Goal: Transaction & Acquisition: Subscribe to service/newsletter

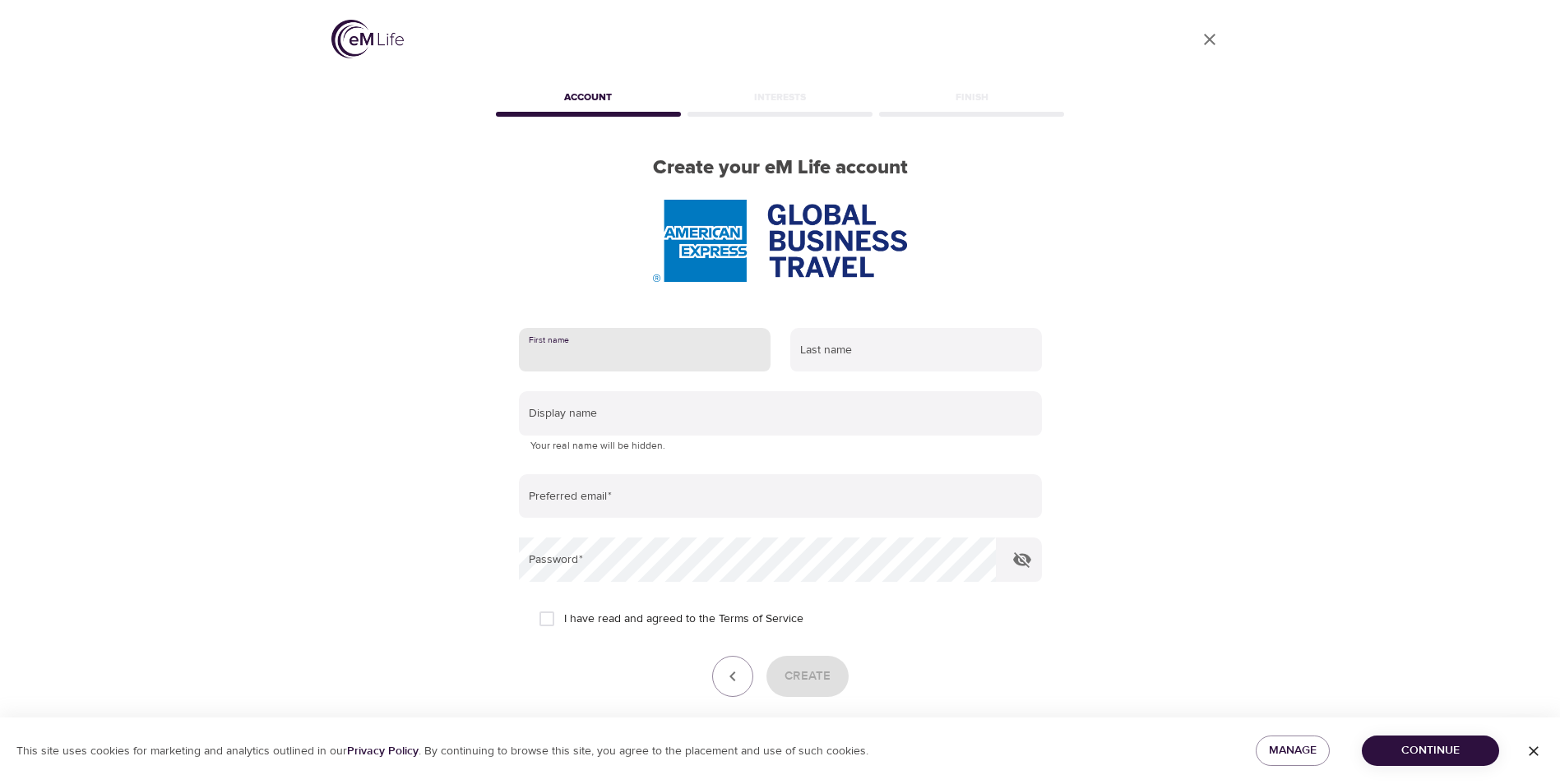
click at [610, 345] on input "text" at bounding box center [645, 350] width 252 height 45
type input "[PERSON_NAME]"
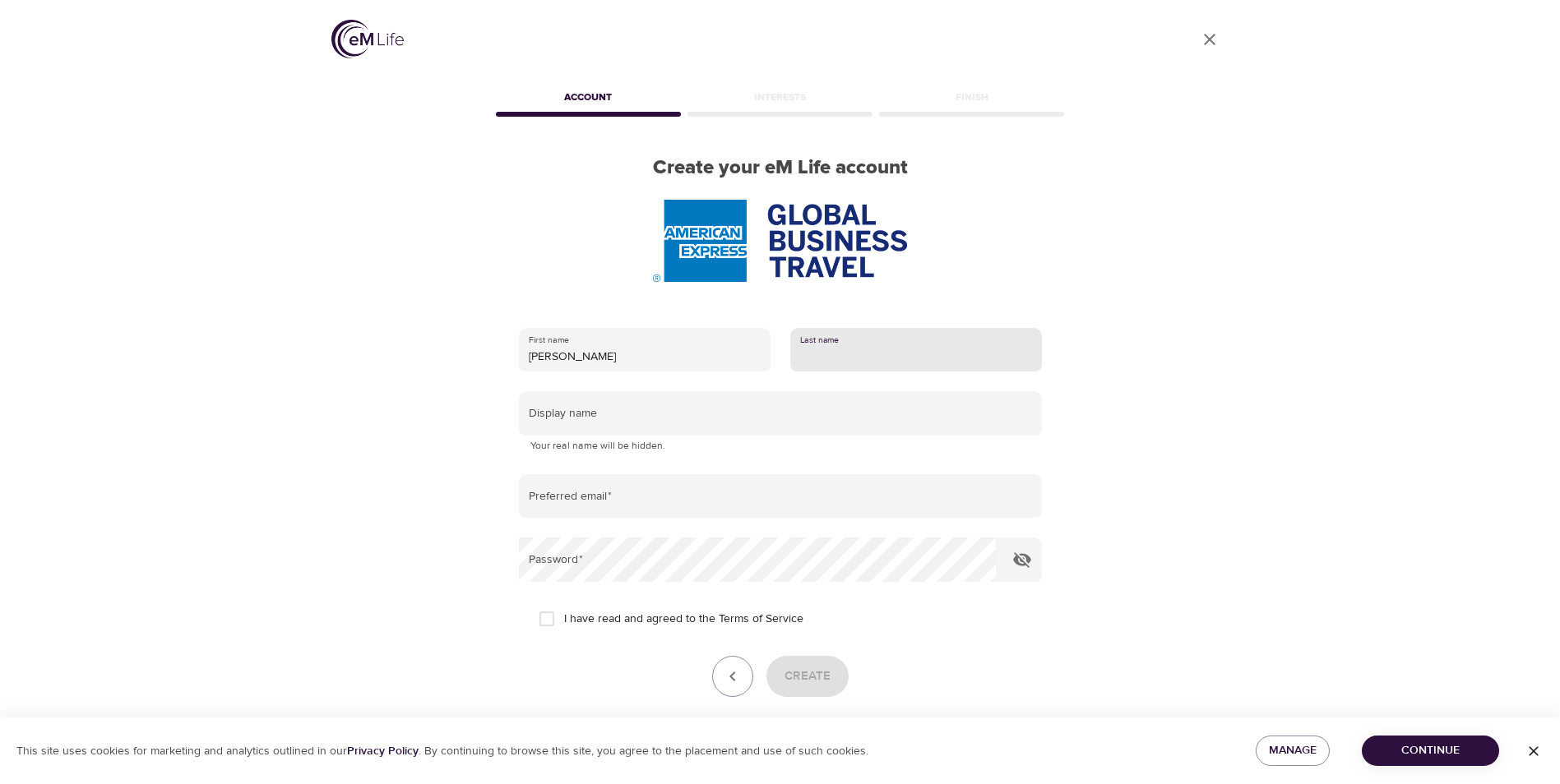
click at [874, 356] on input "text" at bounding box center [916, 350] width 252 height 45
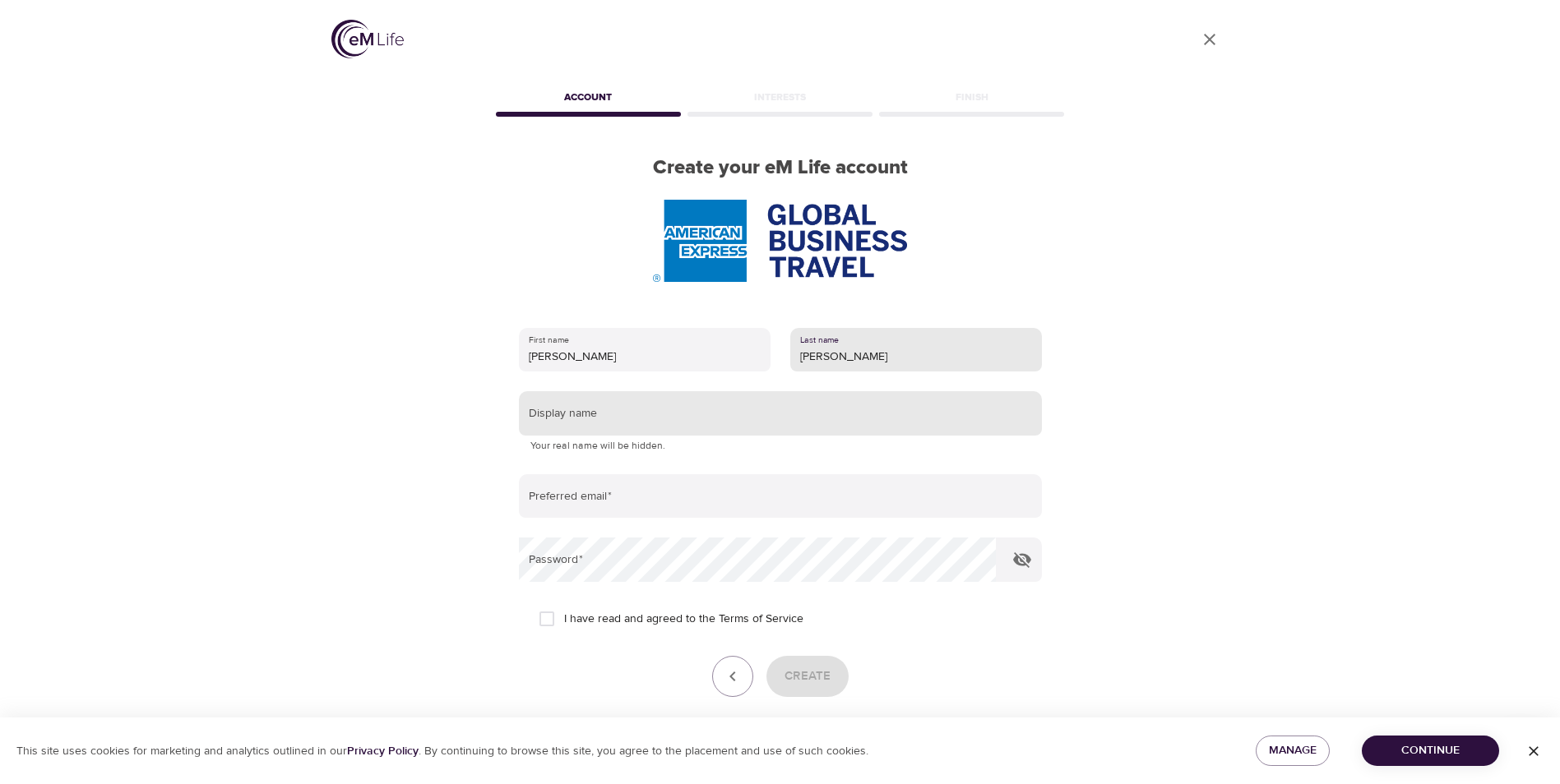
type input "[PERSON_NAME]"
click at [664, 411] on input "text" at bounding box center [780, 414] width 523 height 45
type input "n"
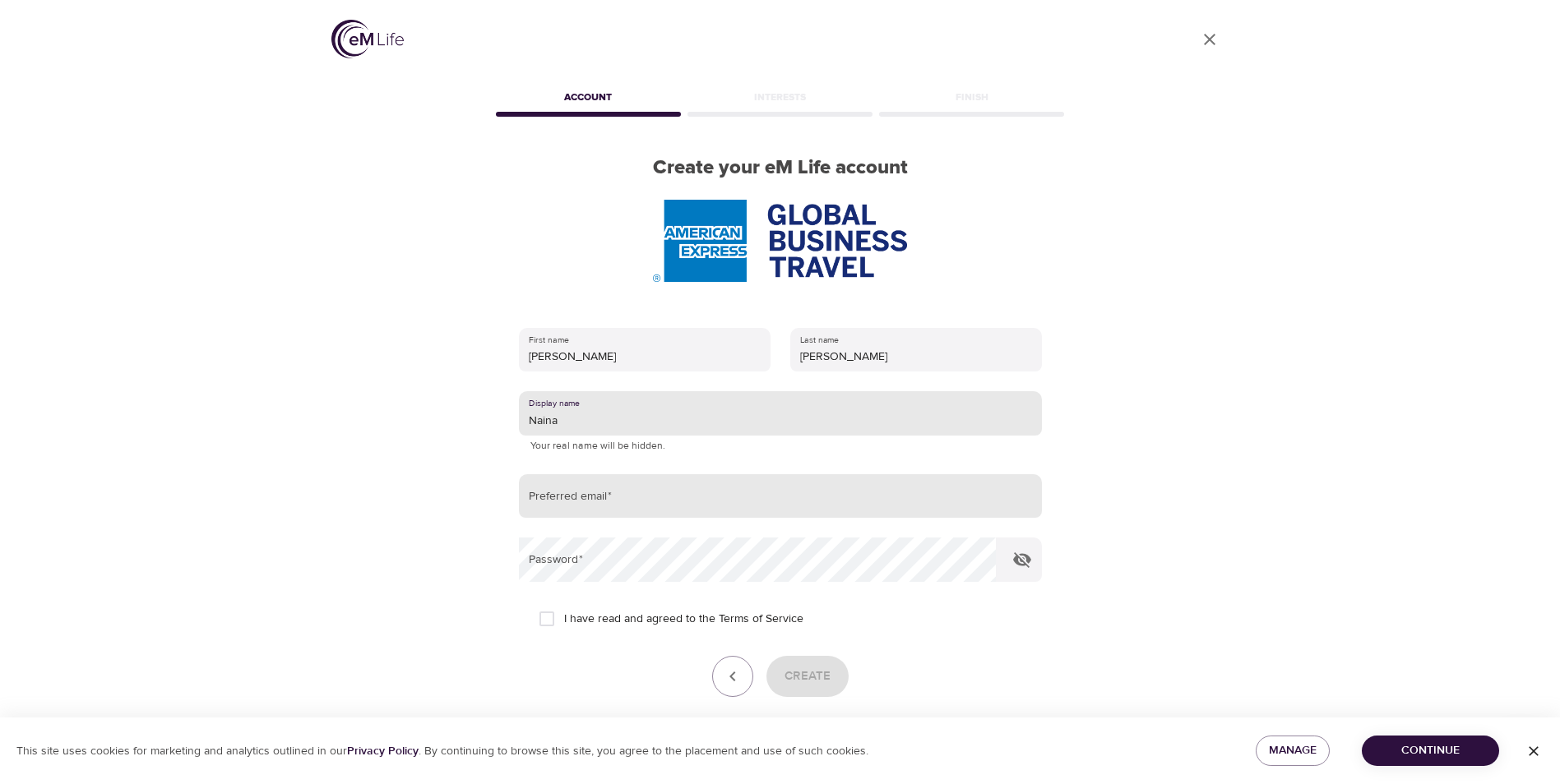
type input "Naina"
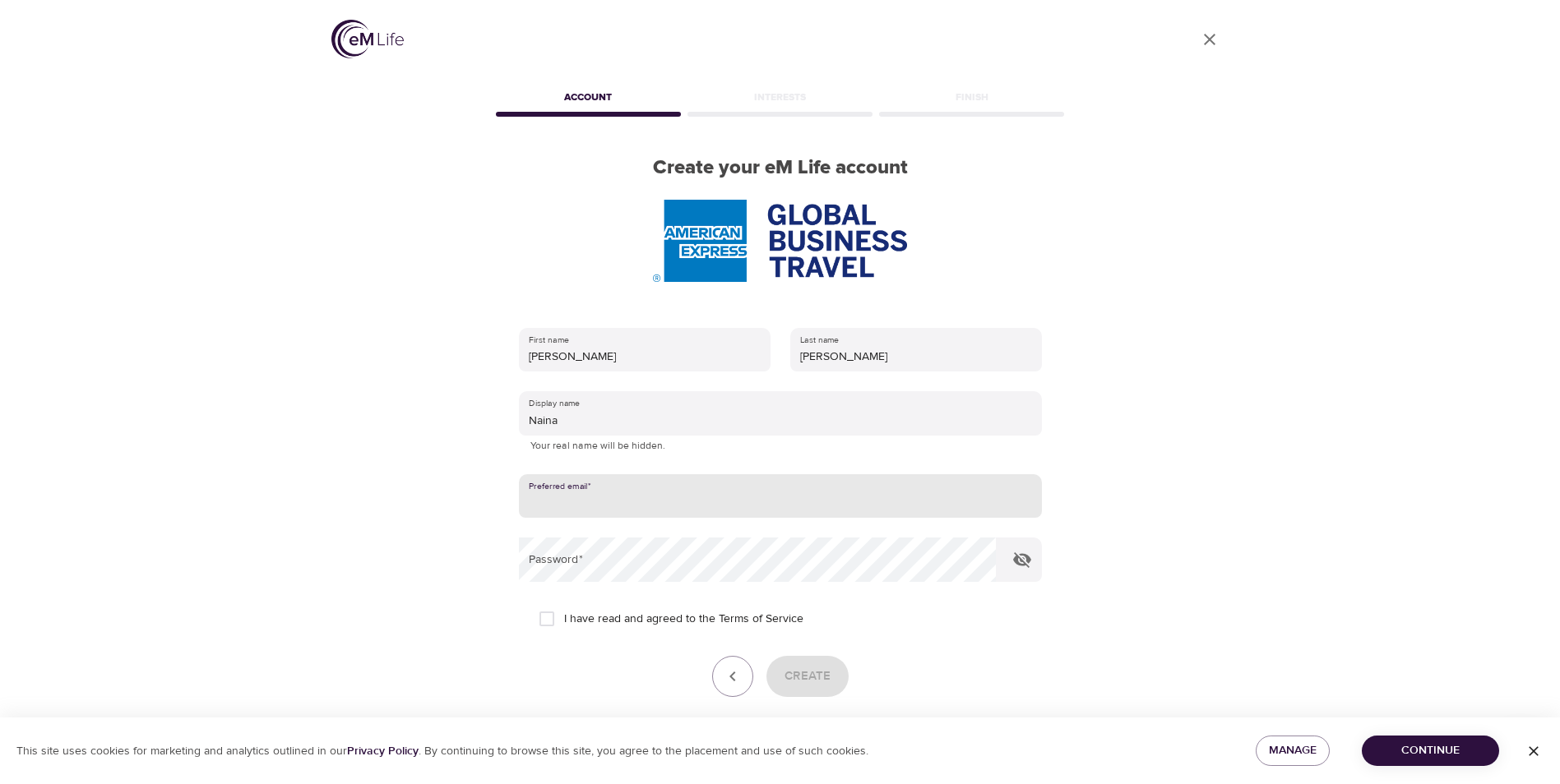
click at [650, 495] on input "email" at bounding box center [780, 496] width 523 height 45
type input "[PERSON_NAME][EMAIL_ADDRESS][PERSON_NAME][DOMAIN_NAME]"
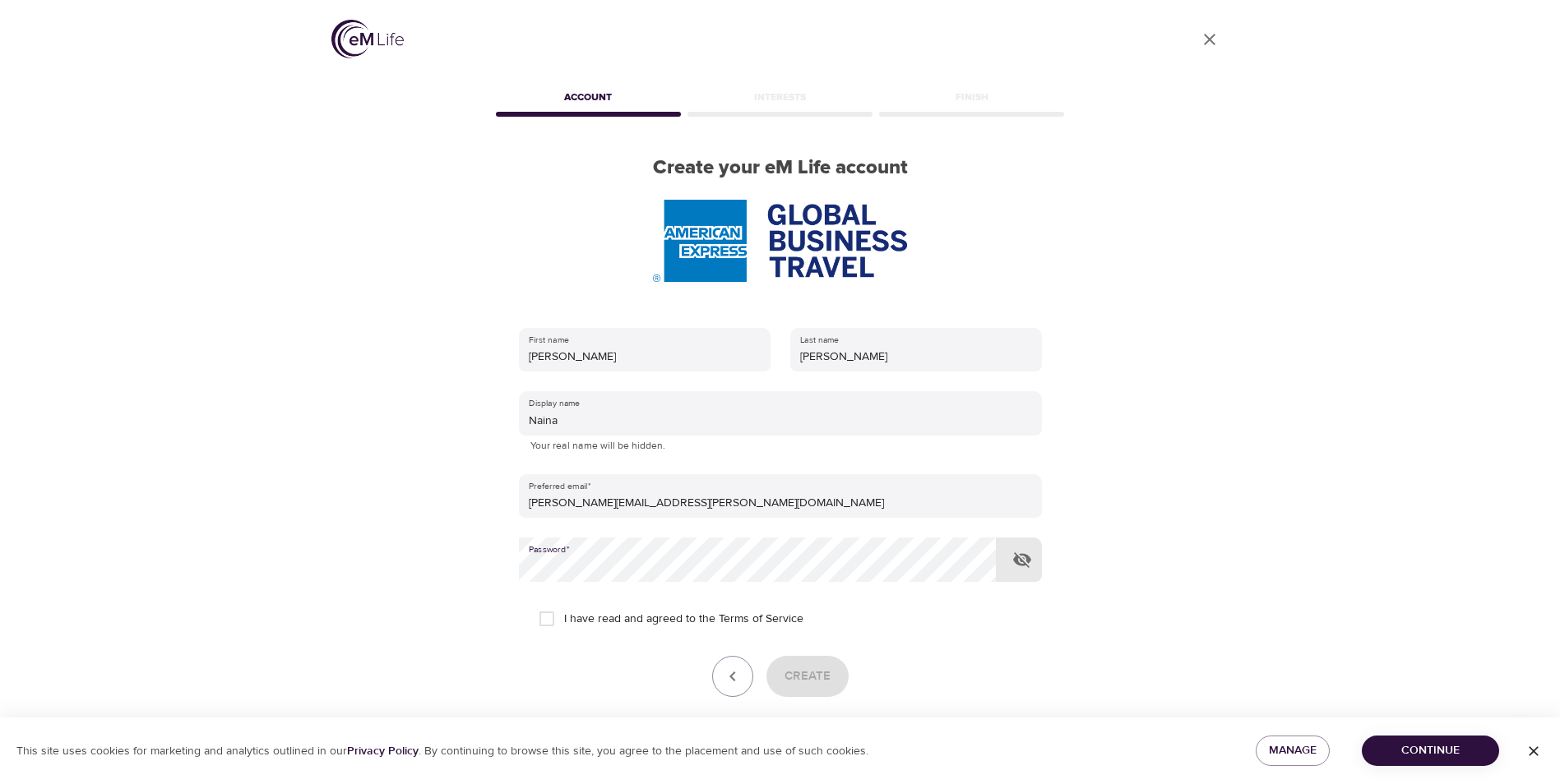
click at [647, 619] on span "I have read and agreed to the Terms of Service" at bounding box center [683, 619] width 239 height 17
click at [564, 619] on input "I have read and agreed to the Terms of Service" at bounding box center [546, 619] width 35 height 35
checkbox input "true"
click at [799, 669] on span "Create" at bounding box center [807, 676] width 46 height 21
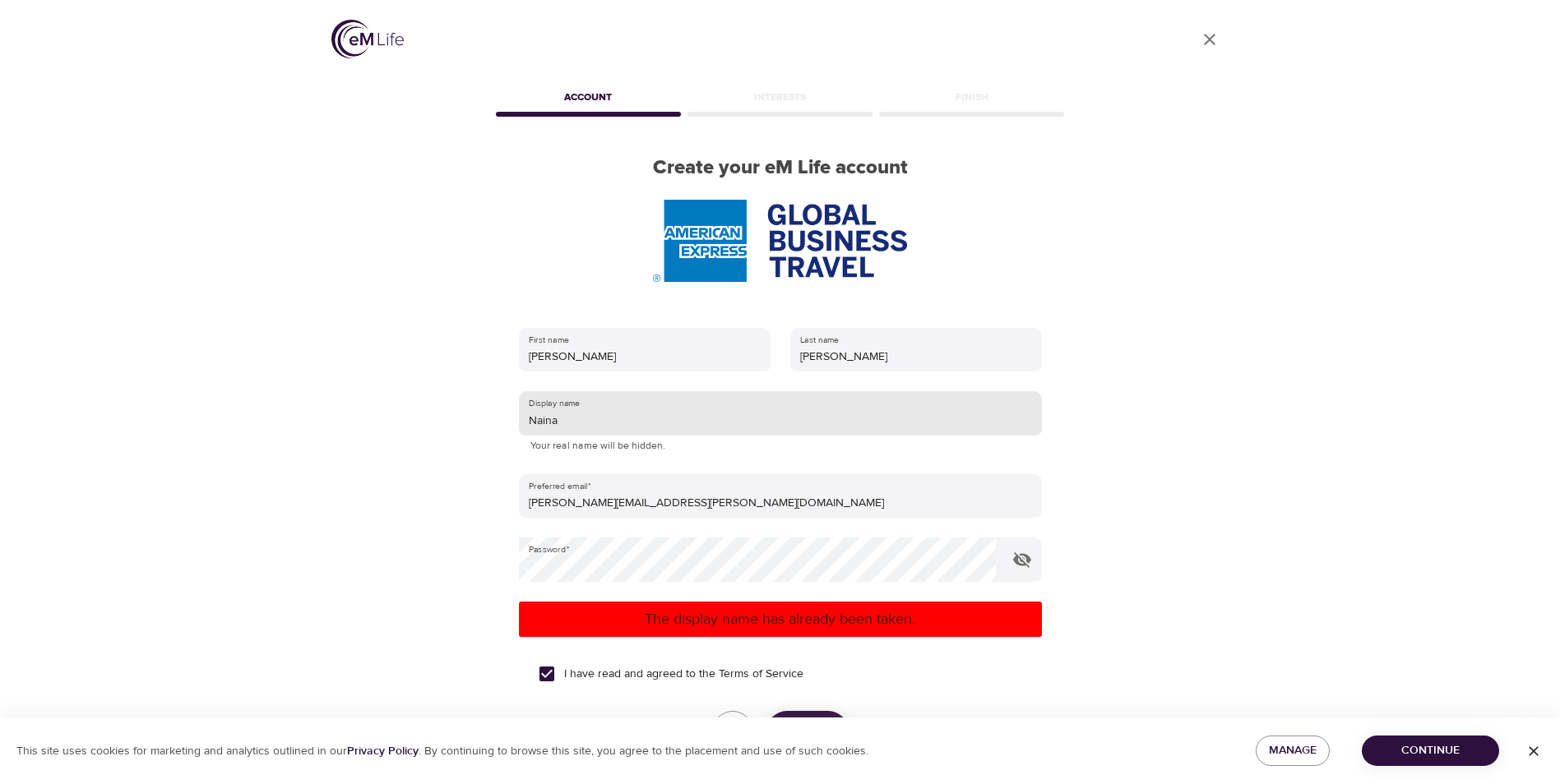
click at [586, 426] on input "Naina" at bounding box center [780, 414] width 523 height 45
drag, startPoint x: 568, startPoint y: 417, endPoint x: 522, endPoint y: 416, distance: 46.0
click at [522, 416] on input "Naina" at bounding box center [780, 414] width 523 height 45
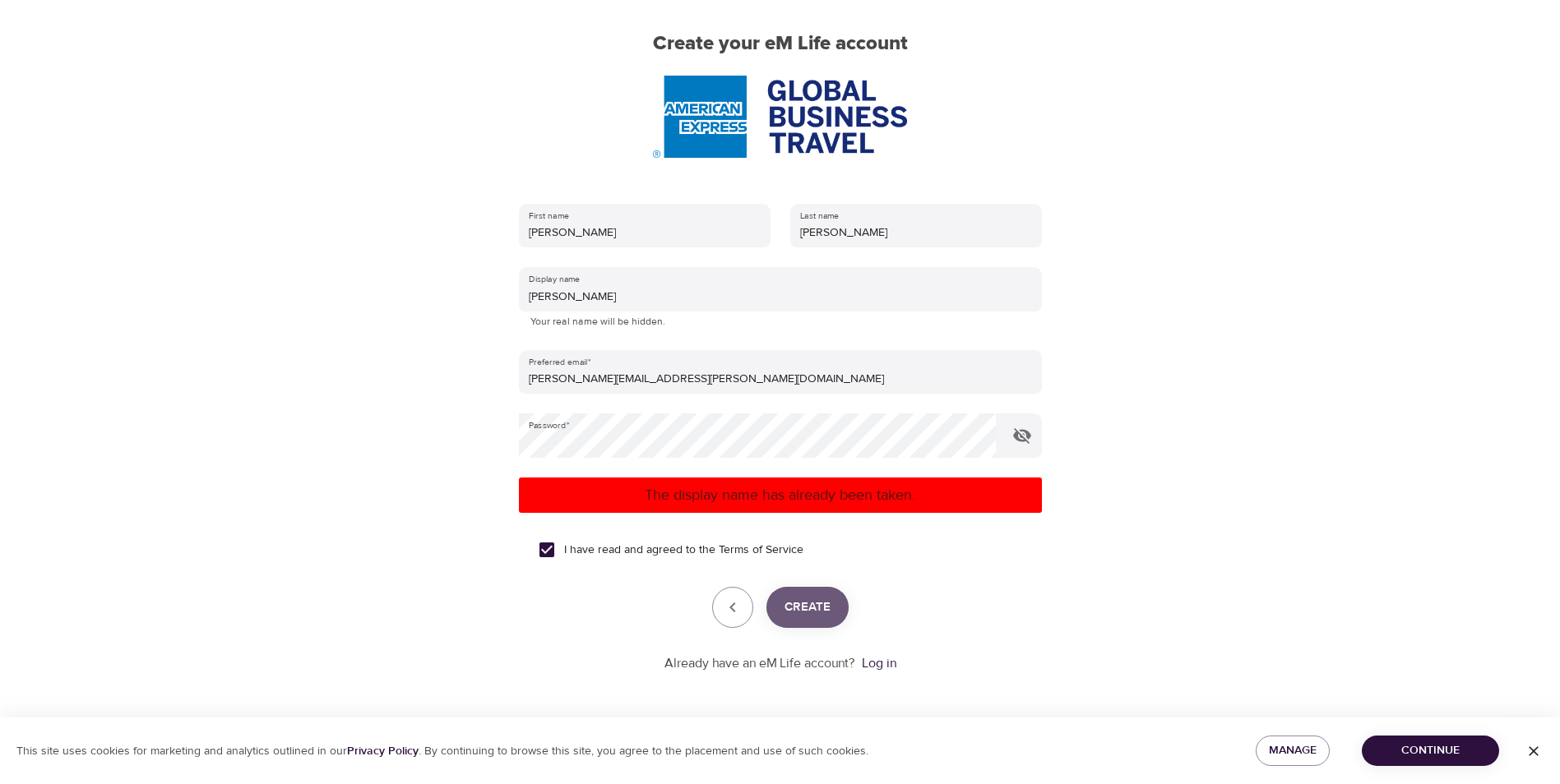
click at [813, 610] on span "Create" at bounding box center [807, 607] width 46 height 21
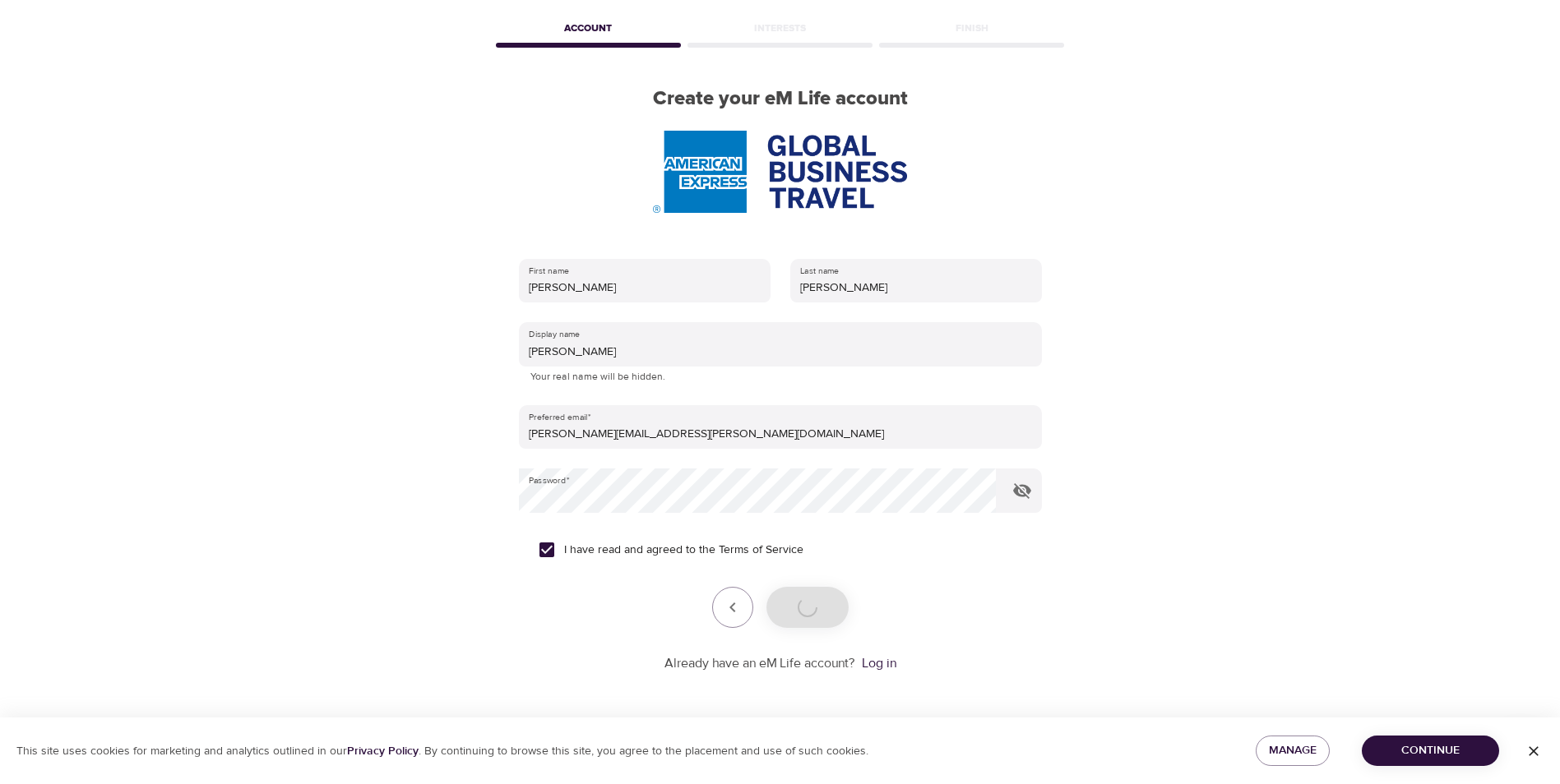
scroll to position [124, 0]
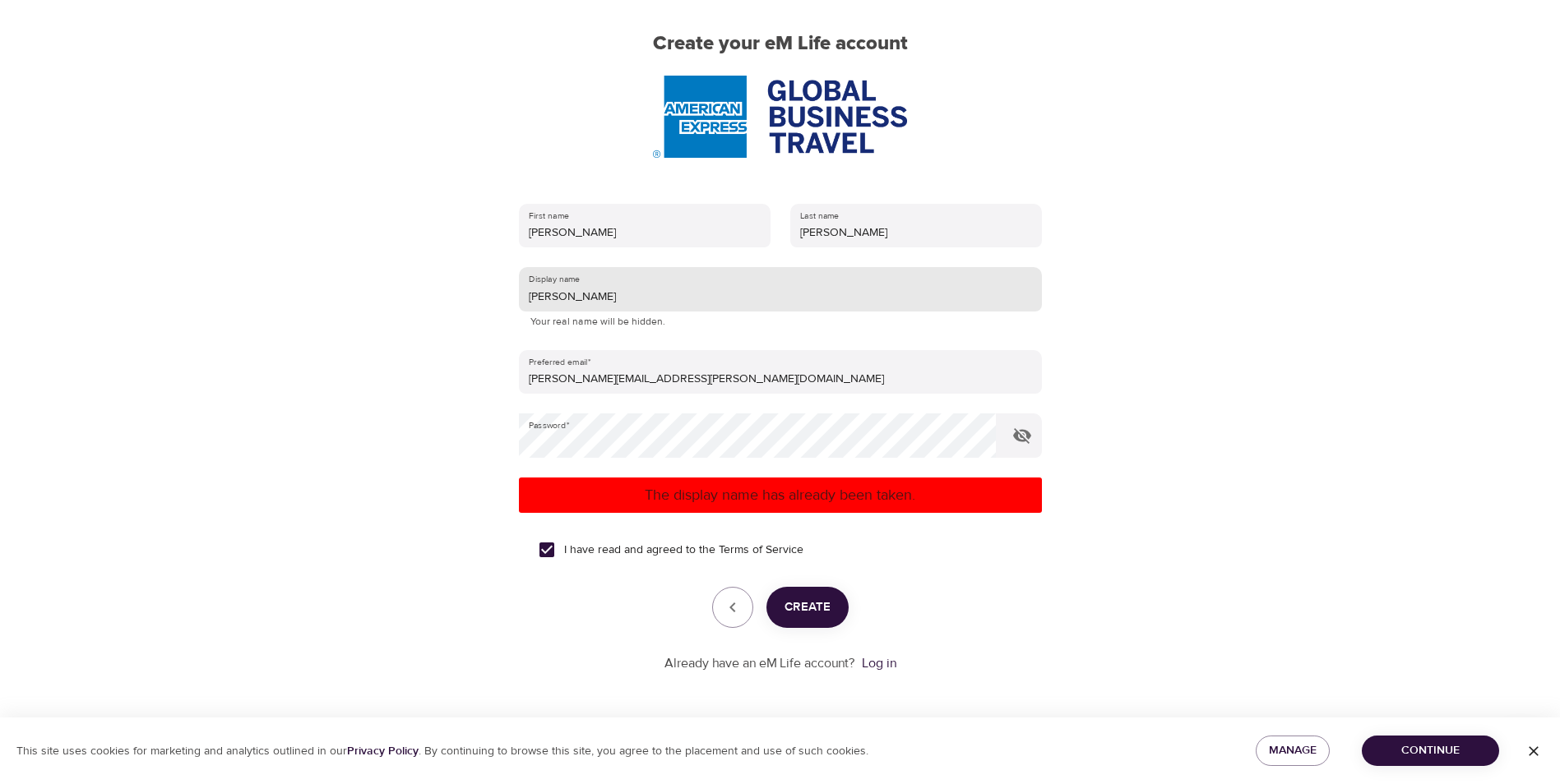
click at [584, 297] on input "[PERSON_NAME]" at bounding box center [780, 289] width 523 height 45
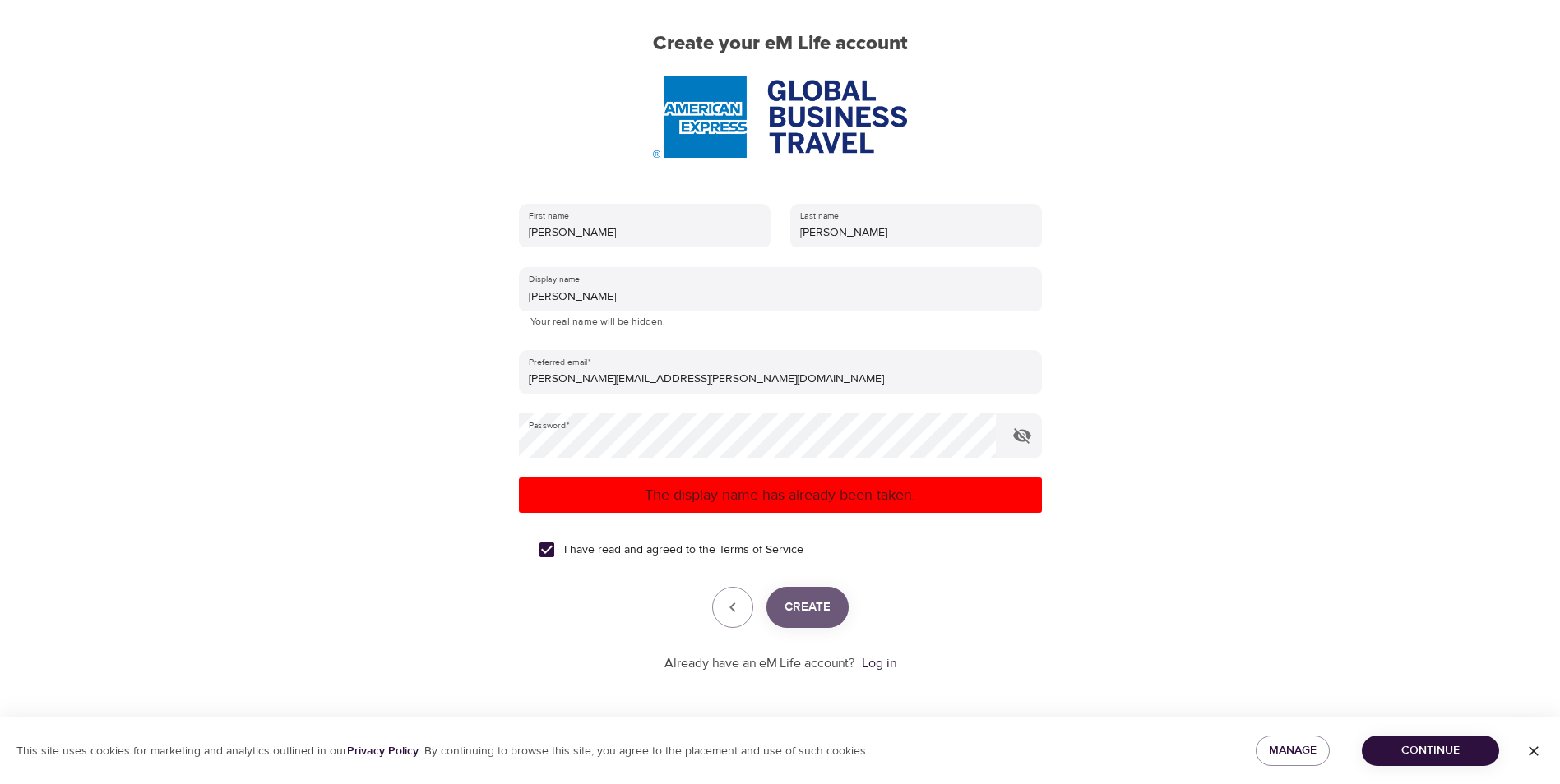
click at [804, 603] on span "Create" at bounding box center [807, 607] width 46 height 21
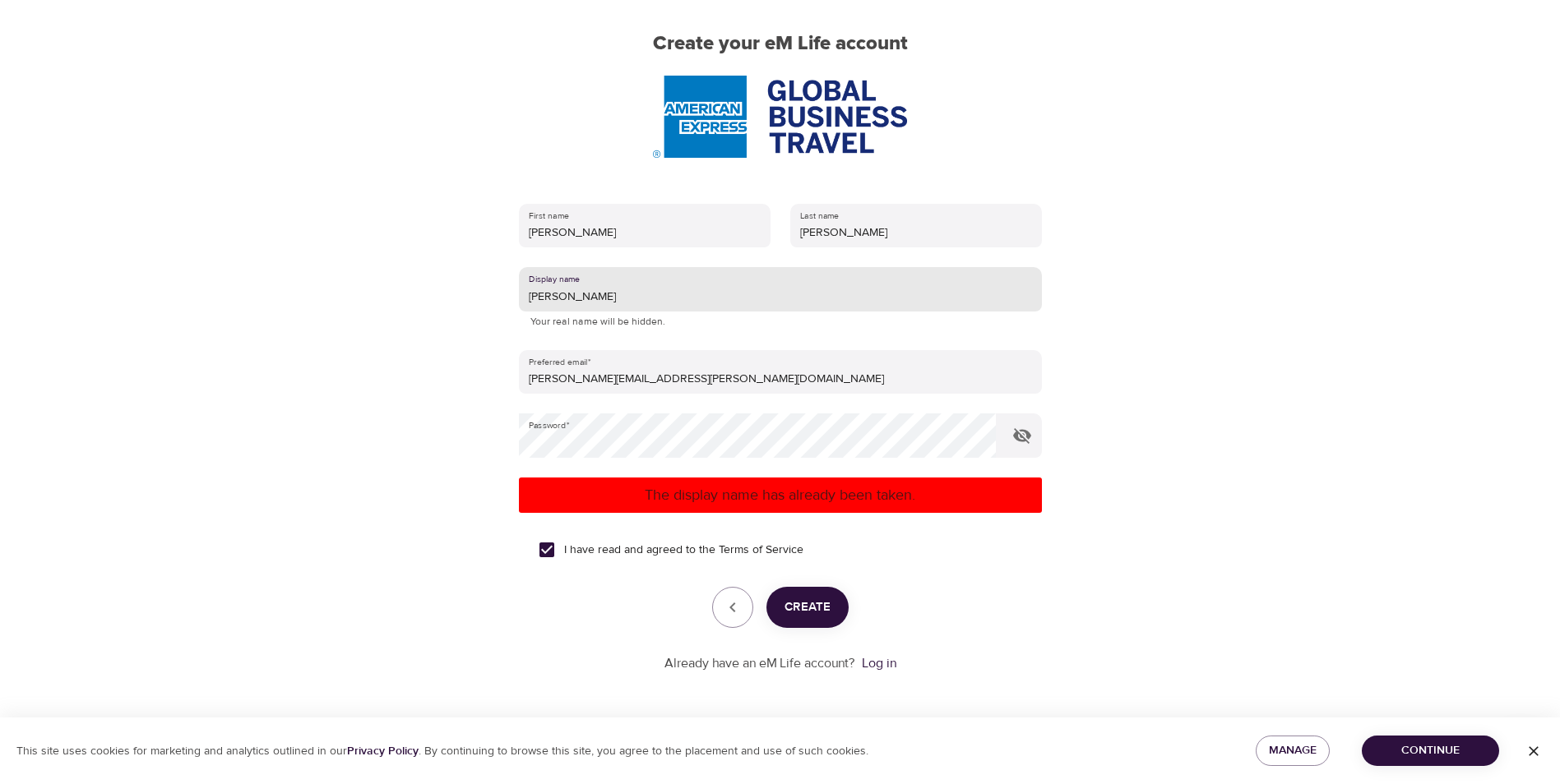
click at [586, 297] on input "[PERSON_NAME]" at bounding box center [780, 289] width 523 height 45
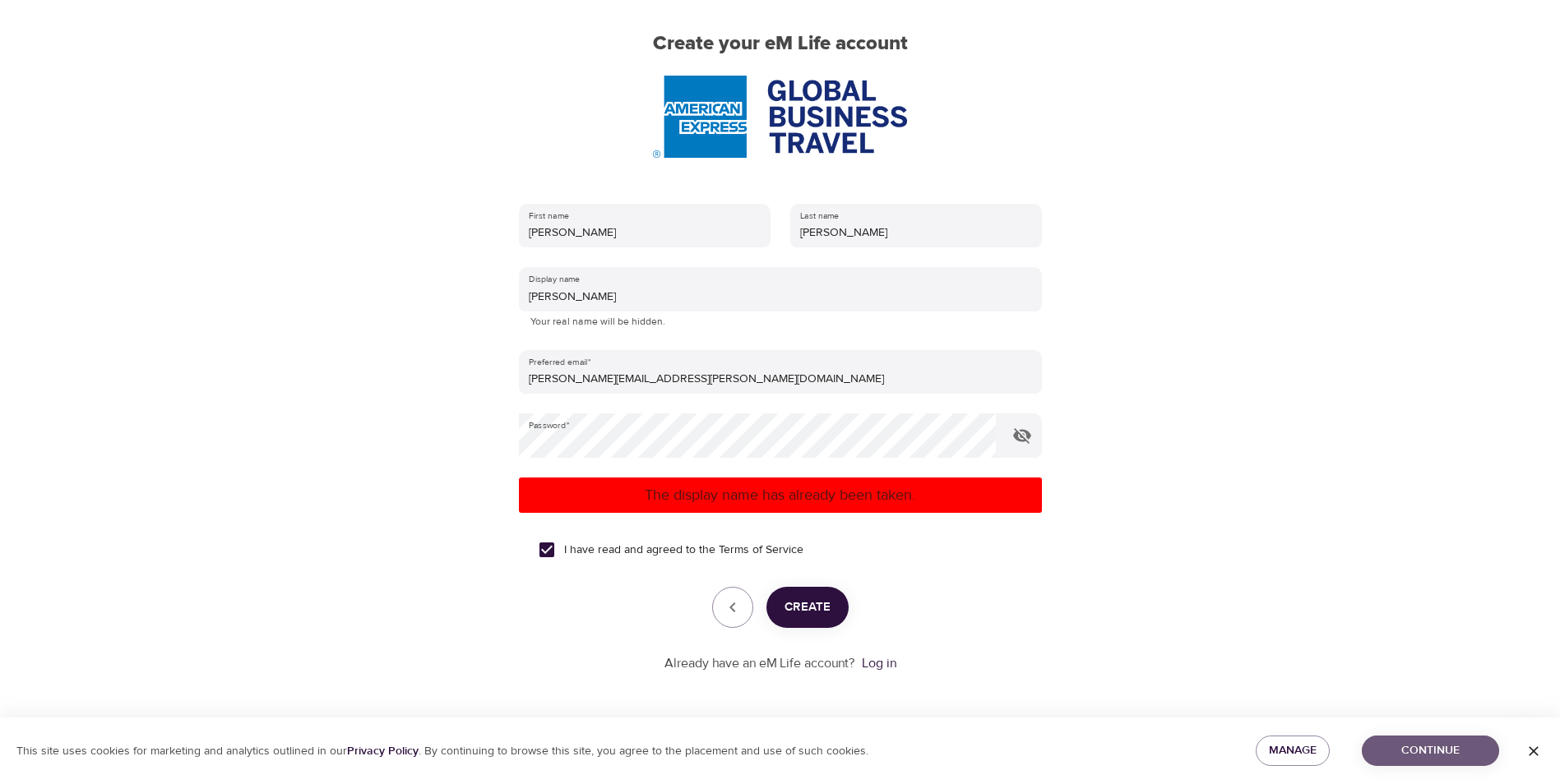
click at [1431, 747] on span "Continue" at bounding box center [1430, 751] width 111 height 20
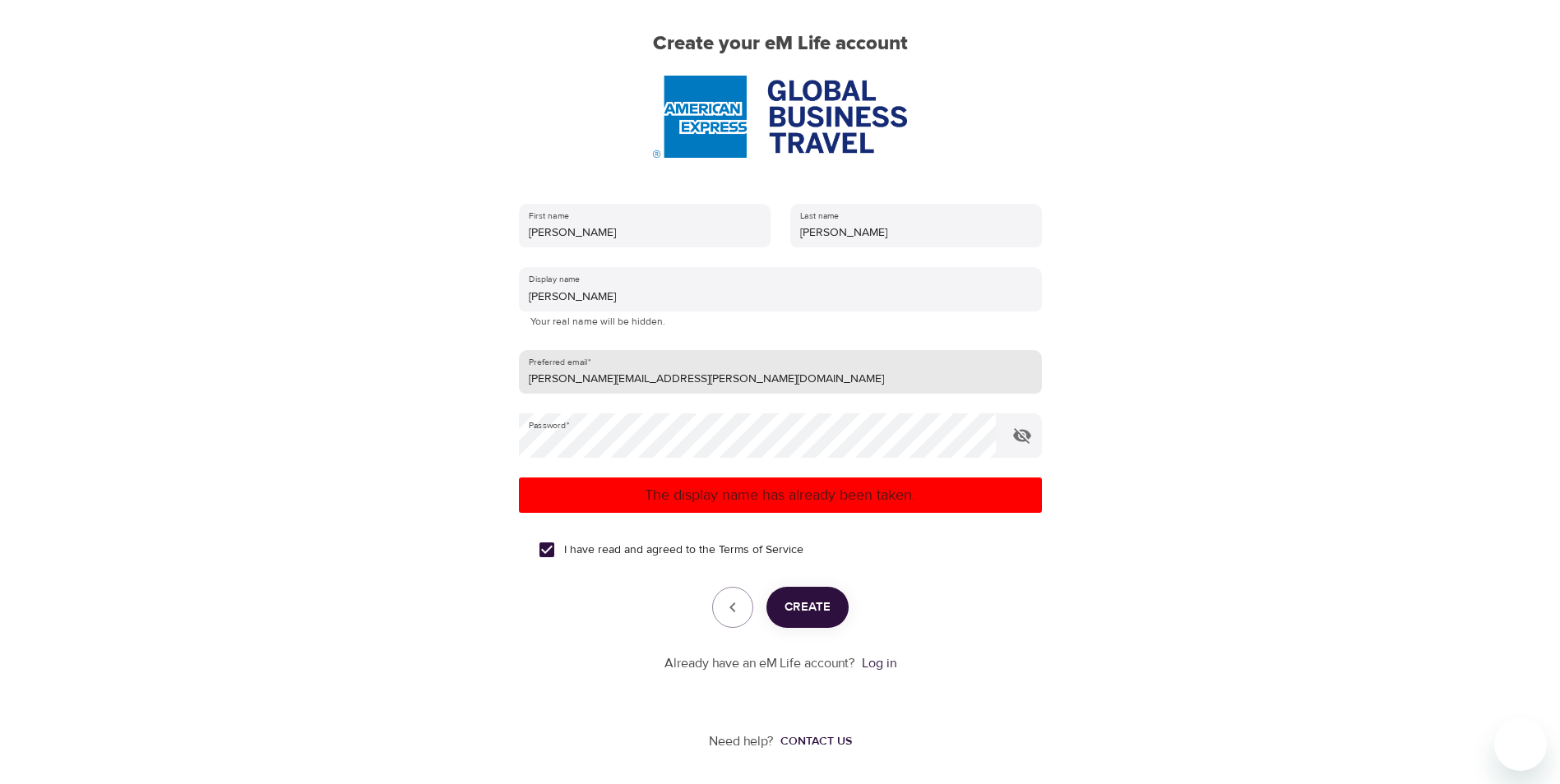
click at [704, 383] on input "[PERSON_NAME][EMAIL_ADDRESS][PERSON_NAME][DOMAIN_NAME]" at bounding box center [780, 372] width 523 height 45
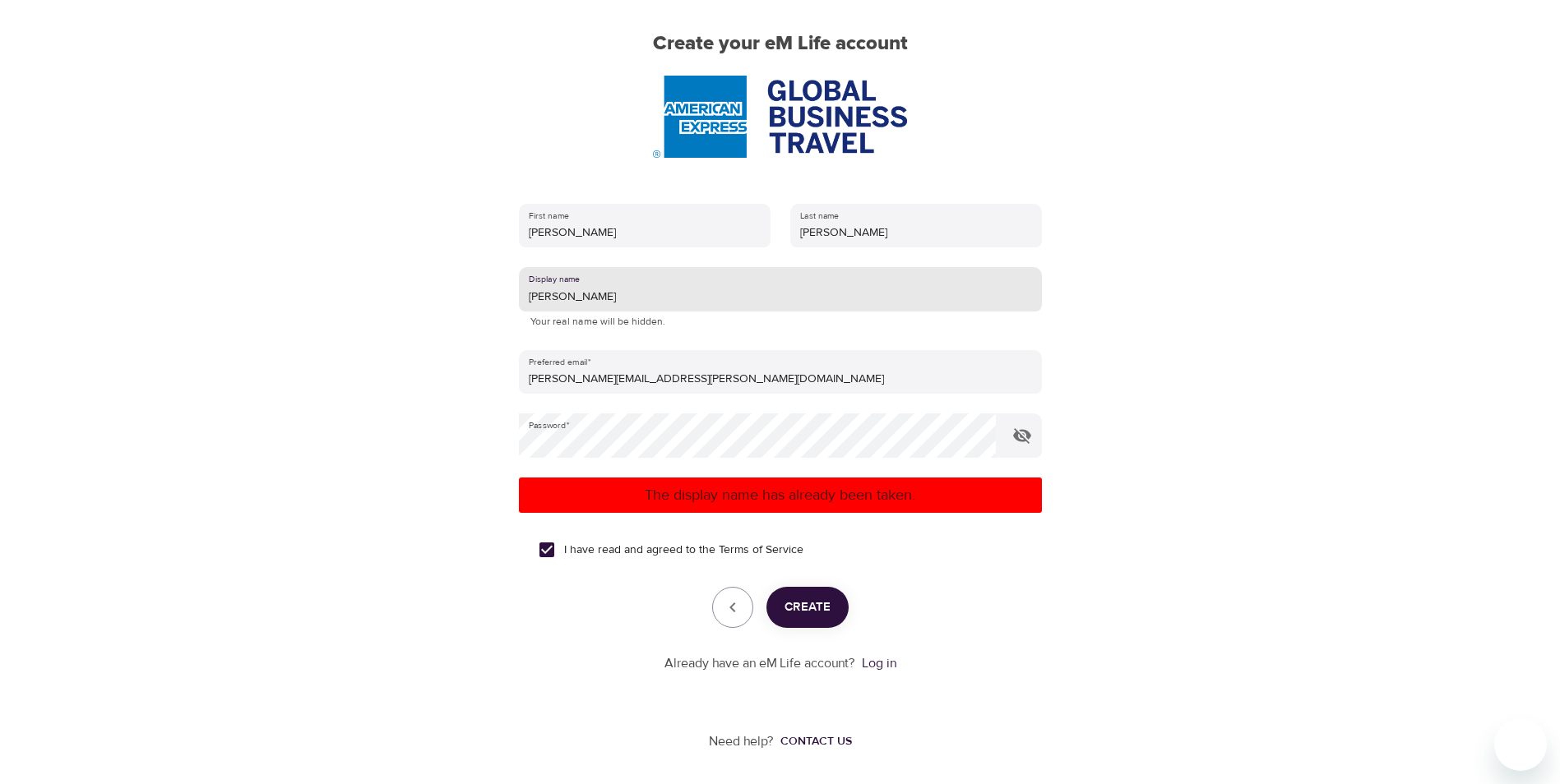
click at [636, 306] on input "[PERSON_NAME]" at bounding box center [780, 289] width 523 height 45
drag, startPoint x: 602, startPoint y: 300, endPoint x: 579, endPoint y: 298, distance: 23.1
click at [579, 298] on input "[PERSON_NAME]" at bounding box center [780, 289] width 523 height 45
type input "[PERSON_NAME]"
click at [808, 613] on span "Create" at bounding box center [807, 607] width 46 height 21
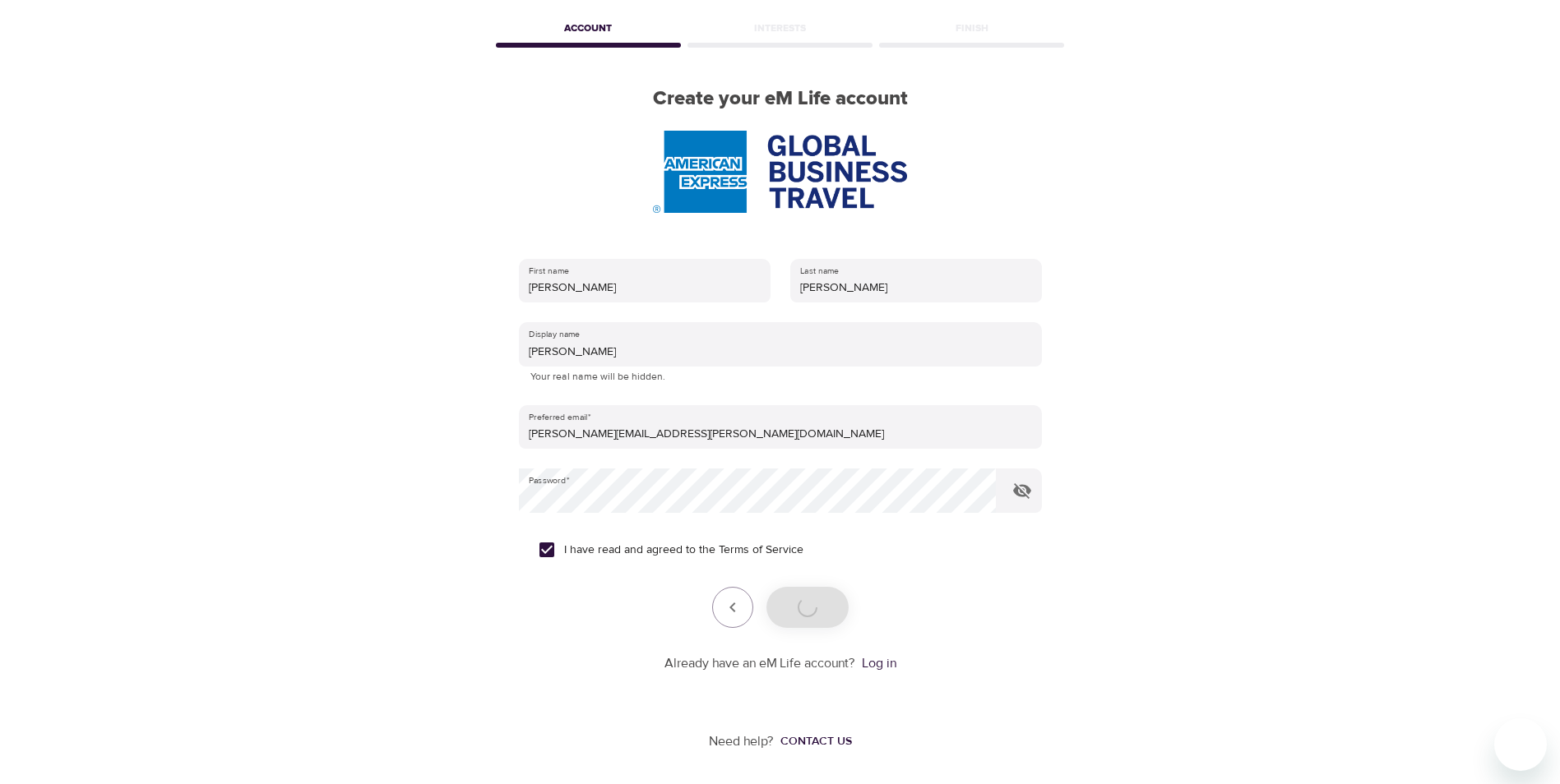
scroll to position [69, 0]
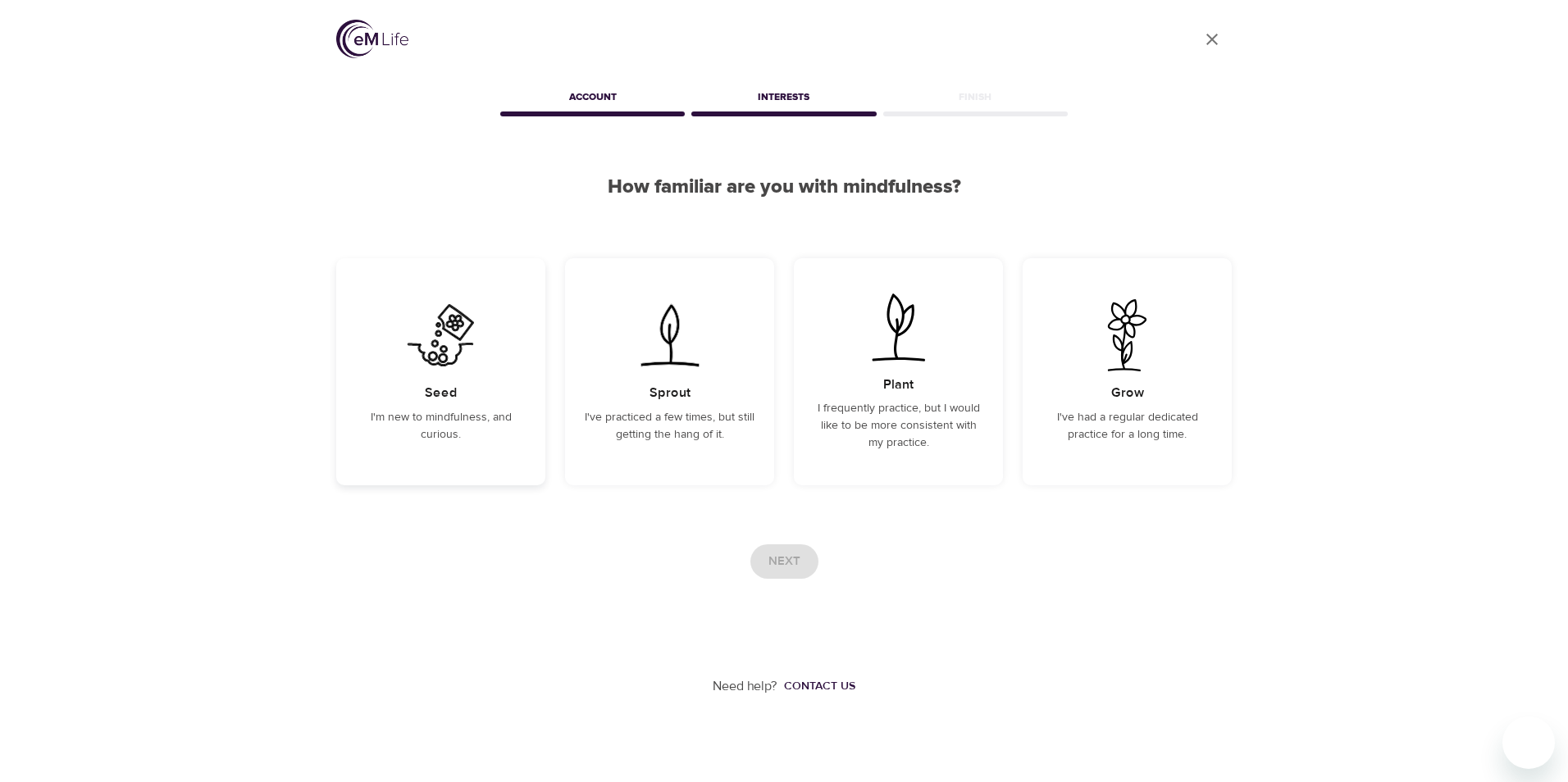
click at [446, 404] on div "Seed I'm new to mindfulness, and curious." at bounding box center [440, 372] width 209 height 227
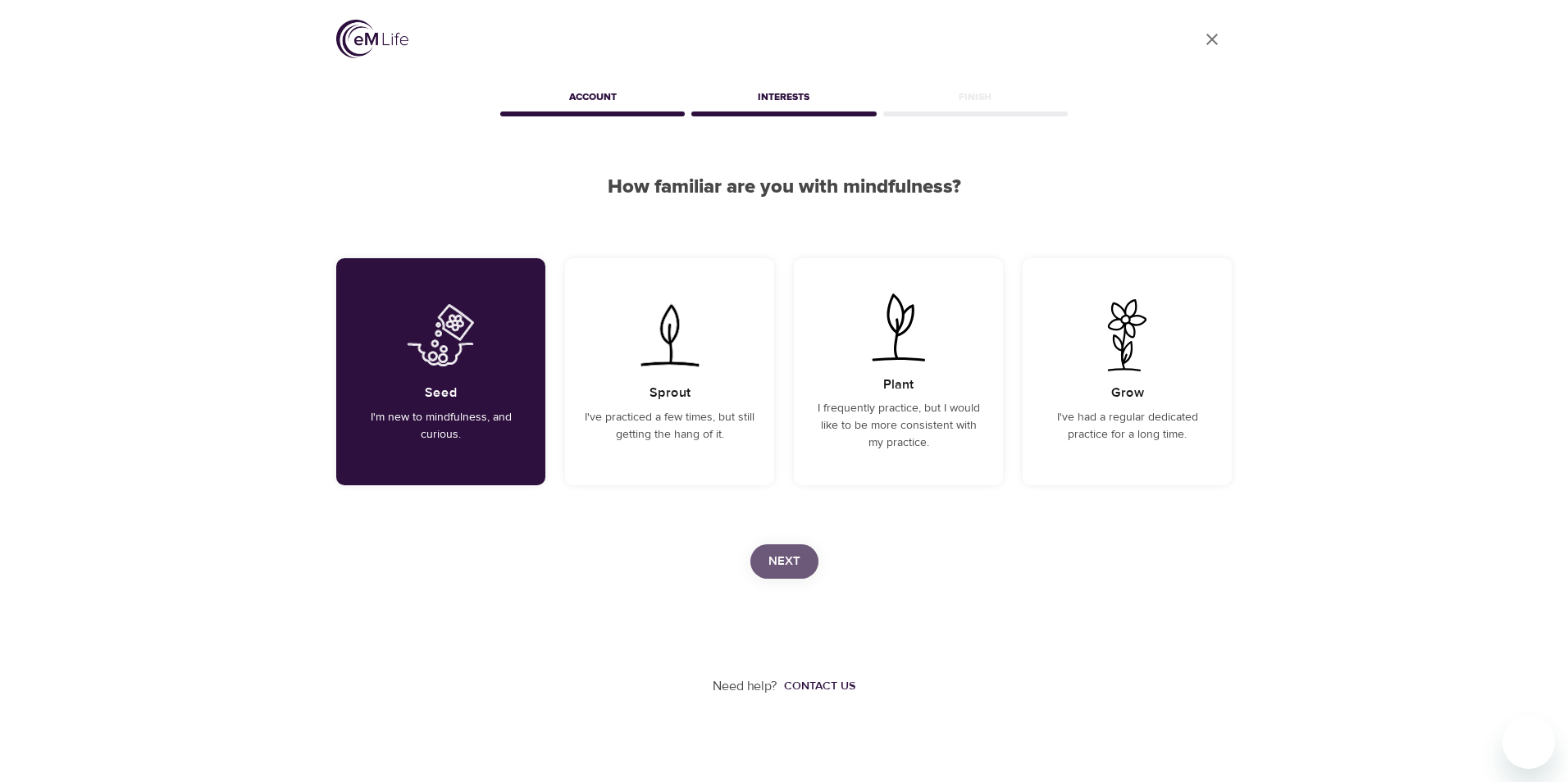
click at [792, 561] on span "Next" at bounding box center [785, 561] width 32 height 21
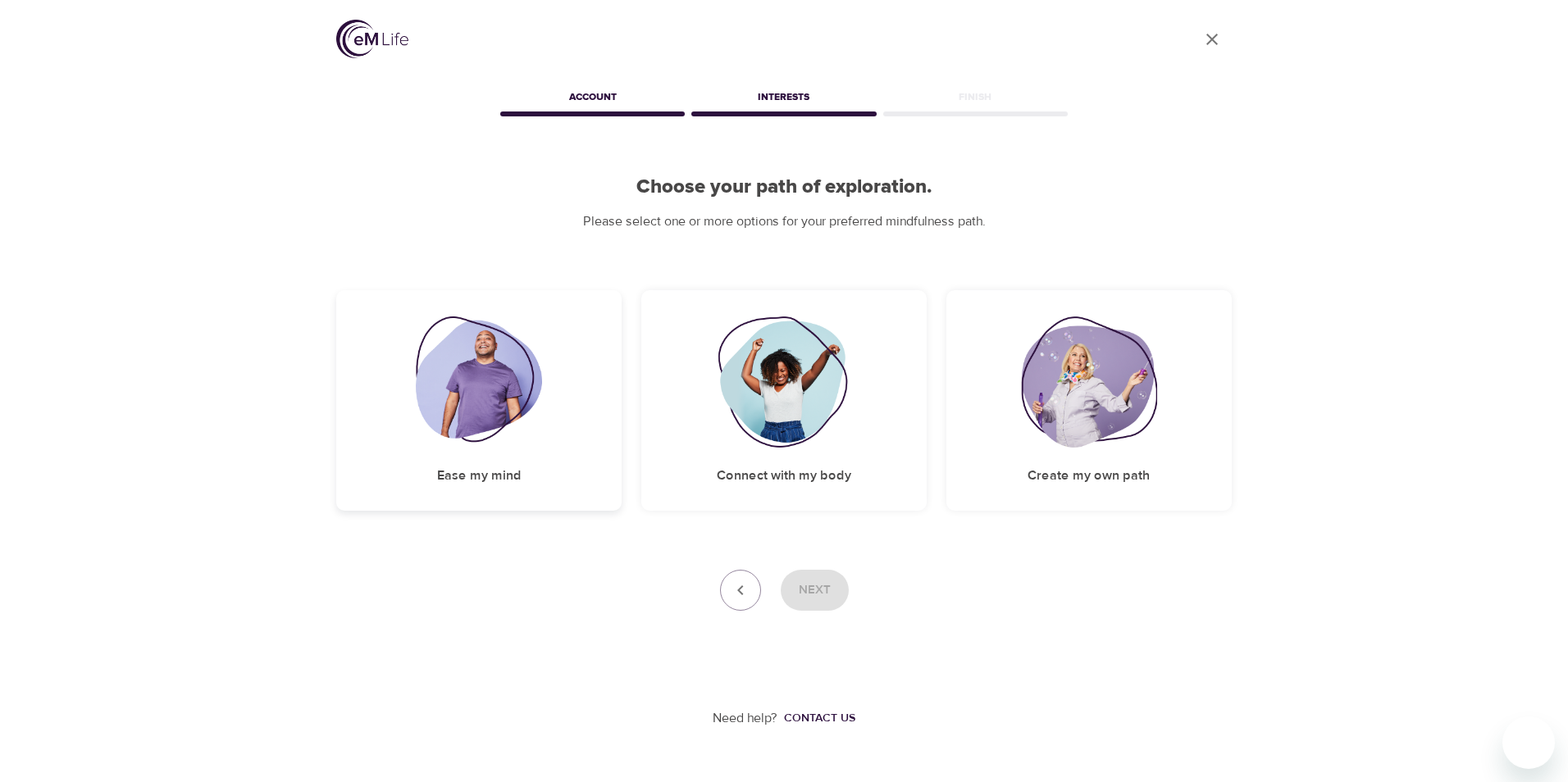
click at [449, 367] on img at bounding box center [479, 382] width 127 height 131
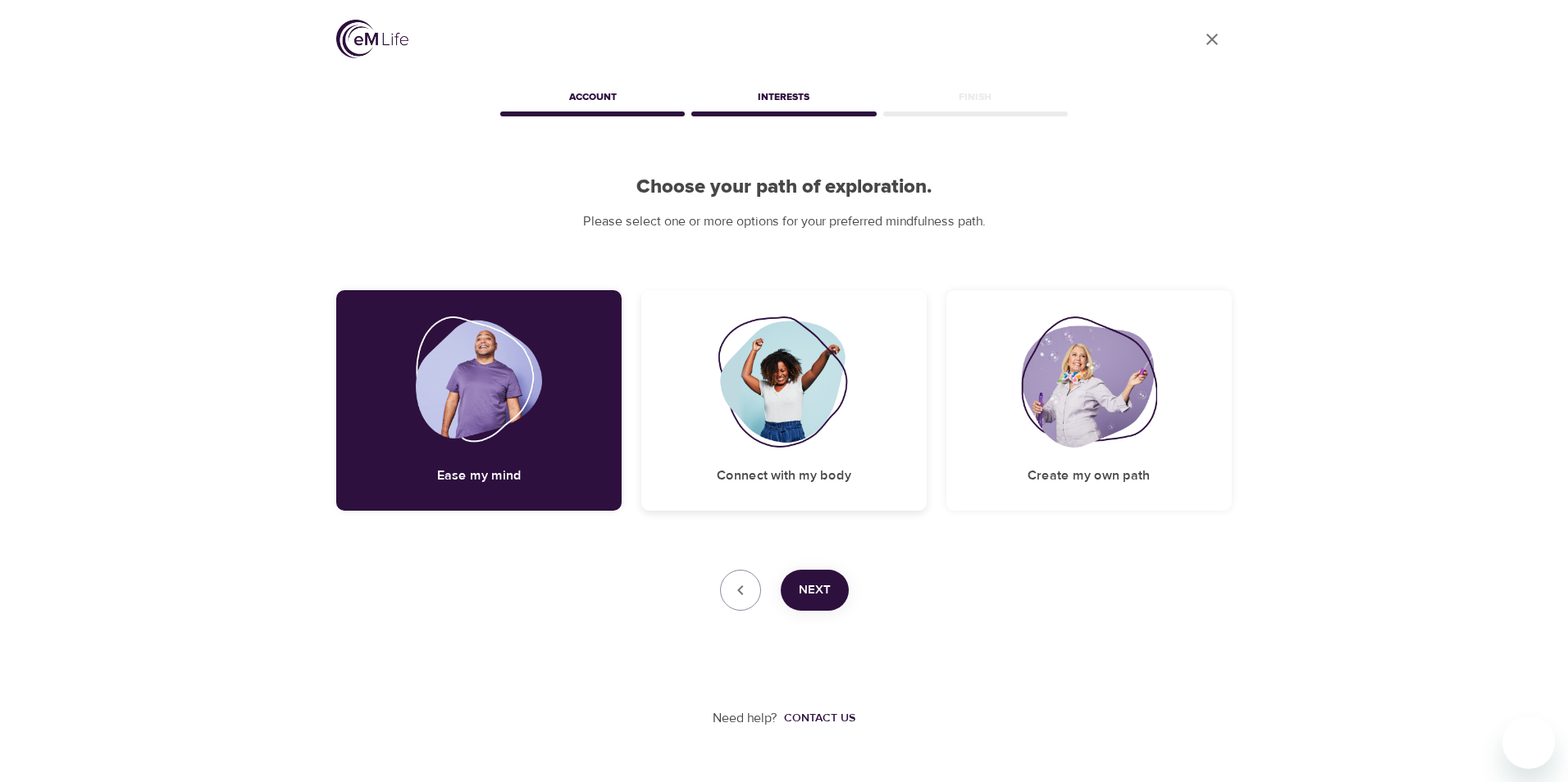
click at [777, 439] on img at bounding box center [784, 382] width 133 height 131
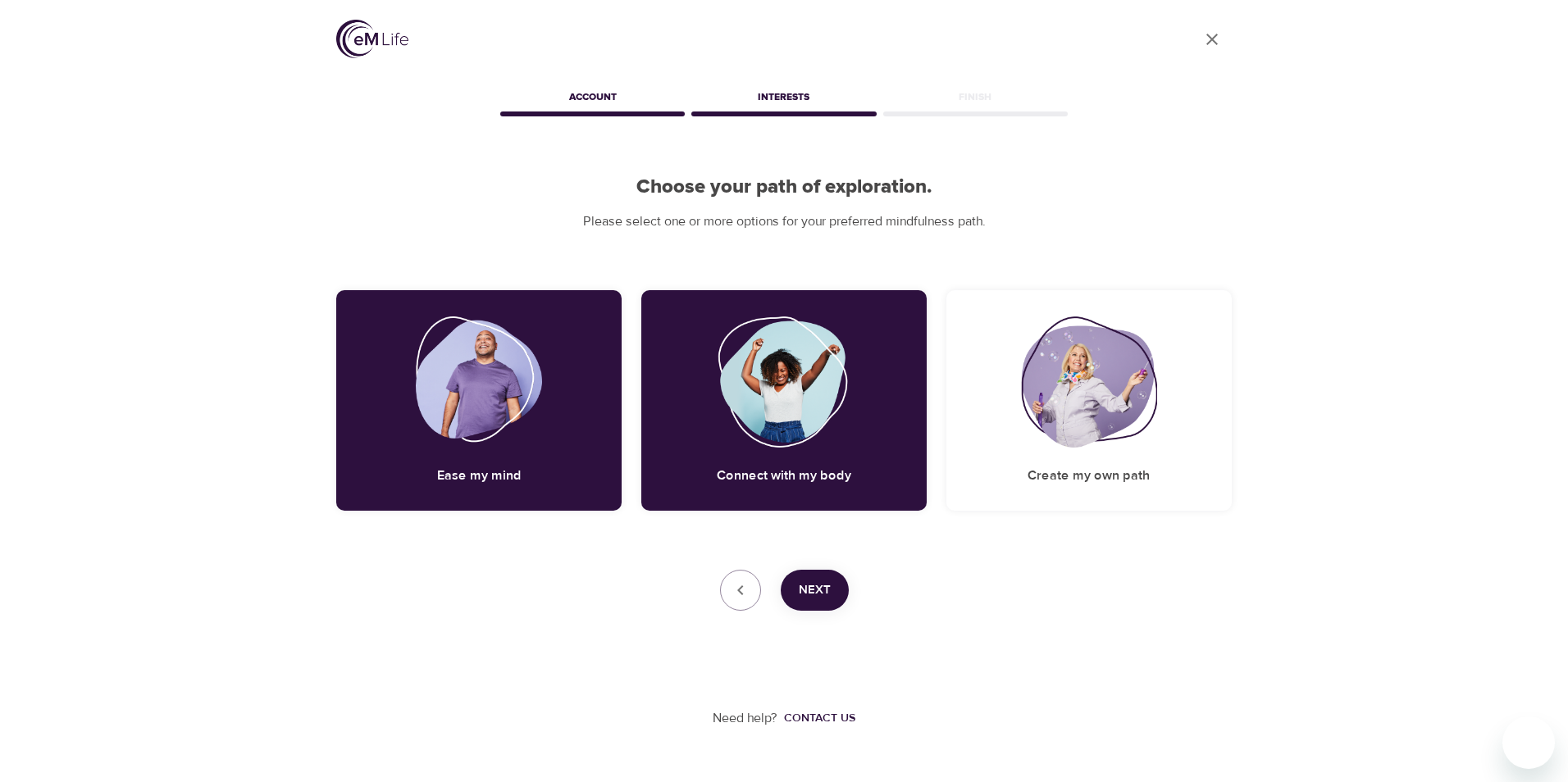
click at [824, 584] on span "Next" at bounding box center [815, 590] width 32 height 21
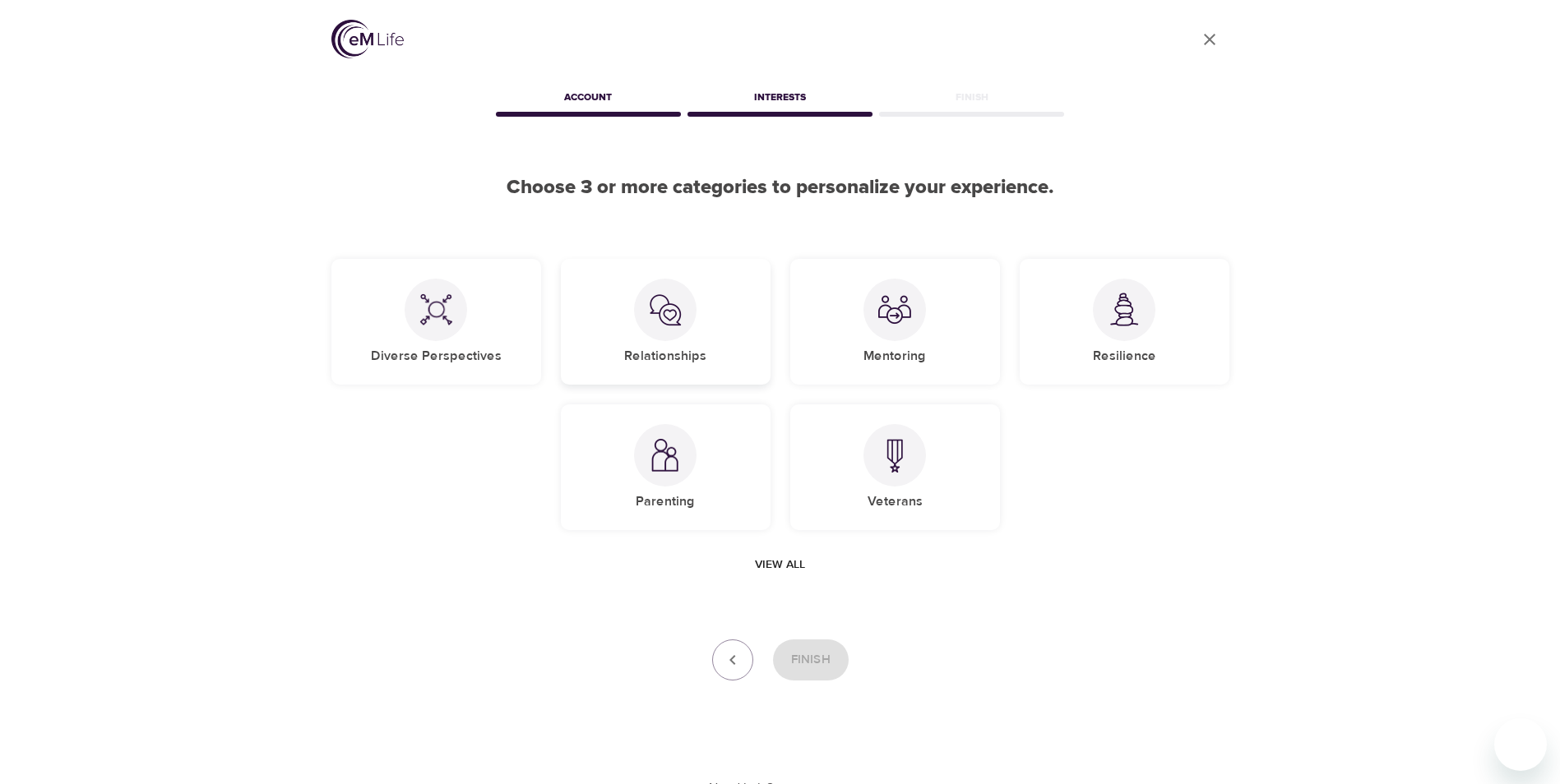
click at [663, 346] on div "Relationships" at bounding box center [665, 322] width 209 height 126
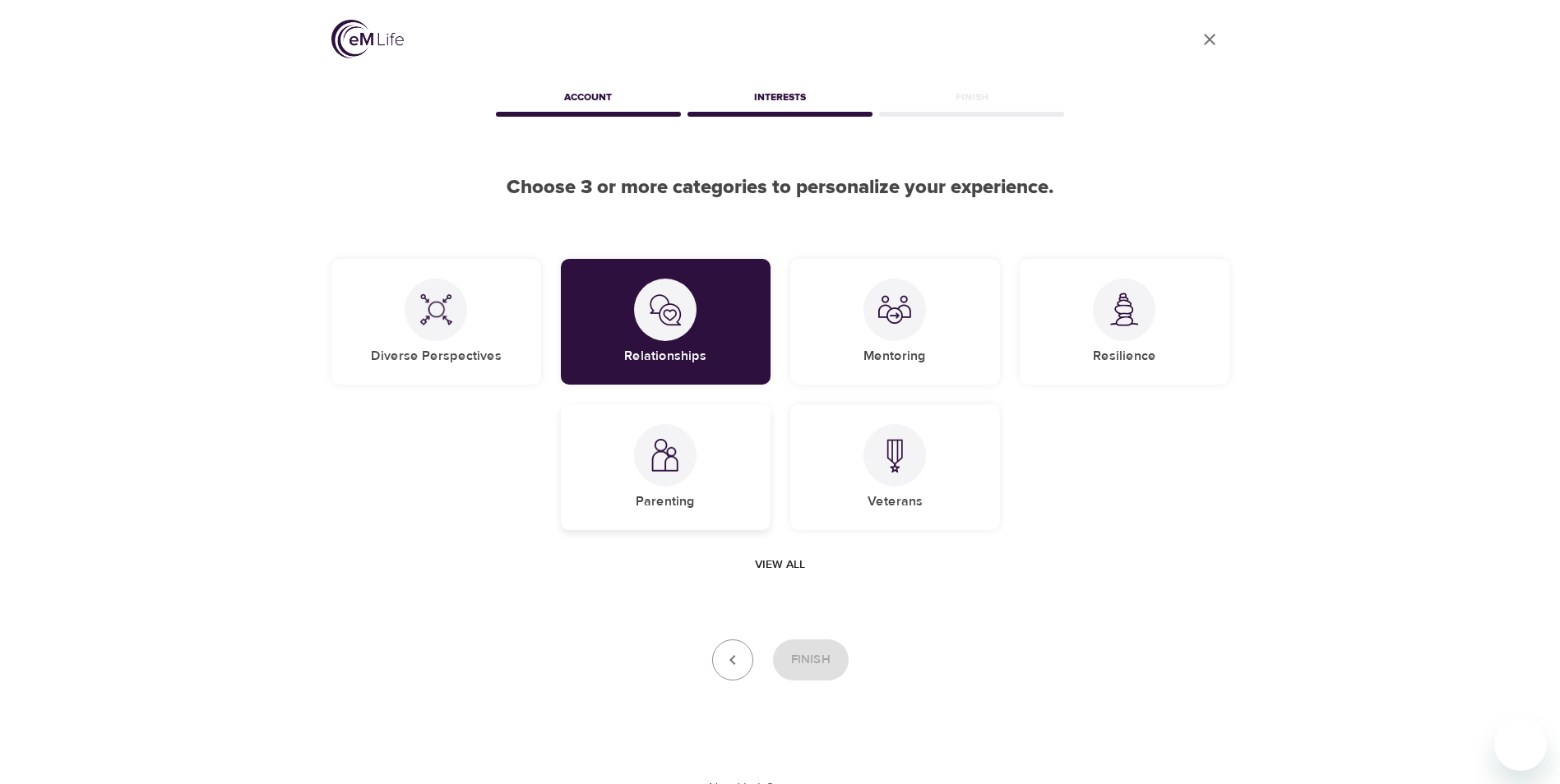
click at [641, 444] on div at bounding box center [665, 456] width 62 height 62
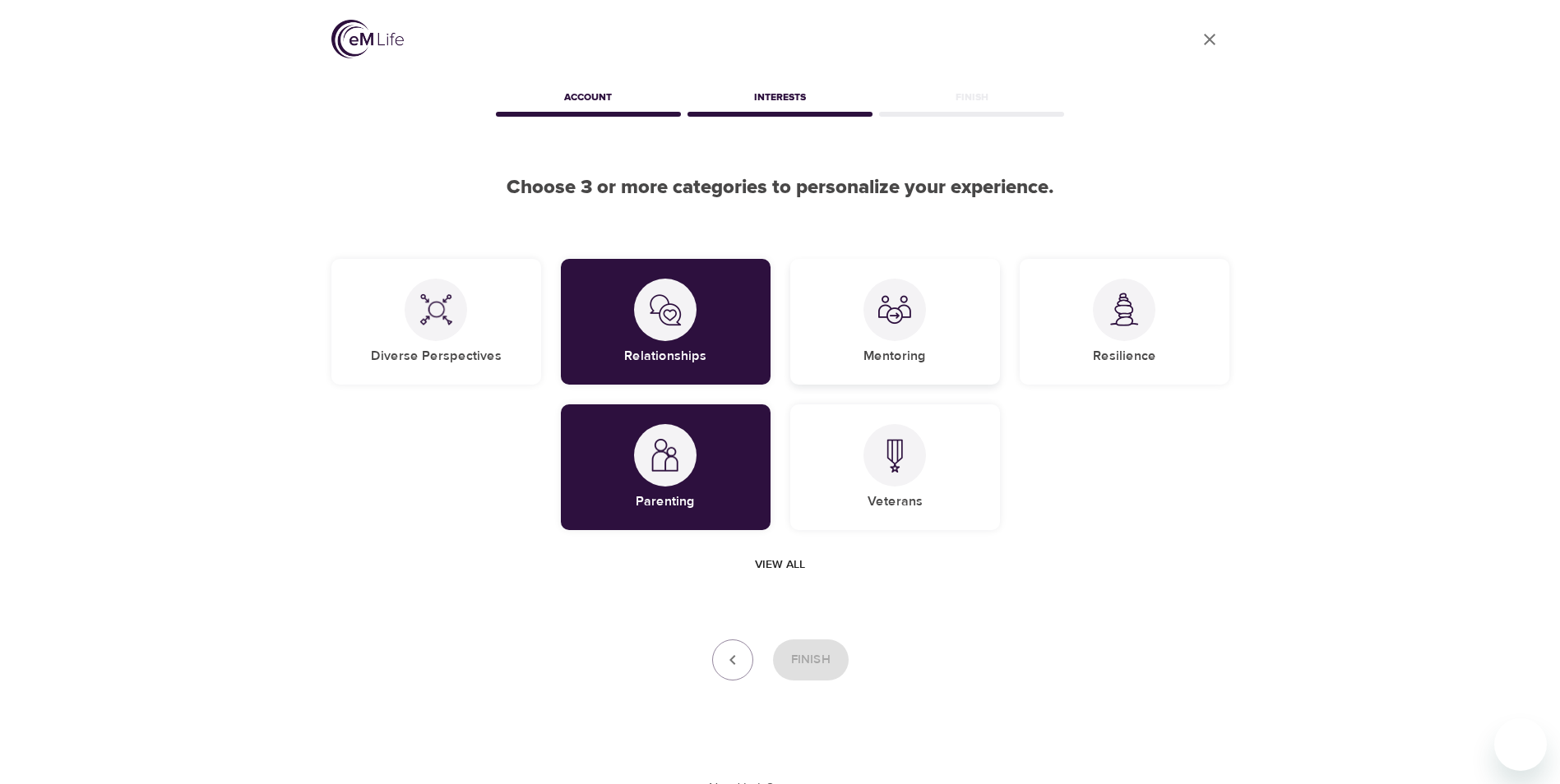
click at [943, 342] on div "Mentoring" at bounding box center [895, 322] width 209 height 126
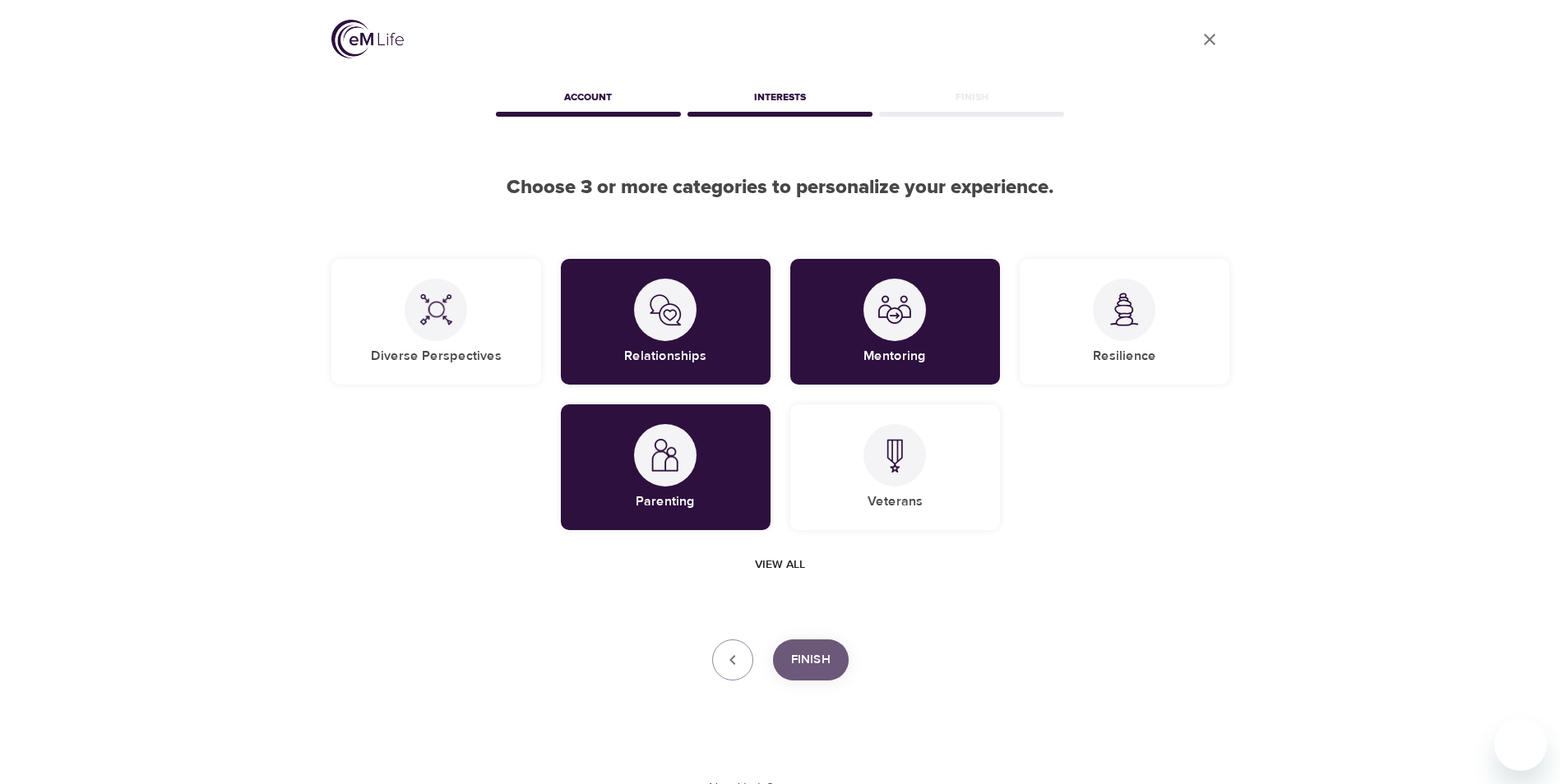
click at [816, 653] on span "Finish" at bounding box center [810, 659] width 40 height 21
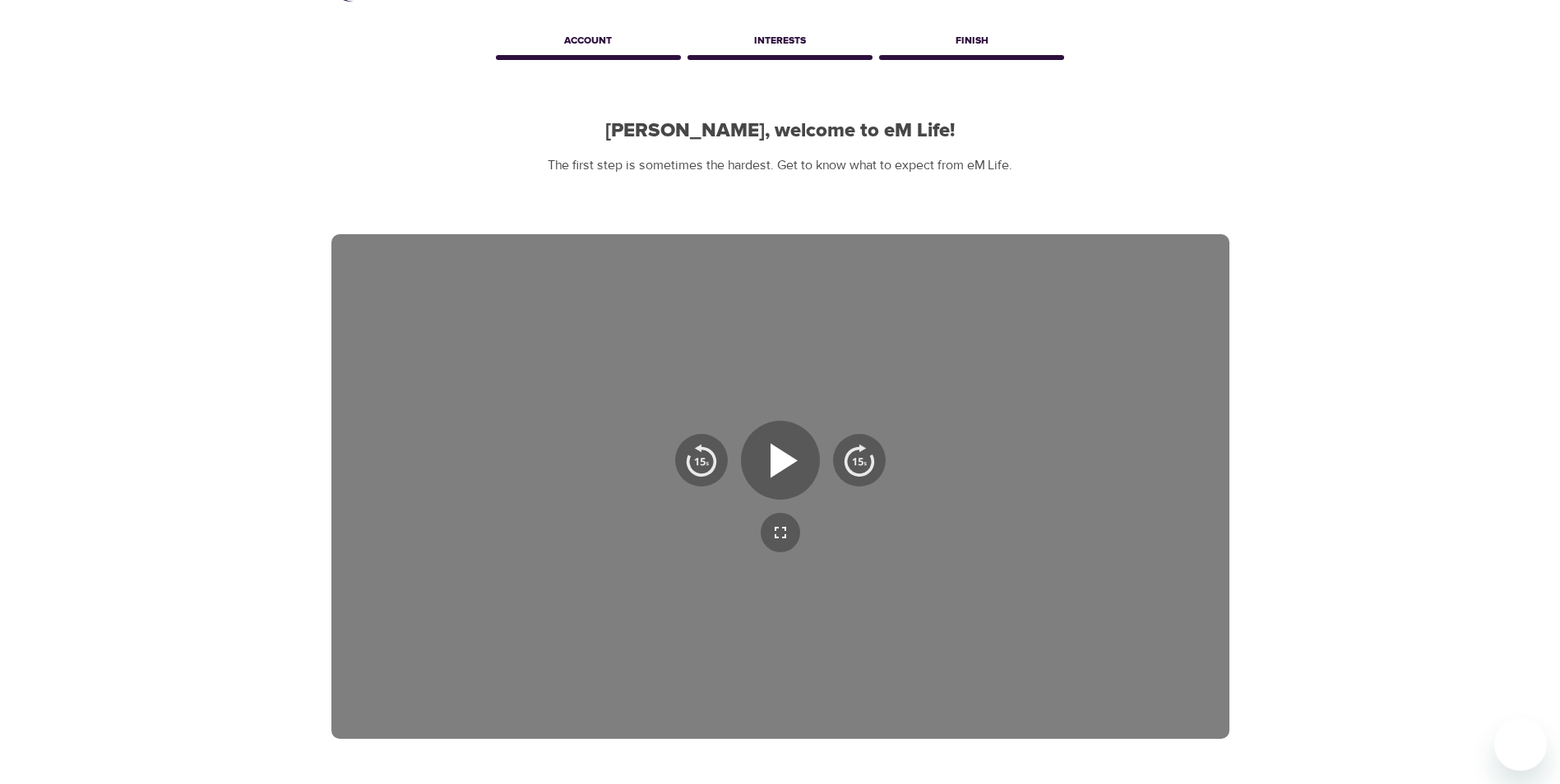
scroll to position [82, 0]
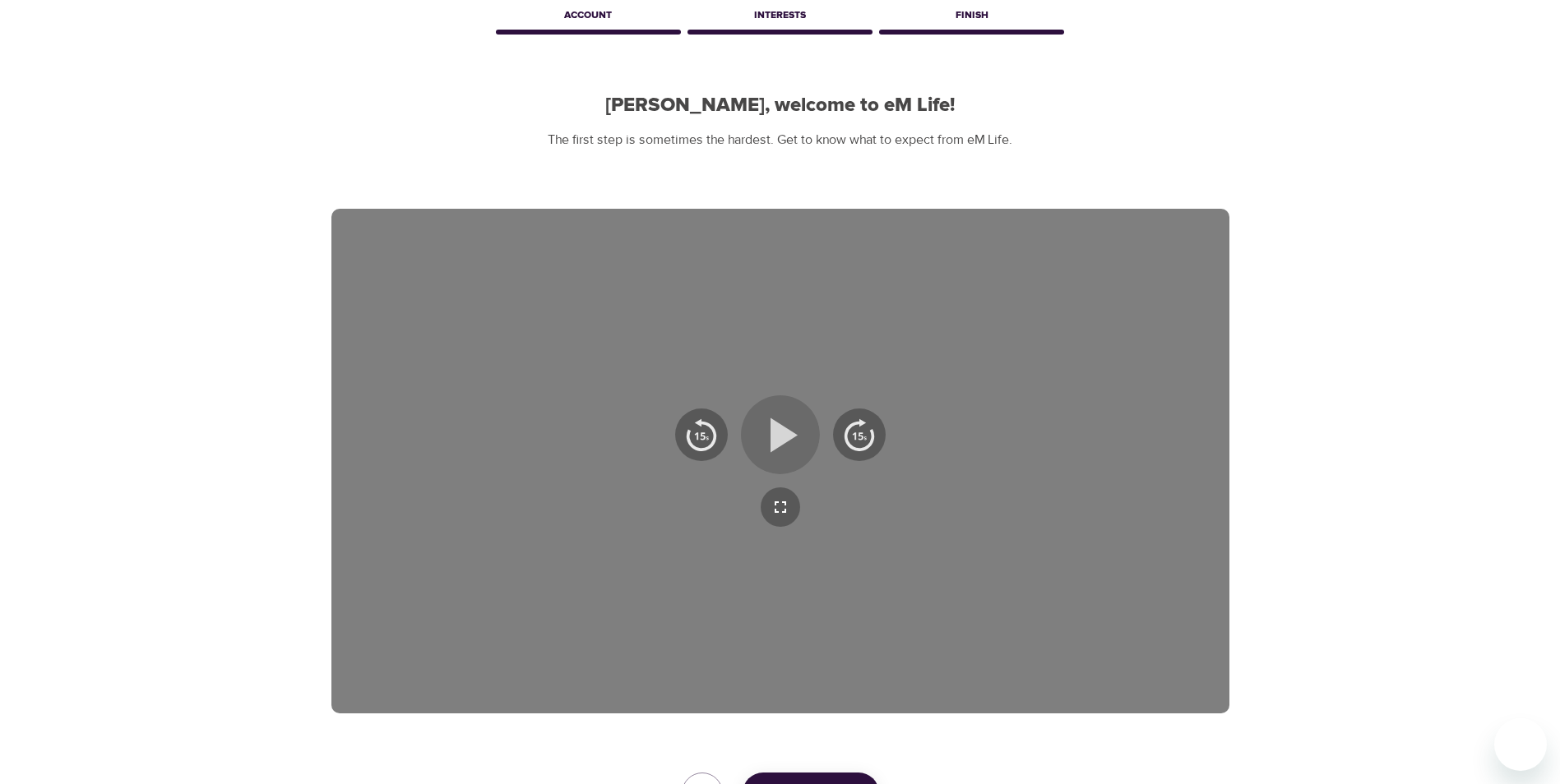
click at [773, 431] on icon "button" at bounding box center [784, 435] width 27 height 35
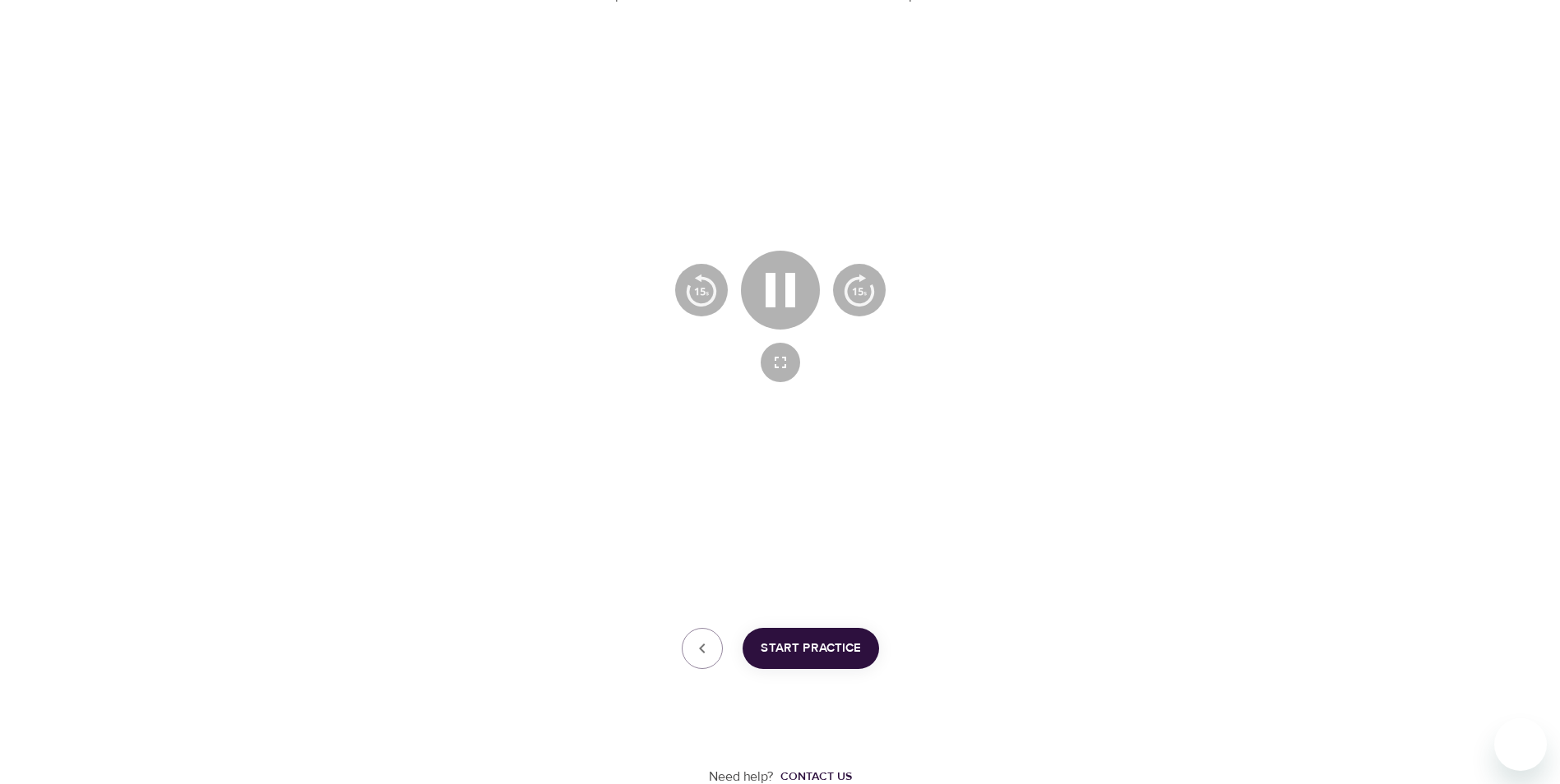
scroll to position [230, 0]
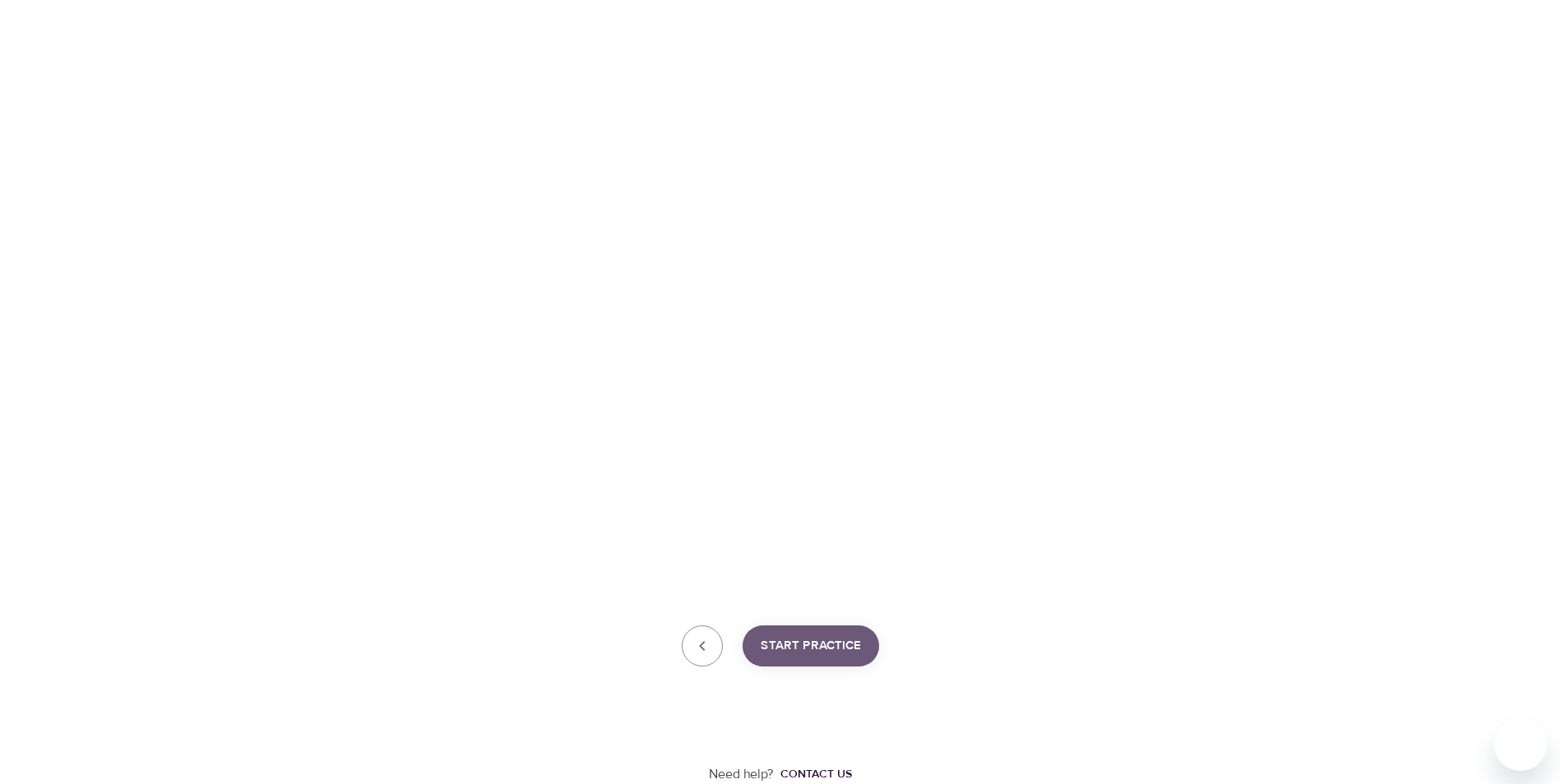
click at [803, 643] on span "Start Practice" at bounding box center [810, 646] width 100 height 21
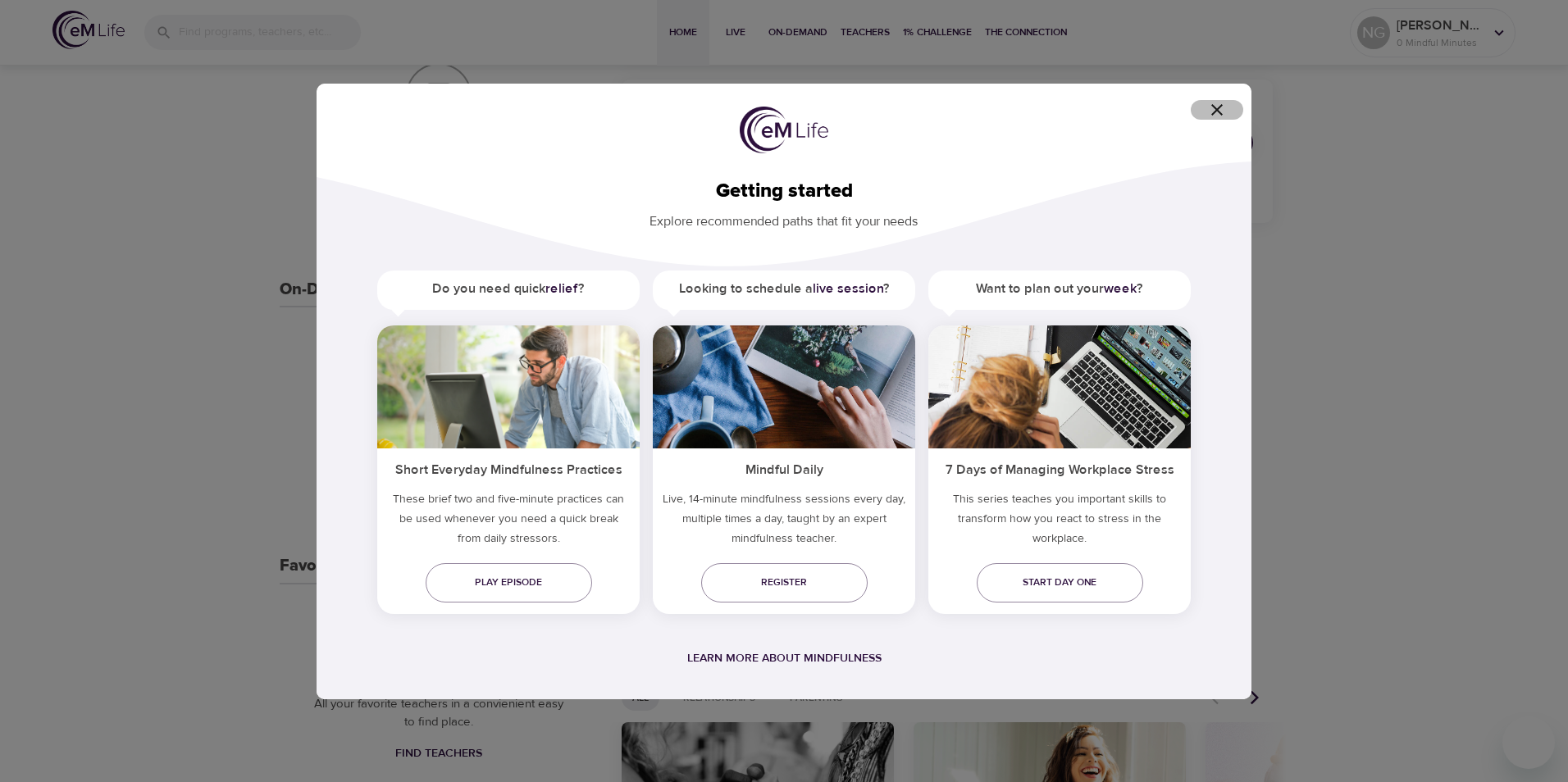
click at [1217, 109] on icon "button" at bounding box center [1218, 110] width 12 height 12
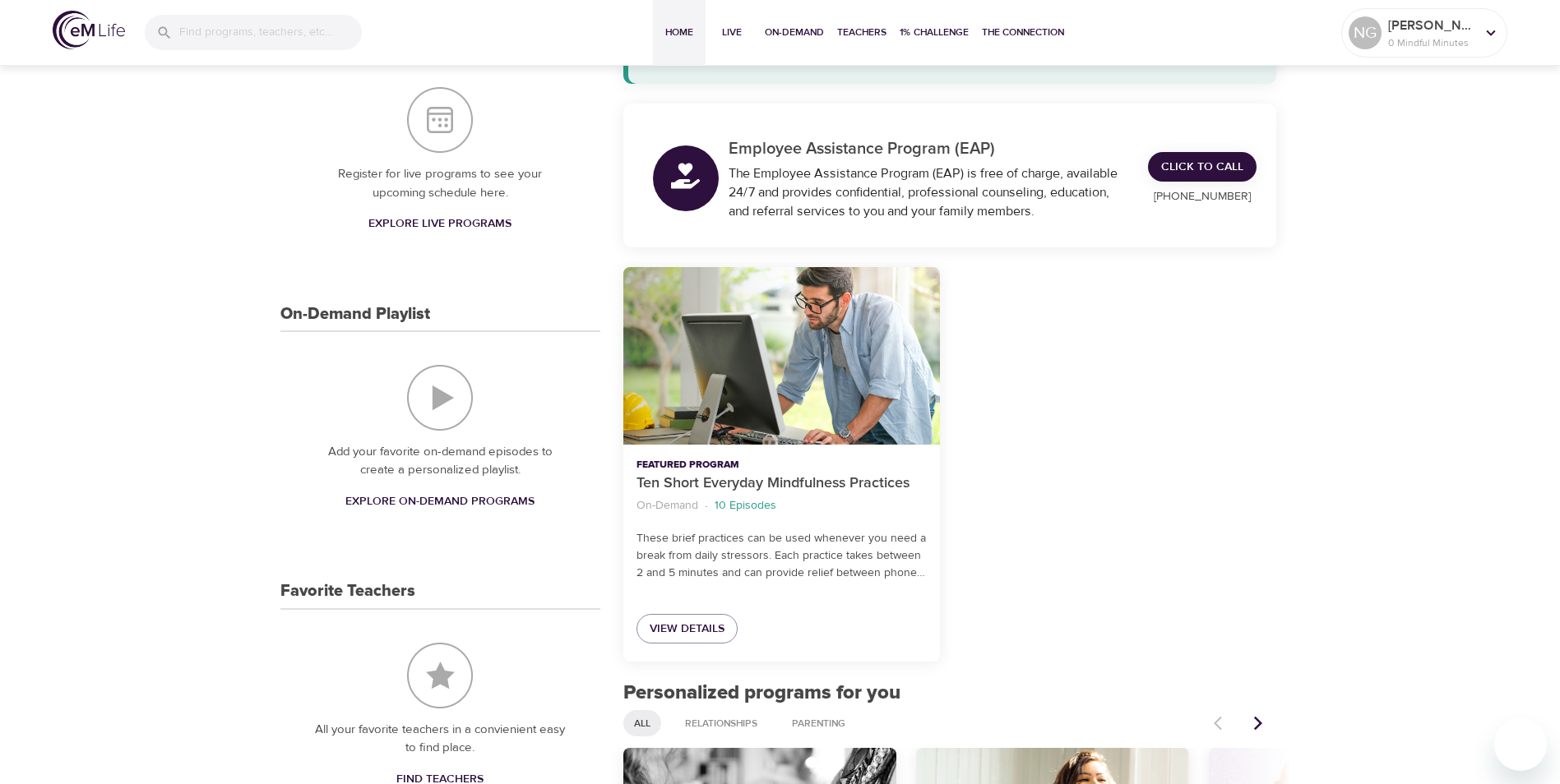
scroll to position [329, 0]
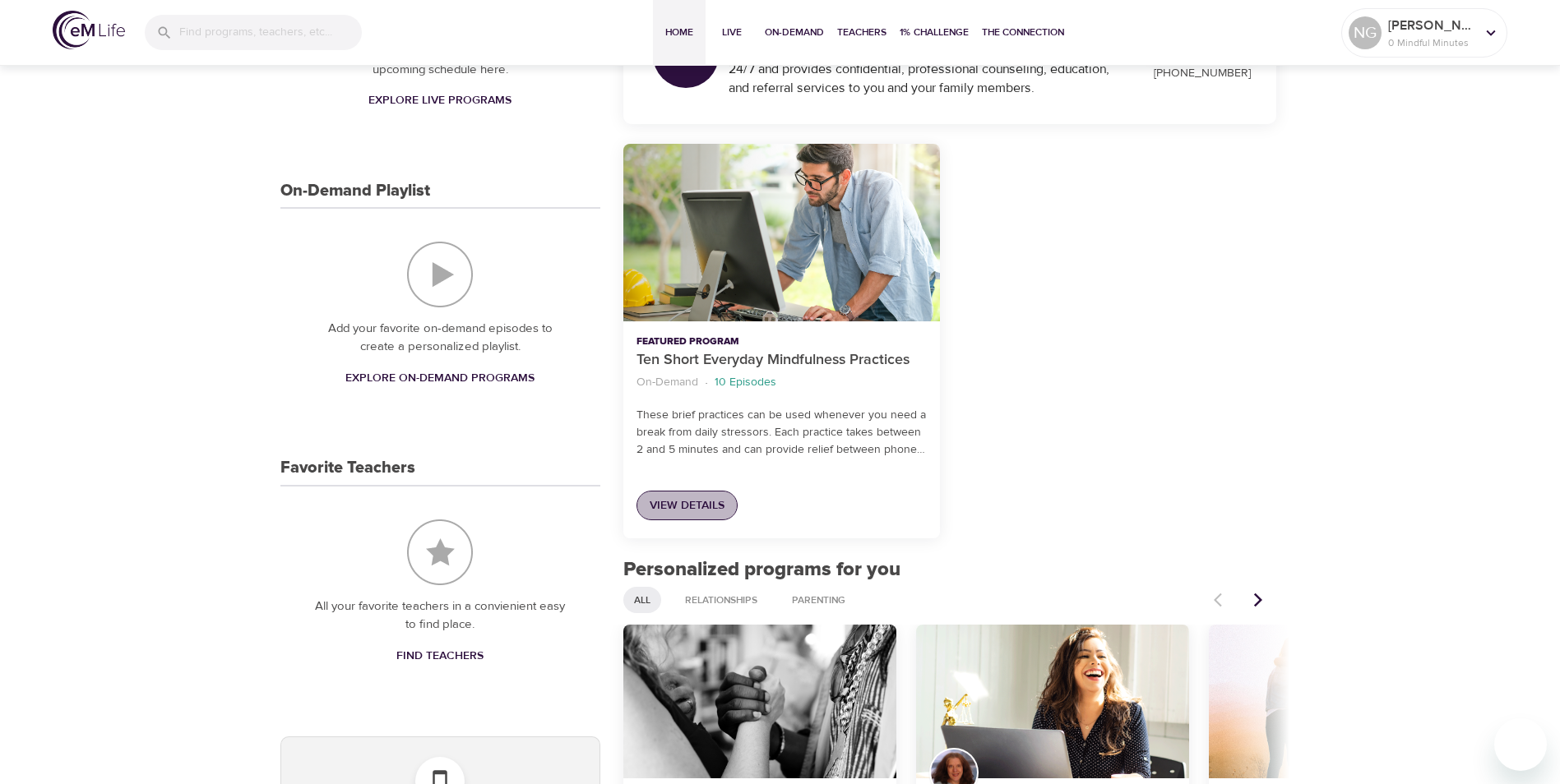
click at [702, 496] on span "View Details" at bounding box center [686, 506] width 75 height 20
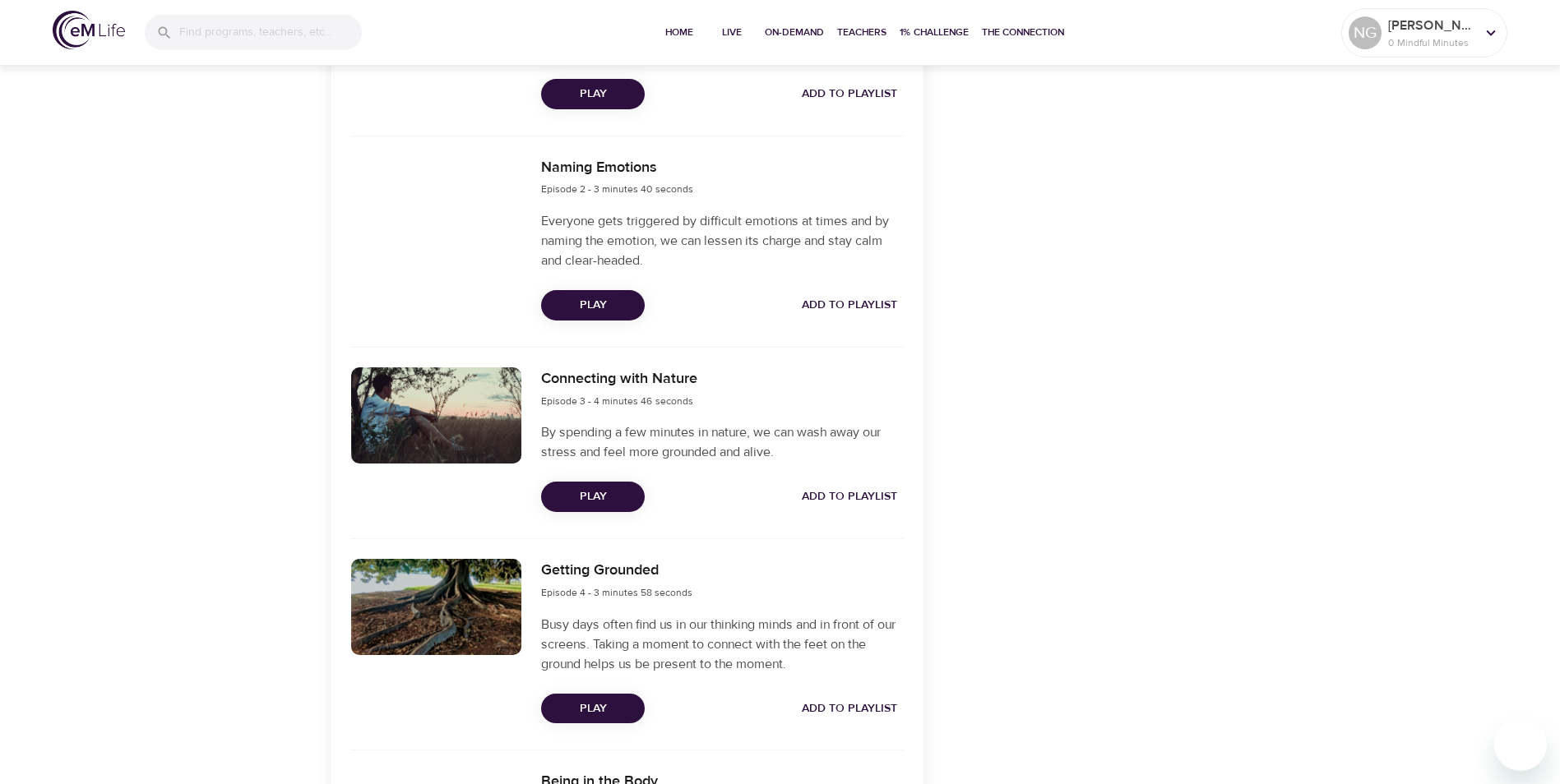
scroll to position [822, 0]
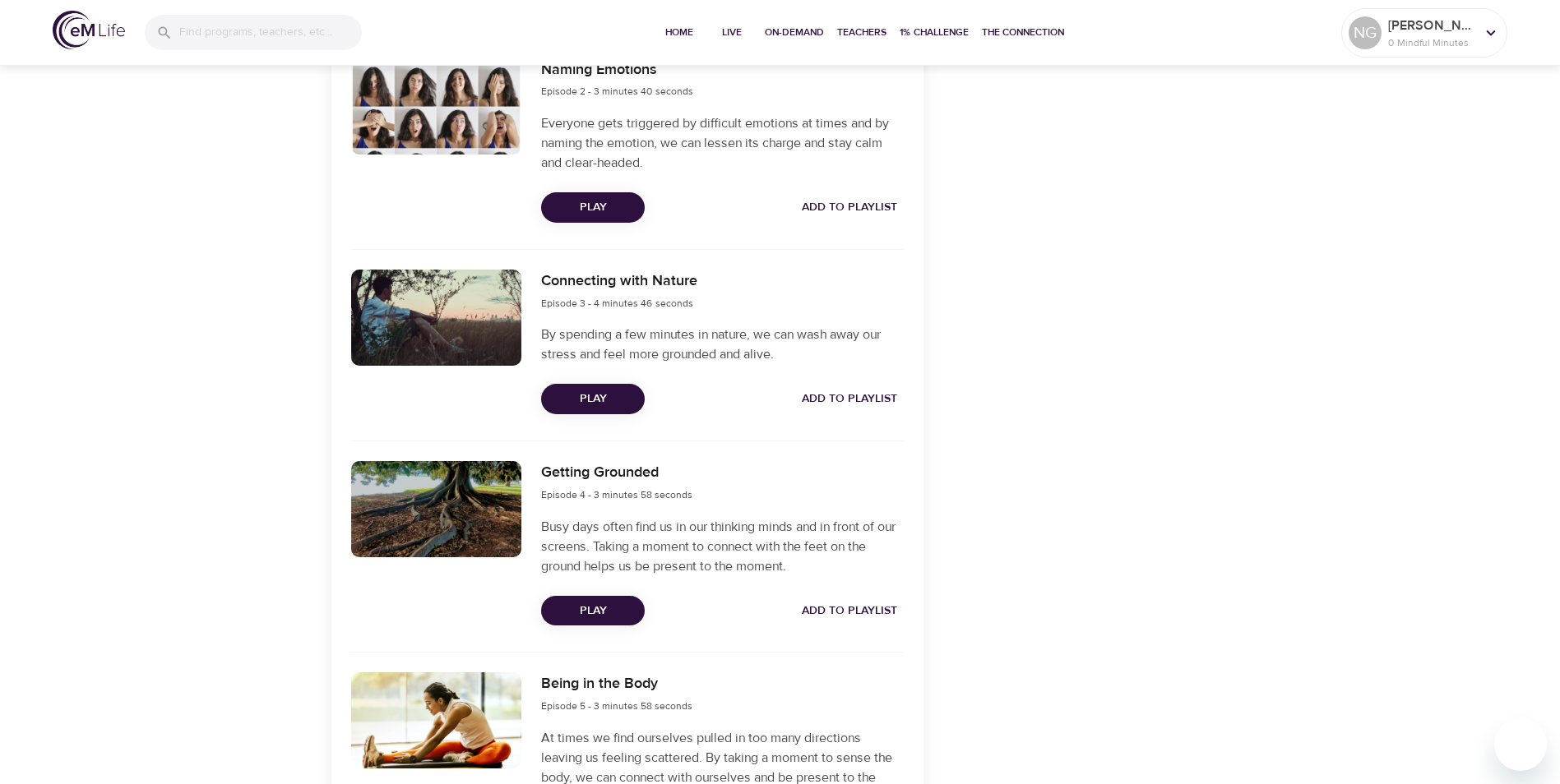
click at [606, 402] on span "Play" at bounding box center [593, 399] width 78 height 20
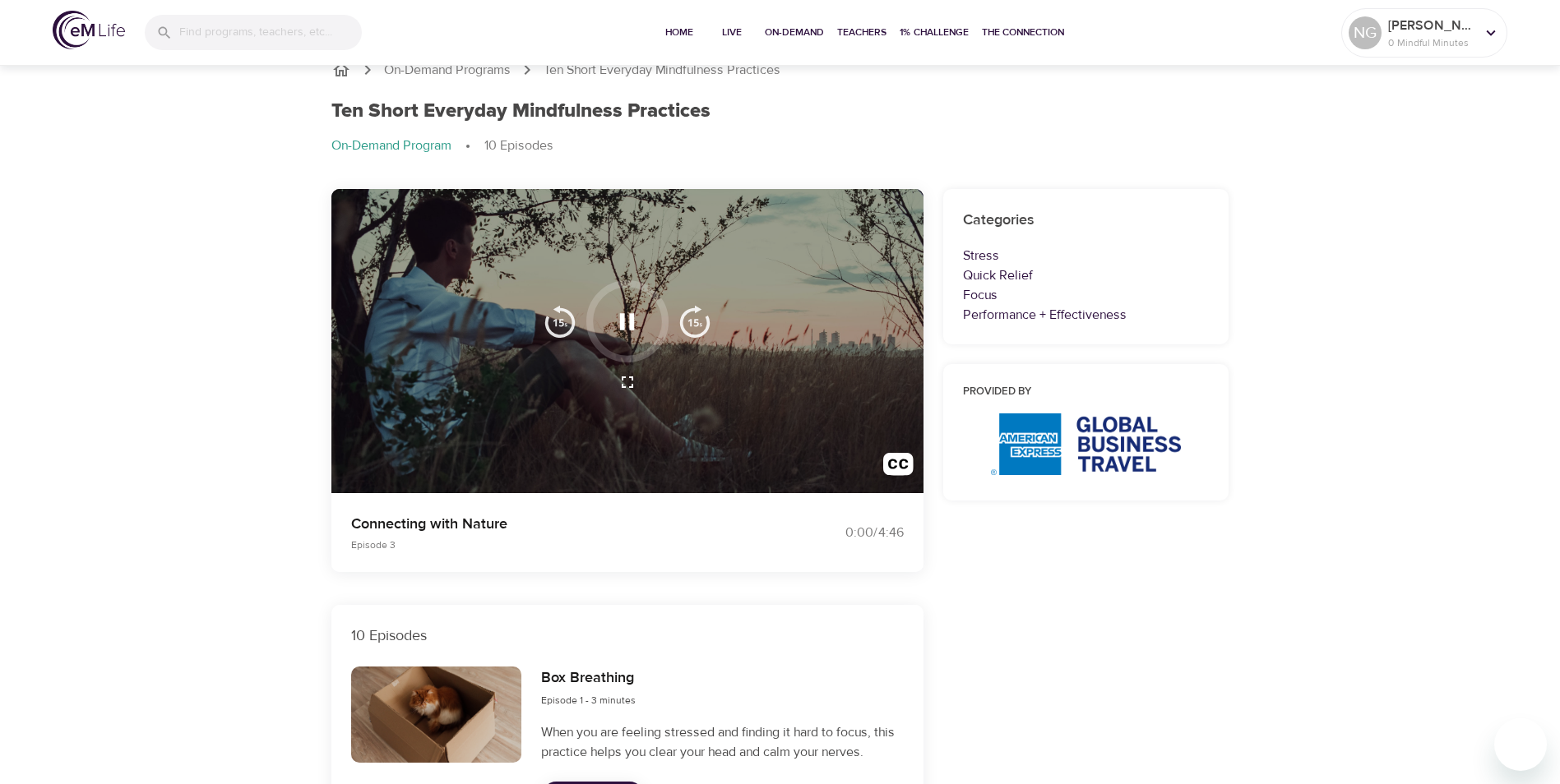
scroll to position [0, 0]
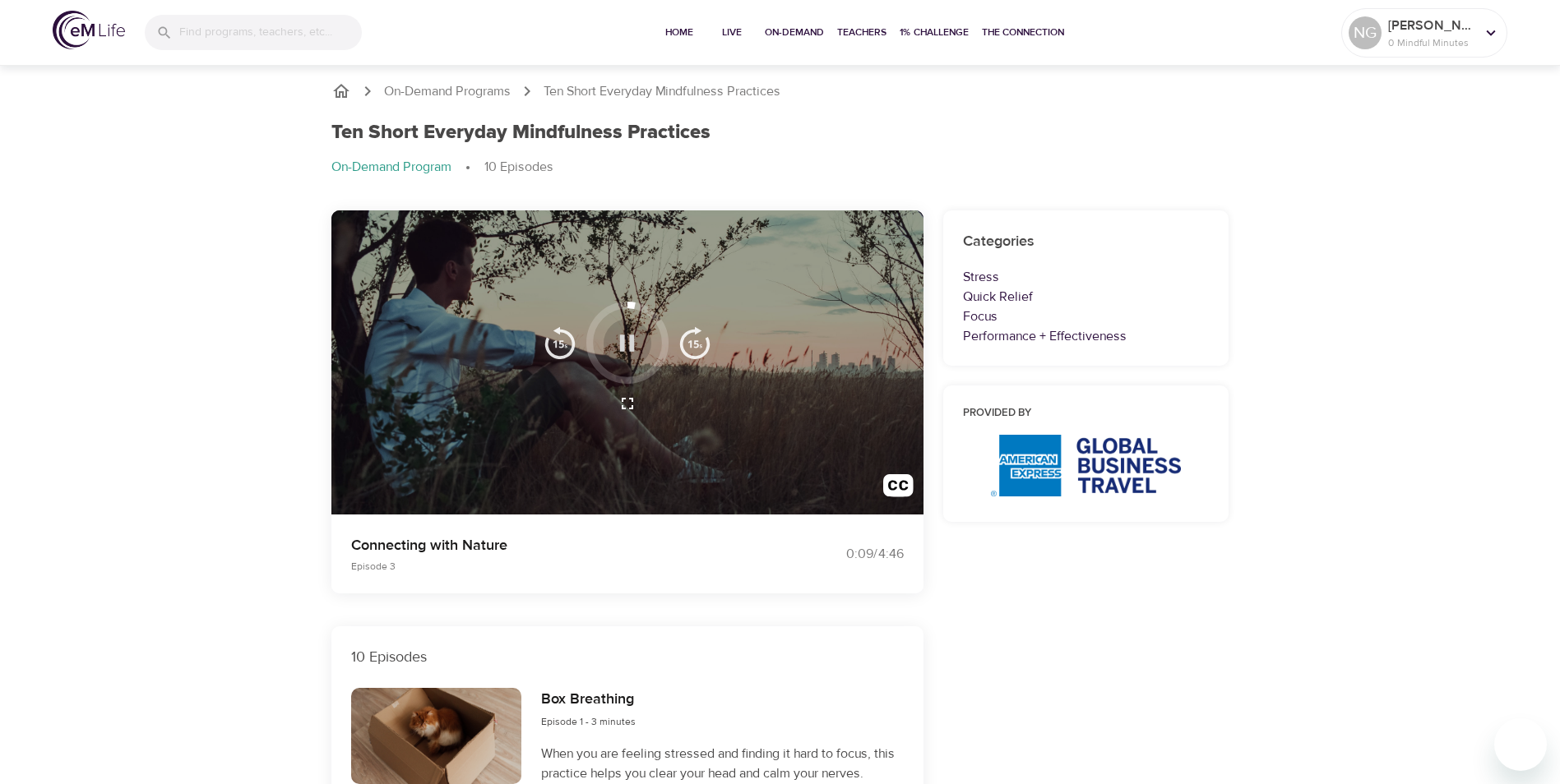
click at [618, 342] on icon "button" at bounding box center [627, 343] width 29 height 29
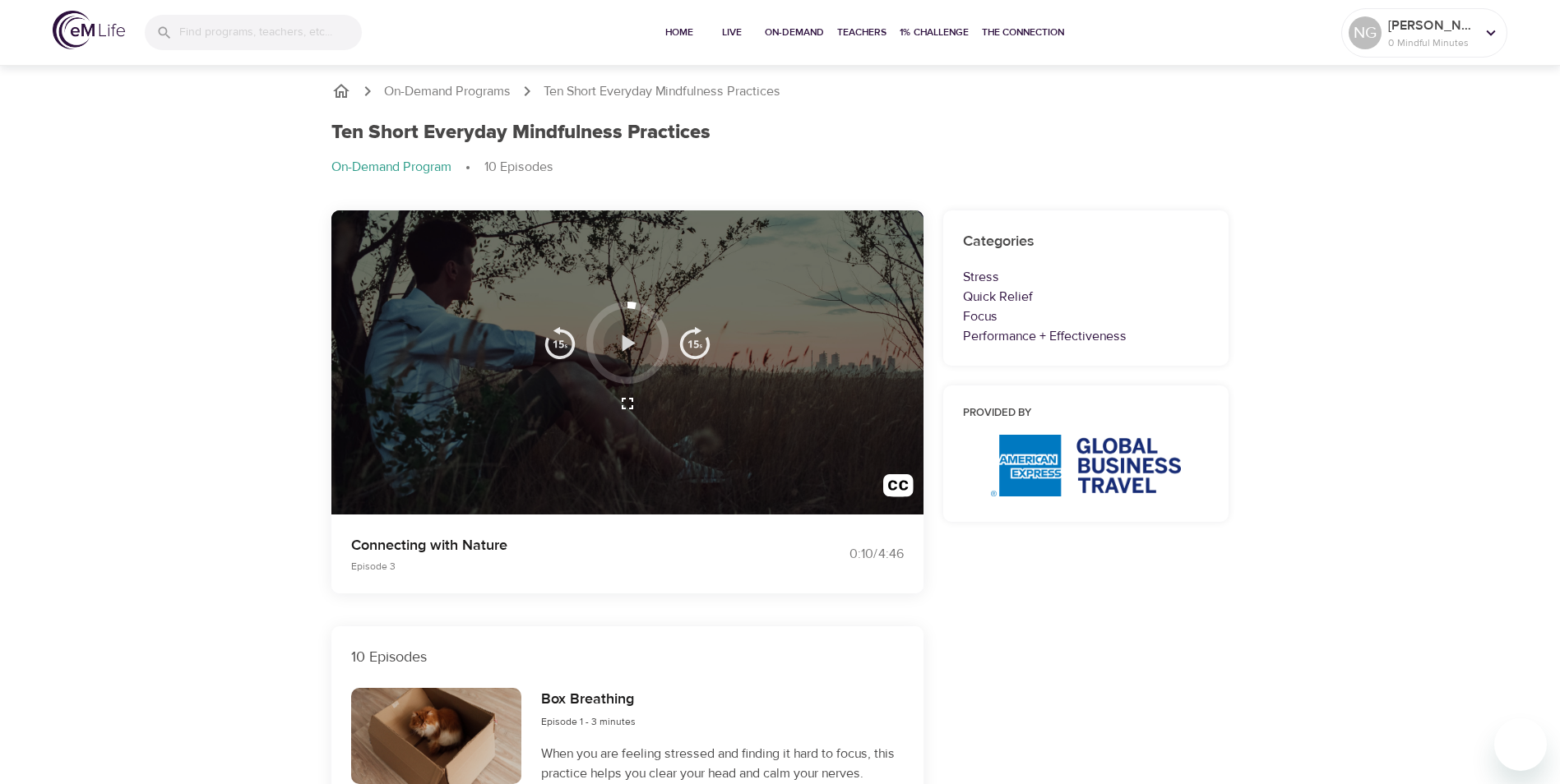
click at [622, 349] on icon "button" at bounding box center [629, 342] width 14 height 16
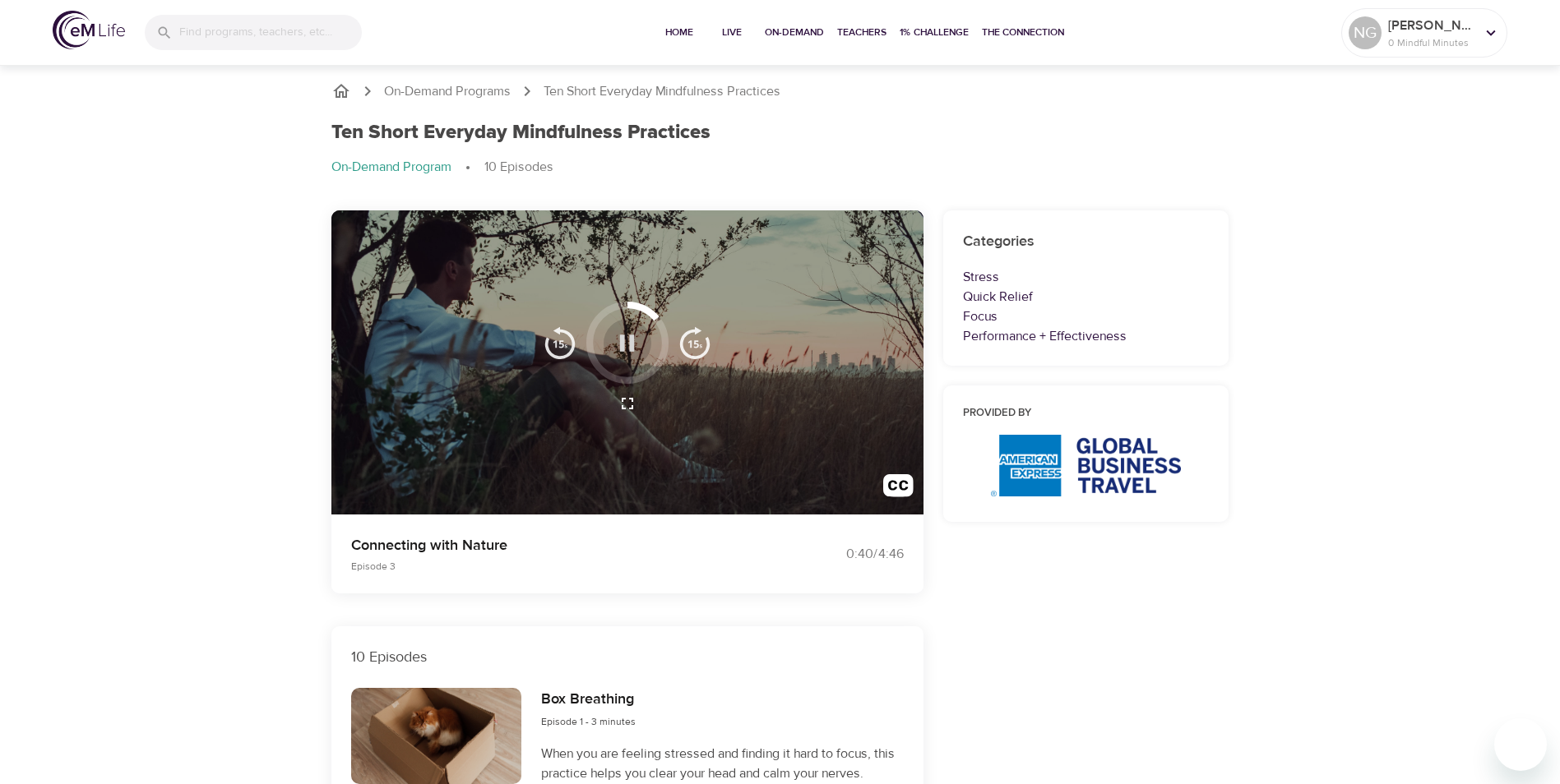
click at [627, 343] on icon "button" at bounding box center [627, 343] width 29 height 29
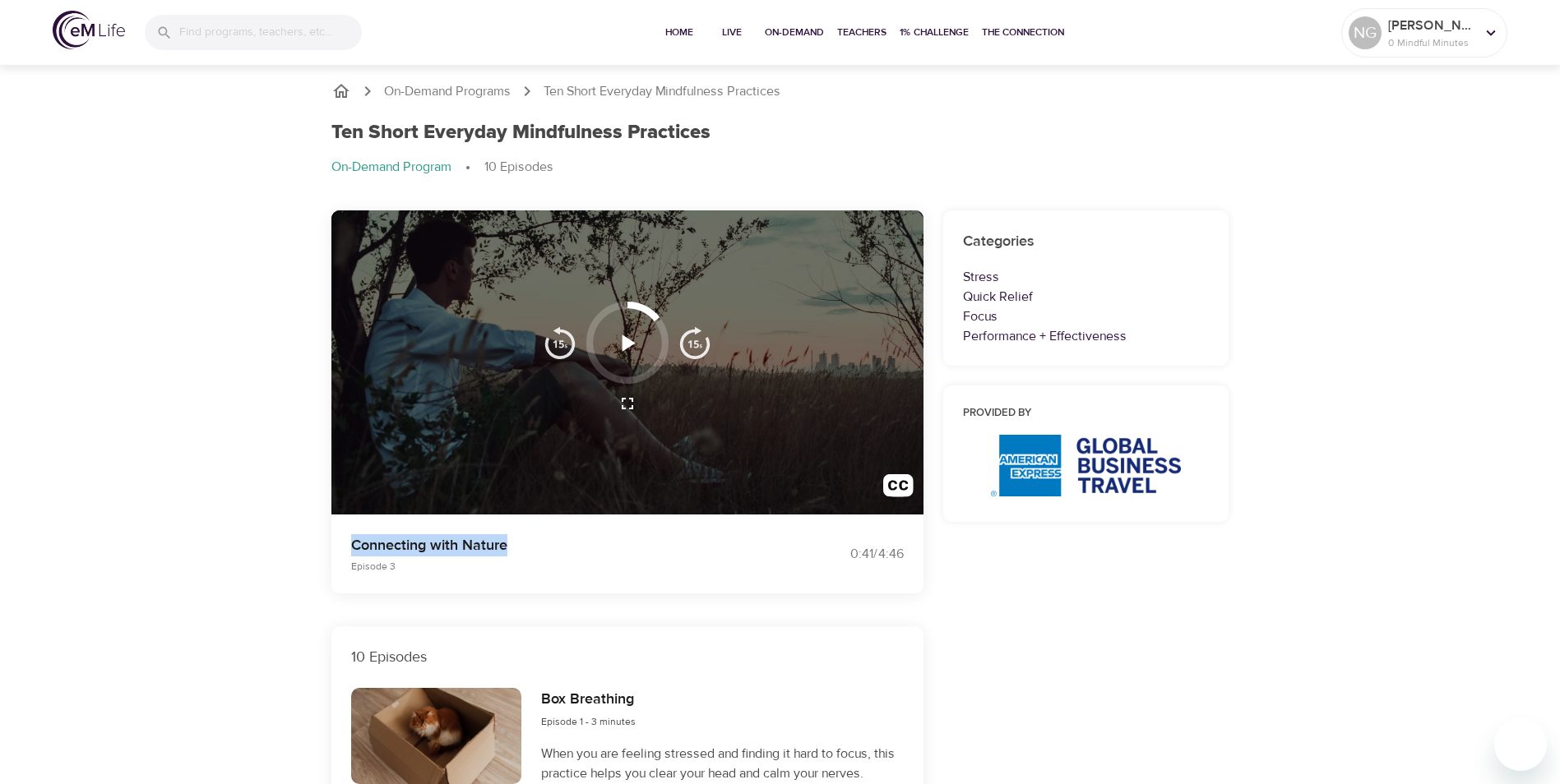
drag, startPoint x: 352, startPoint y: 545, endPoint x: 505, endPoint y: 543, distance: 153.0
click at [505, 543] on p "Connecting with Nature" at bounding box center [555, 545] width 409 height 22
copy p "Connecting with Nature"
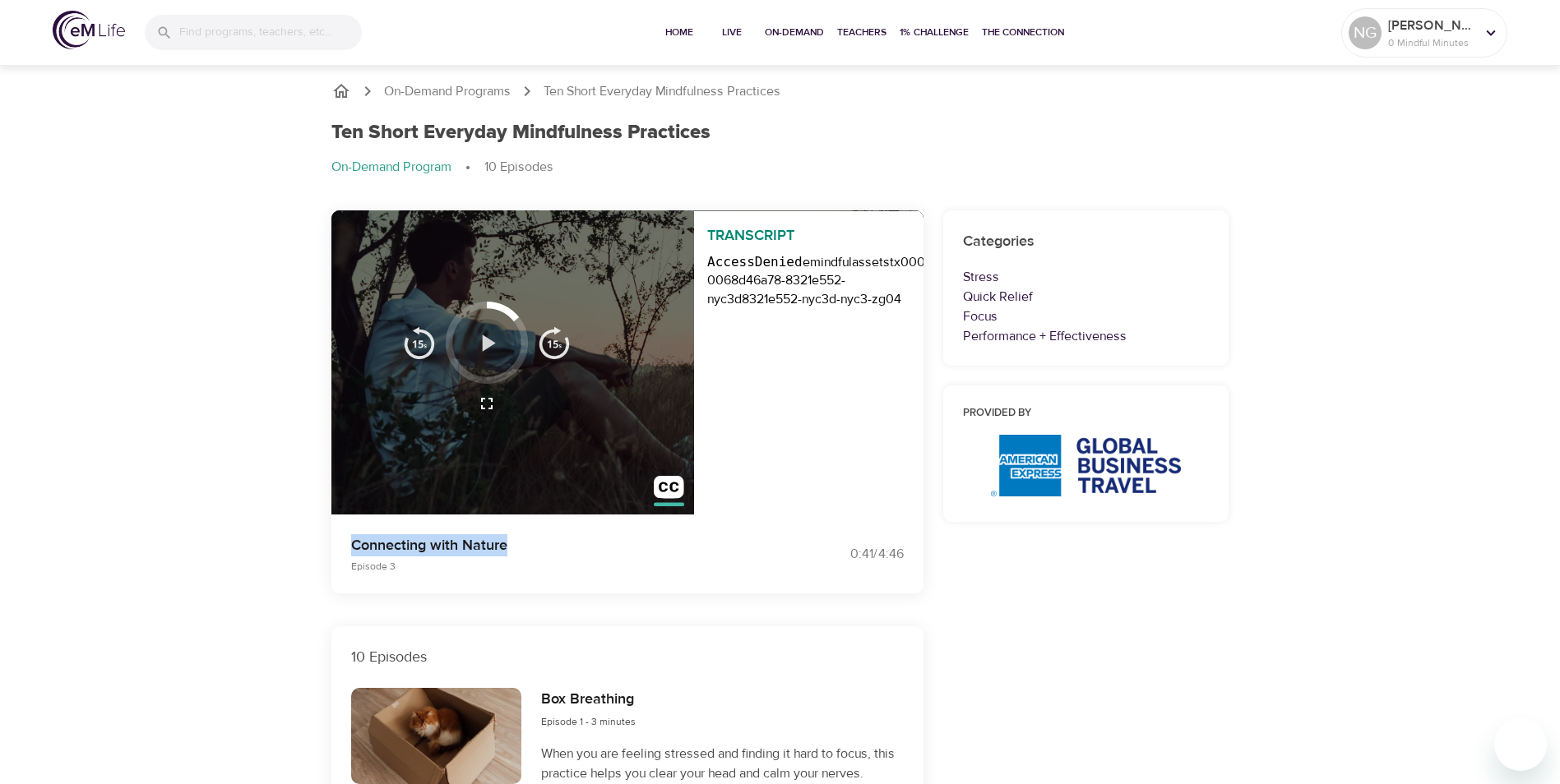
click at [501, 348] on button "button" at bounding box center [486, 343] width 48 height 48
click at [488, 344] on icon "button" at bounding box center [489, 342] width 14 height 16
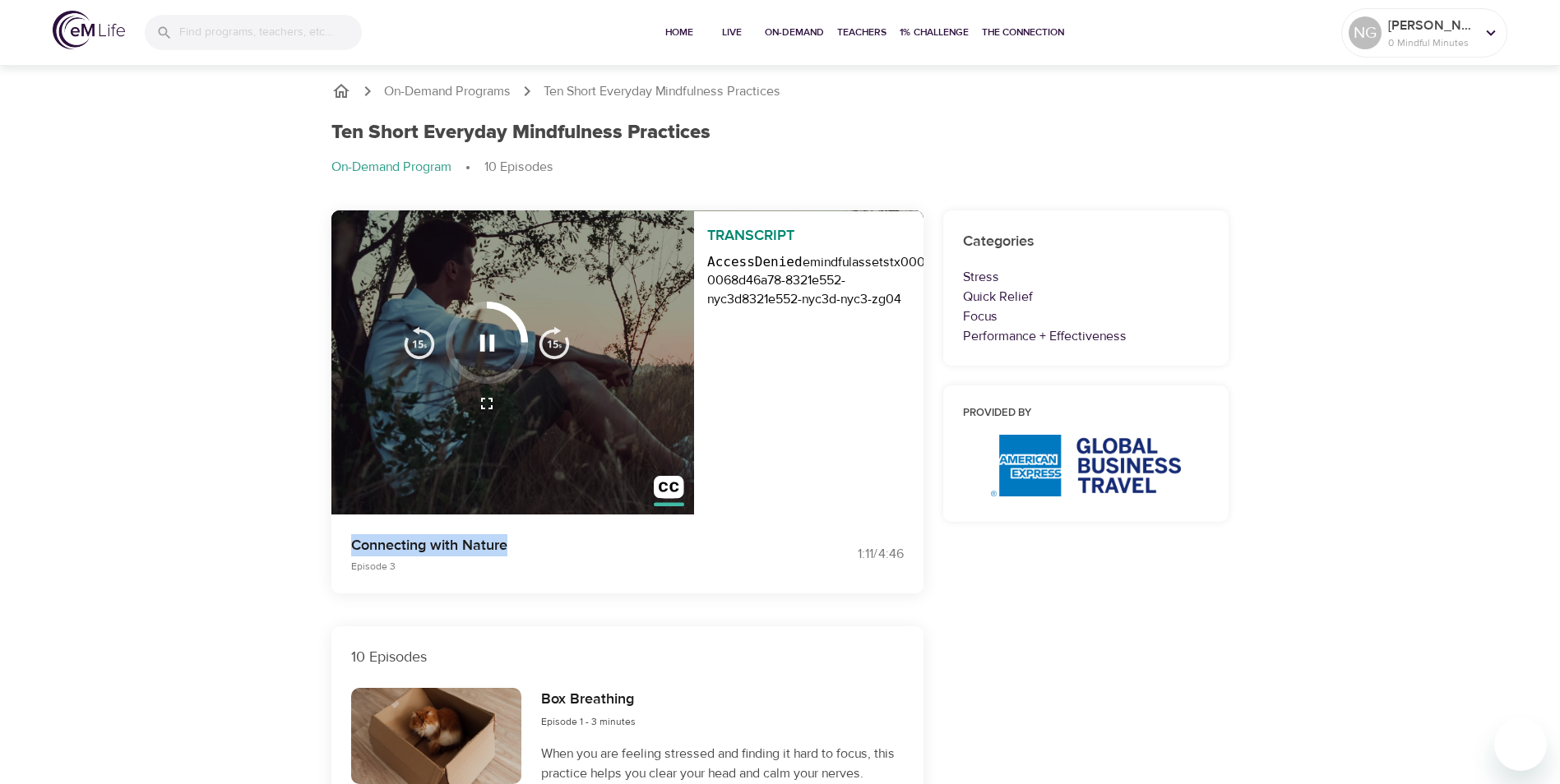
click at [494, 349] on icon "button" at bounding box center [487, 343] width 29 height 29
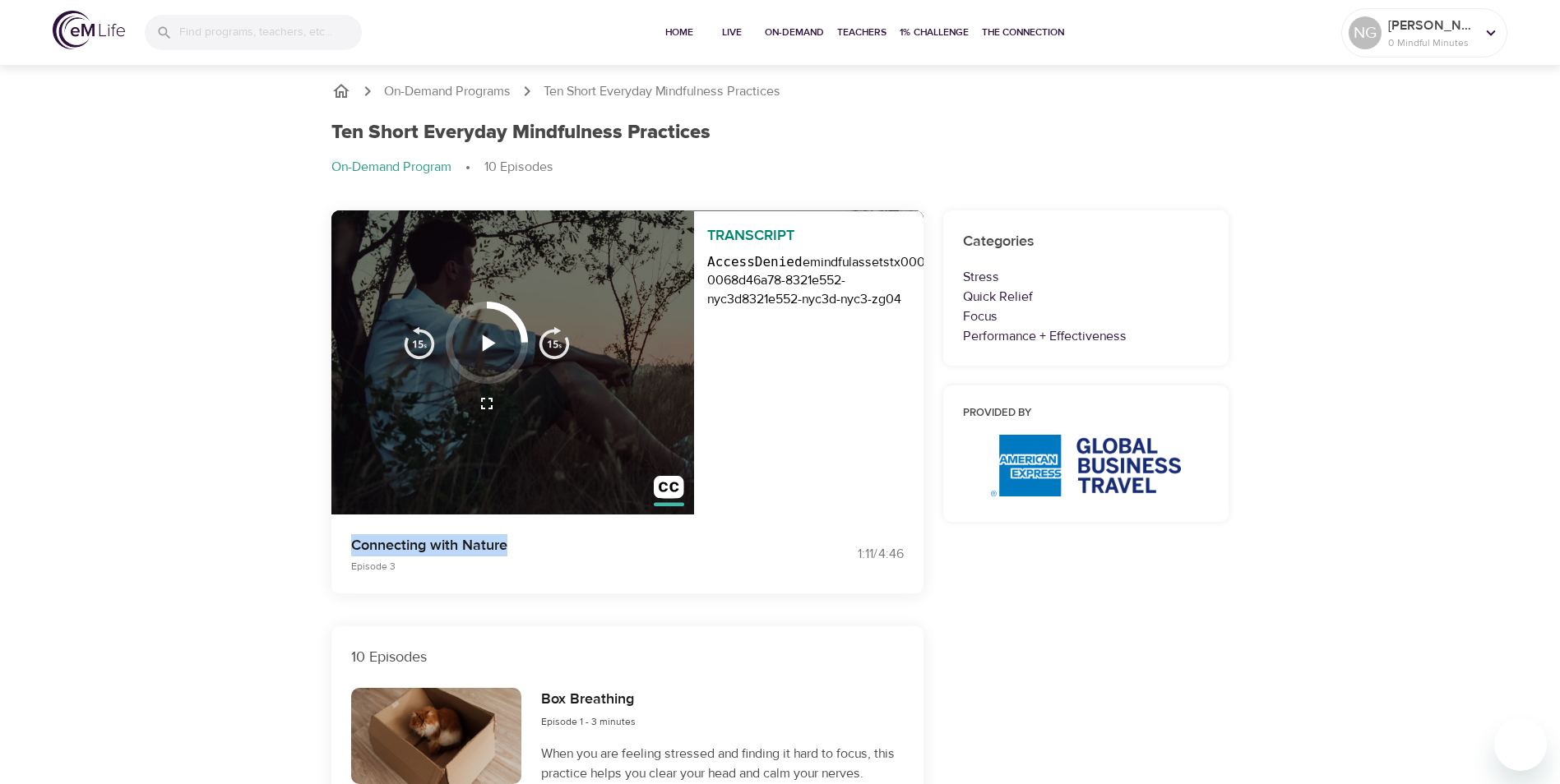
click at [495, 343] on icon "button" at bounding box center [487, 343] width 29 height 29
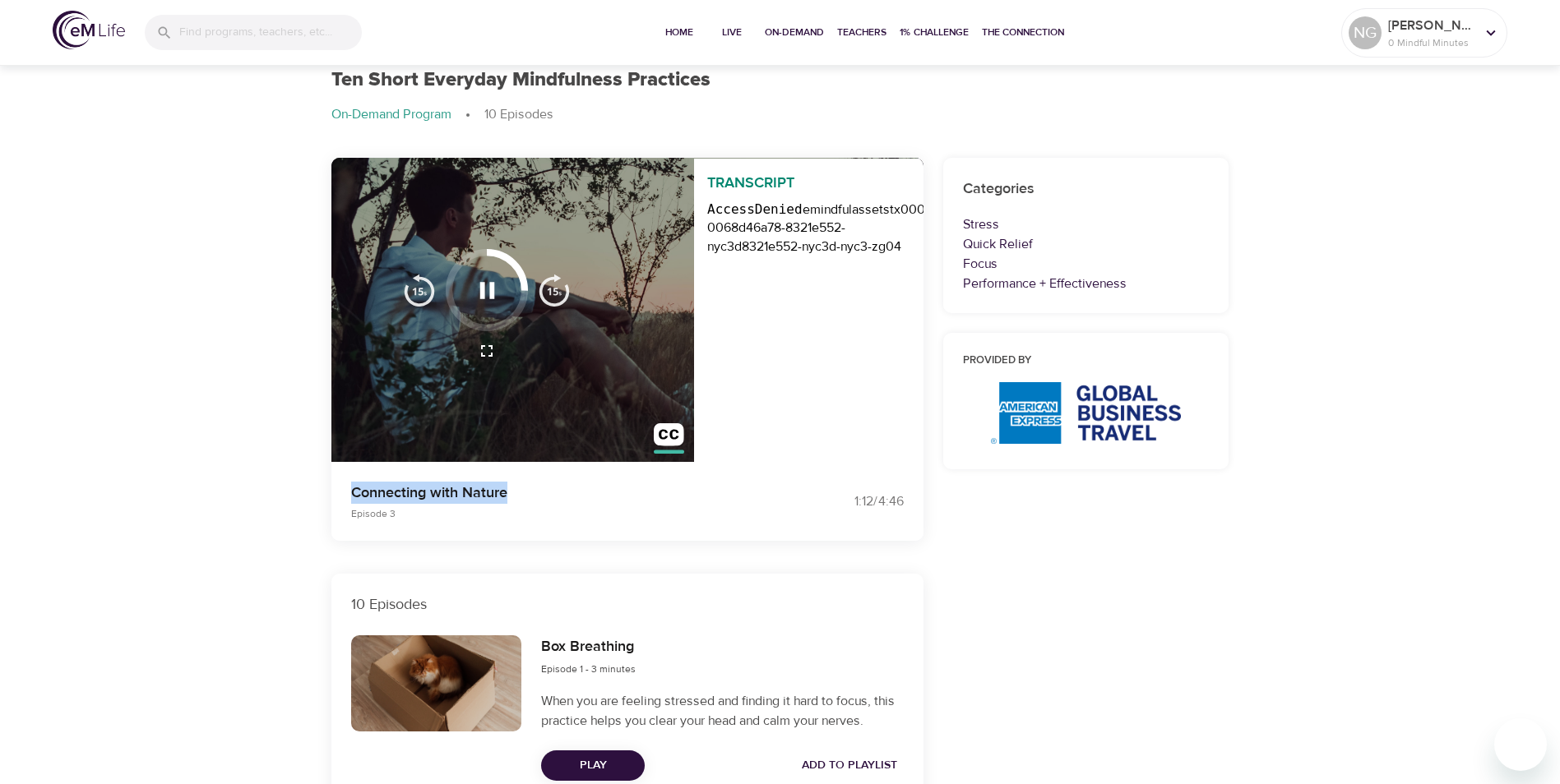
scroll to position [82, 0]
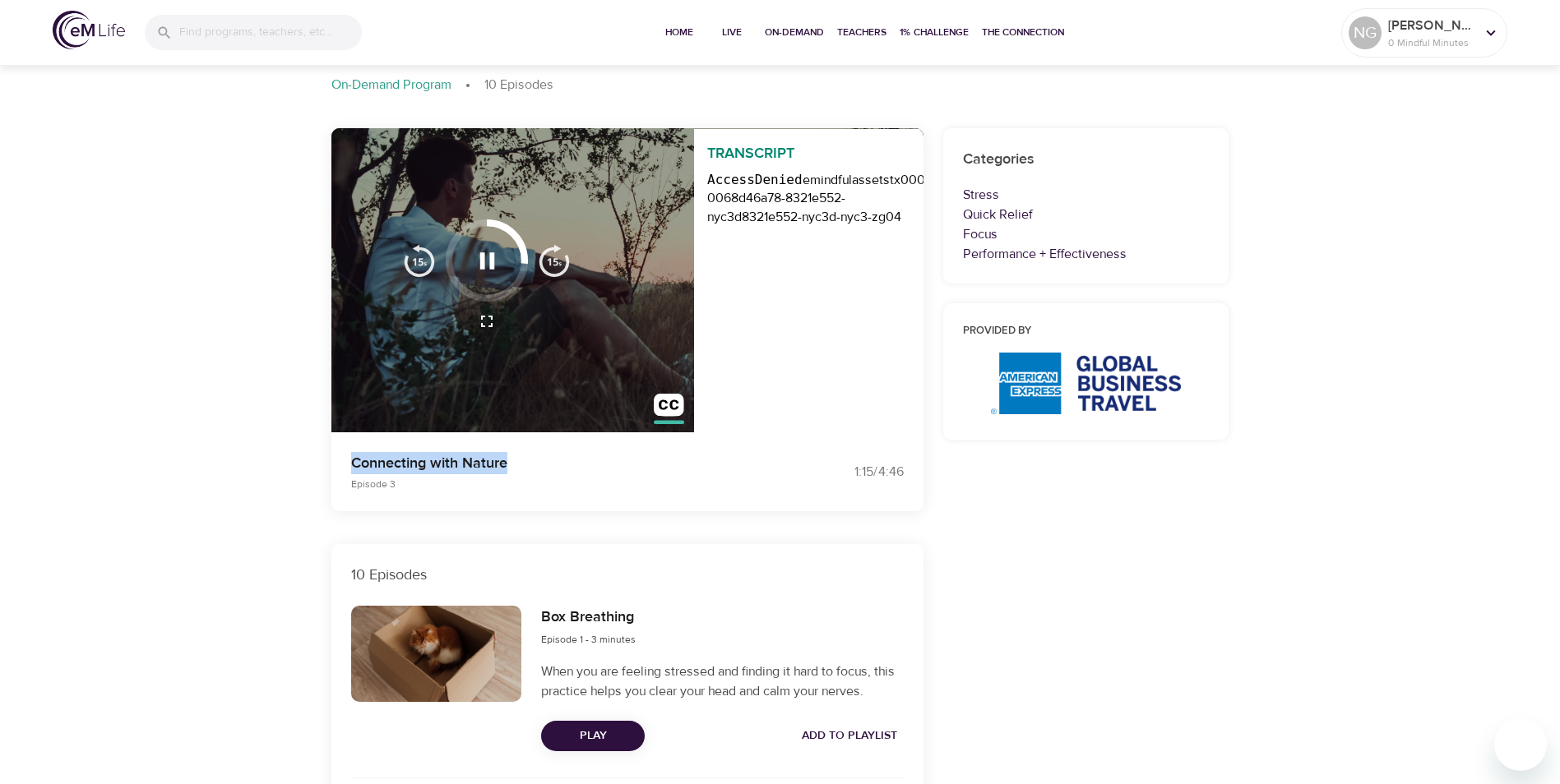
click at [549, 261] on img "button" at bounding box center [554, 260] width 33 height 33
click at [557, 264] on img "button" at bounding box center [554, 260] width 33 height 33
click at [554, 260] on img "button" at bounding box center [554, 260] width 33 height 33
click at [411, 262] on img "button" at bounding box center [419, 260] width 33 height 33
click at [412, 262] on img "button" at bounding box center [419, 260] width 33 height 33
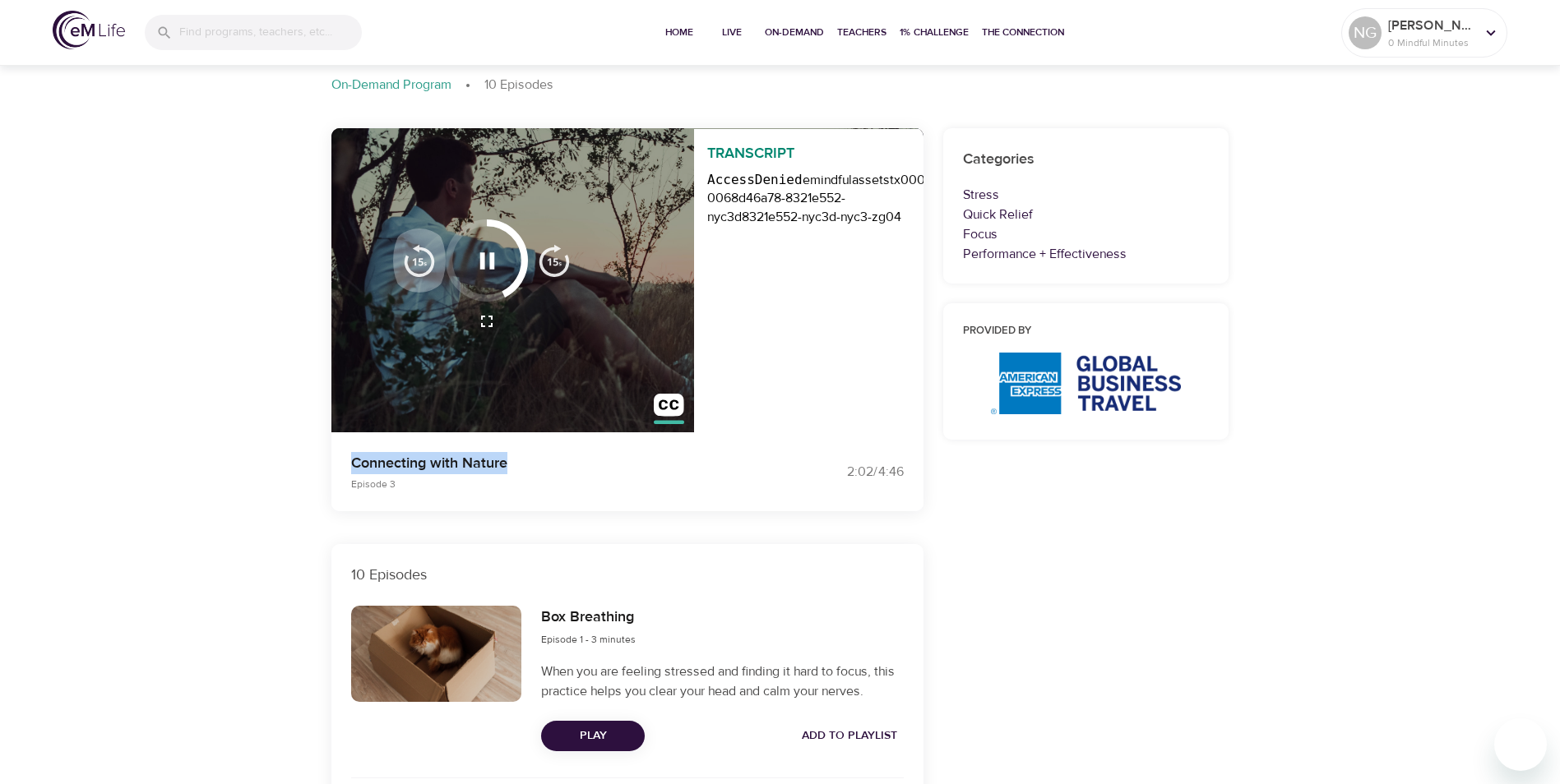
click at [413, 262] on img "button" at bounding box center [419, 260] width 33 height 33
click at [477, 268] on icon "button" at bounding box center [487, 261] width 29 height 29
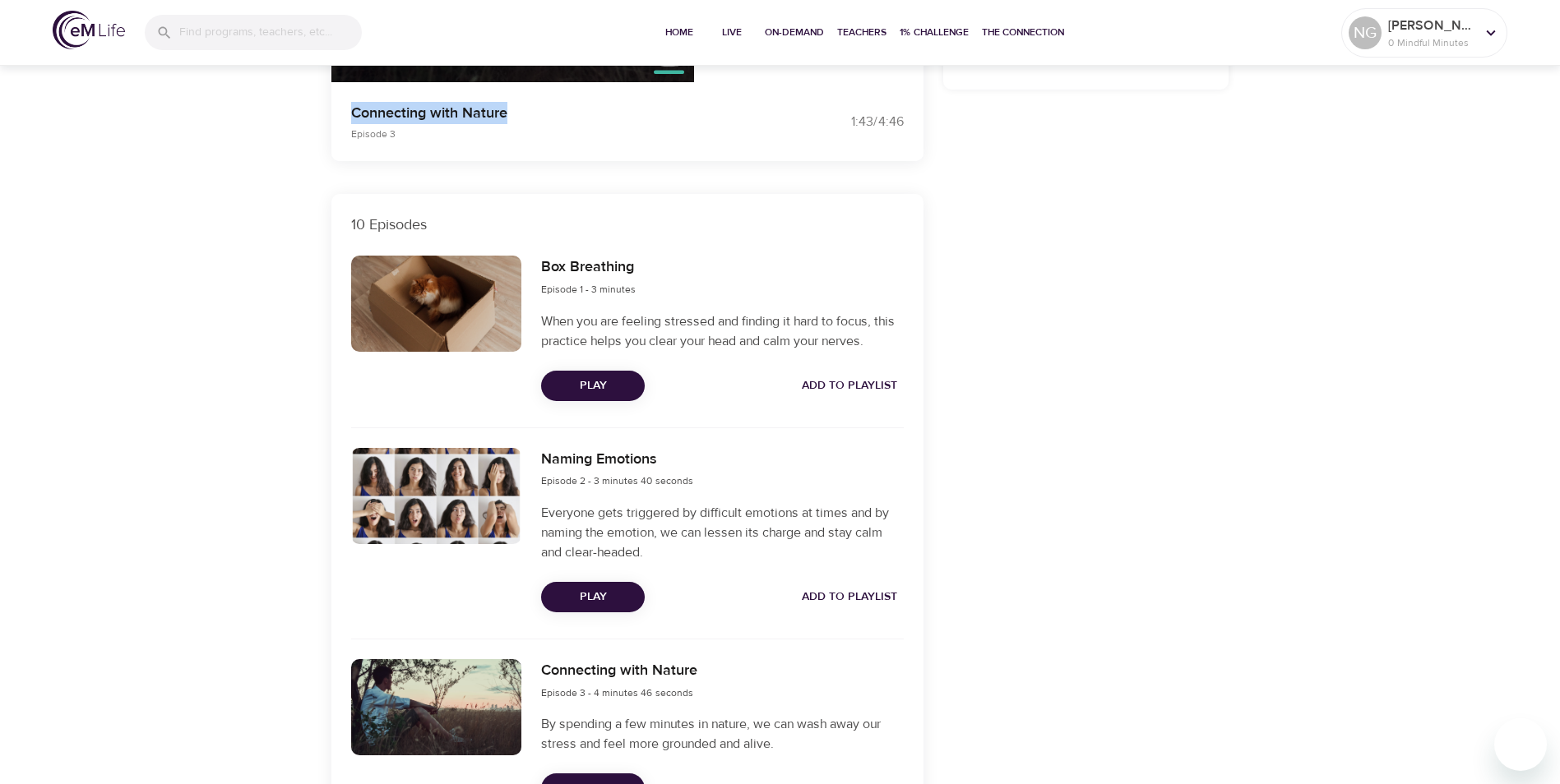
scroll to position [493, 0]
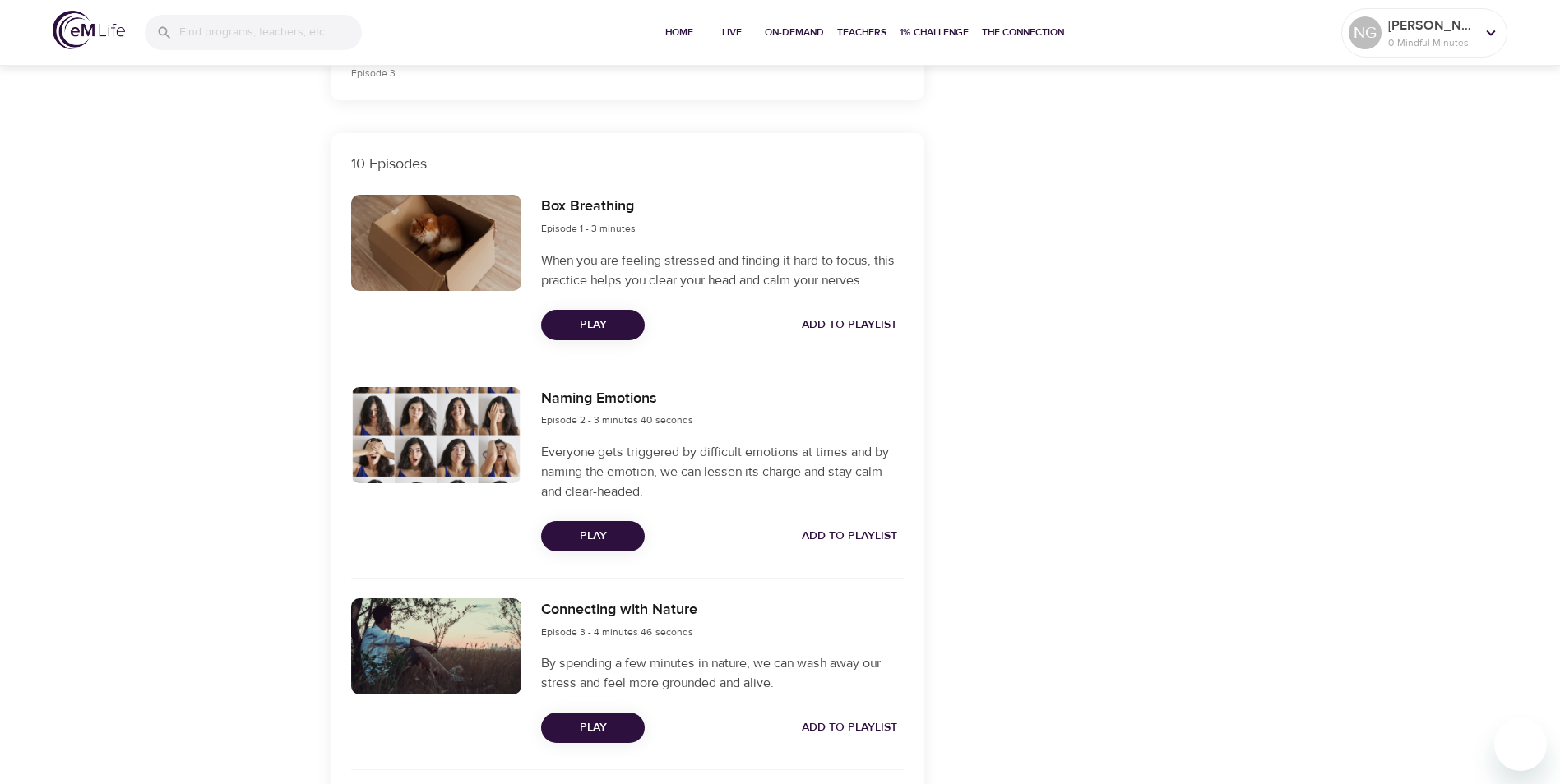
click at [603, 543] on span "Play" at bounding box center [593, 536] width 78 height 20
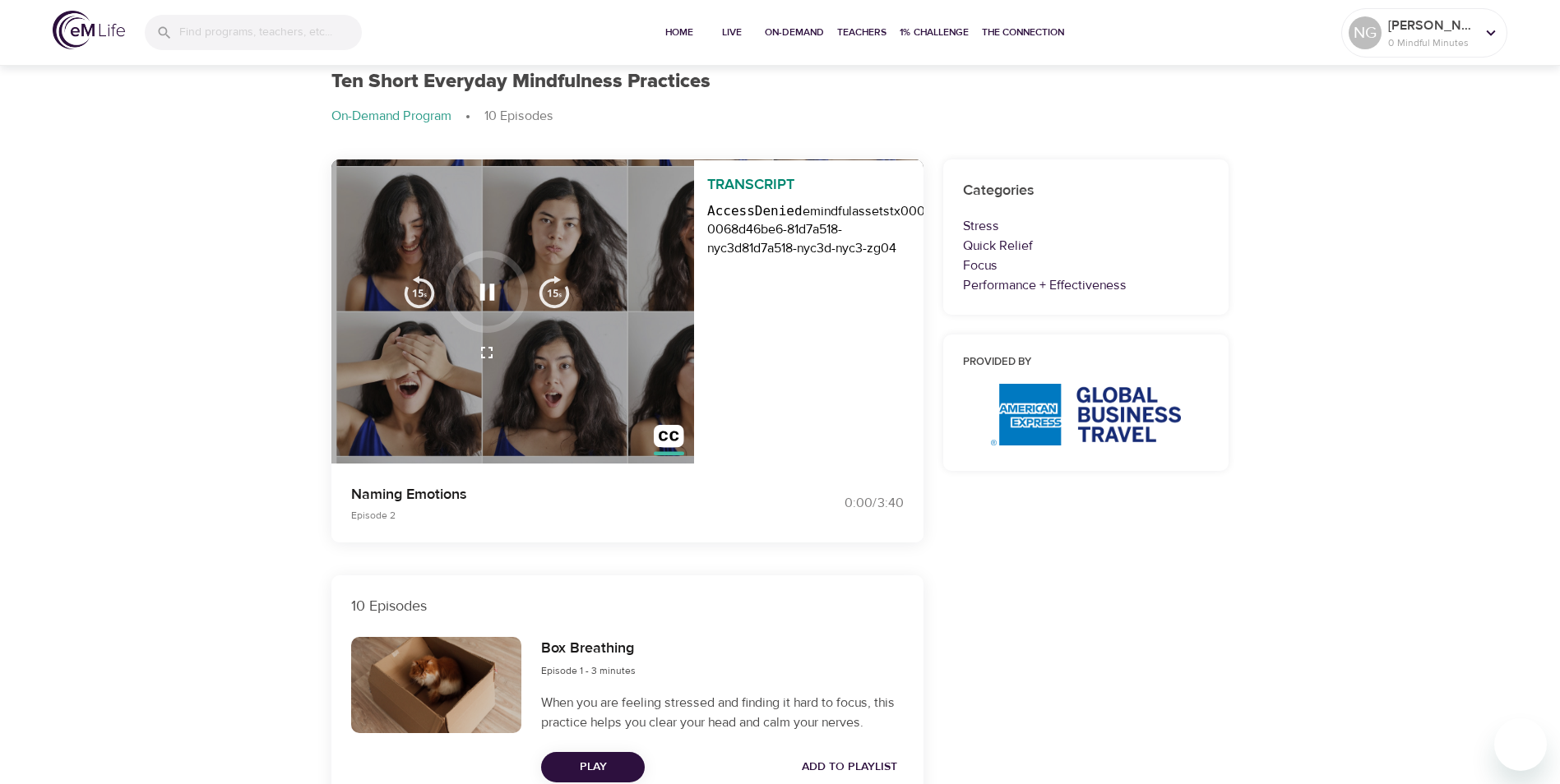
scroll to position [0, 0]
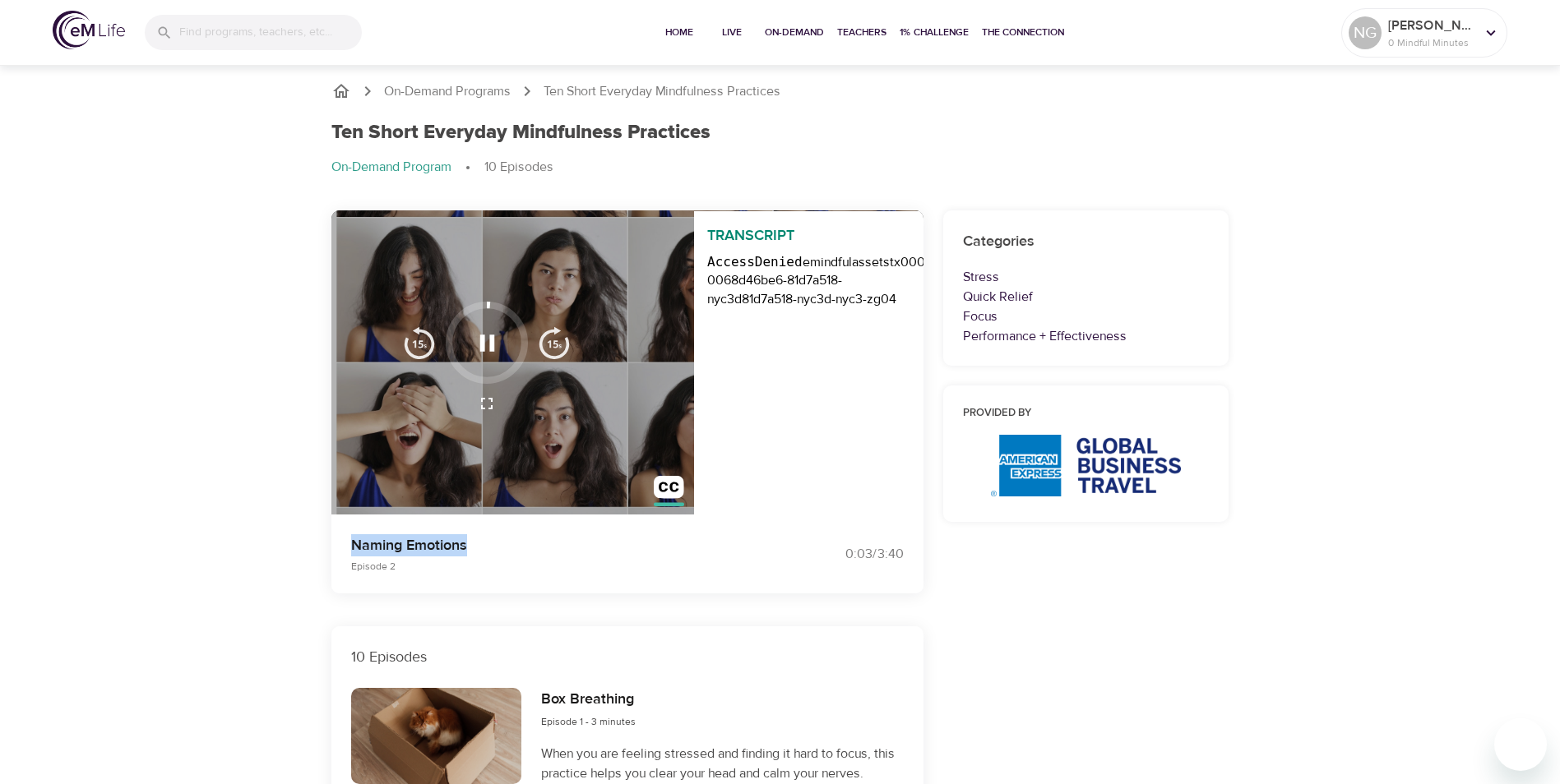
drag, startPoint x: 354, startPoint y: 549, endPoint x: 485, endPoint y: 549, distance: 131.0
click at [485, 549] on p "Naming Emotions" at bounding box center [555, 545] width 409 height 22
copy p "Naming Emotions"
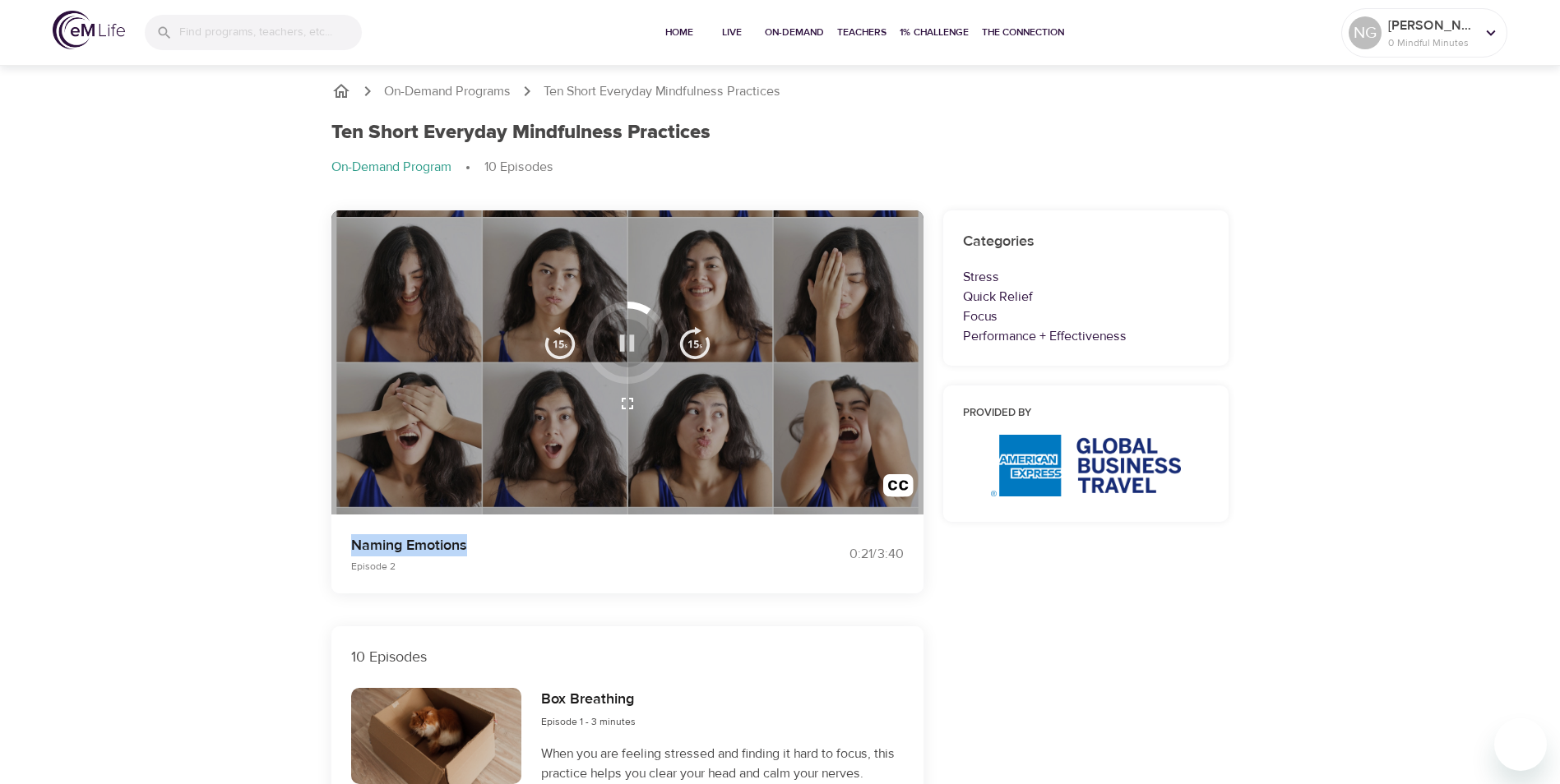
click at [629, 334] on icon "button" at bounding box center [627, 343] width 29 height 29
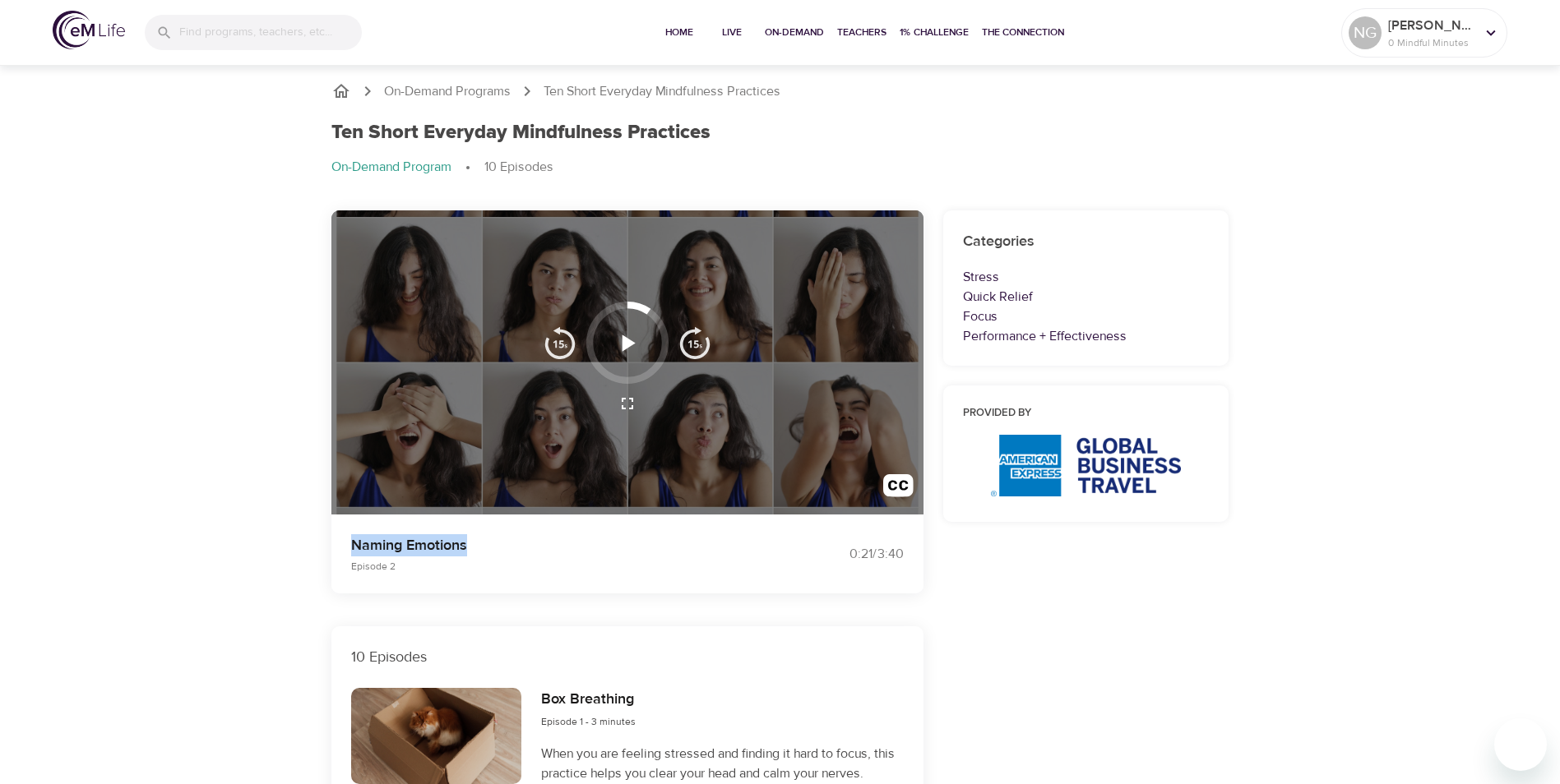
click at [629, 337] on icon "button" at bounding box center [627, 343] width 29 height 29
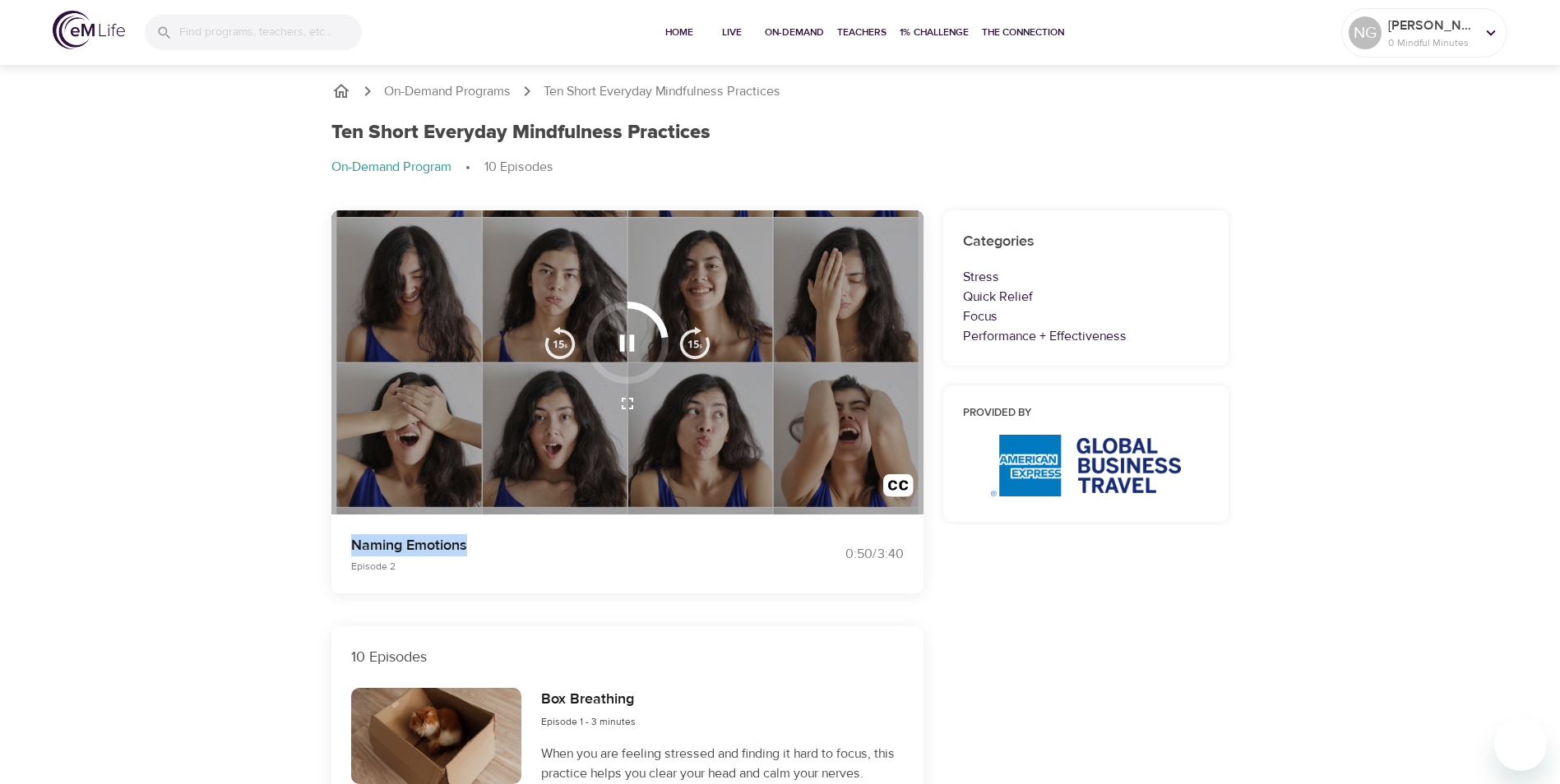
click at [618, 343] on icon "button" at bounding box center [627, 343] width 29 height 29
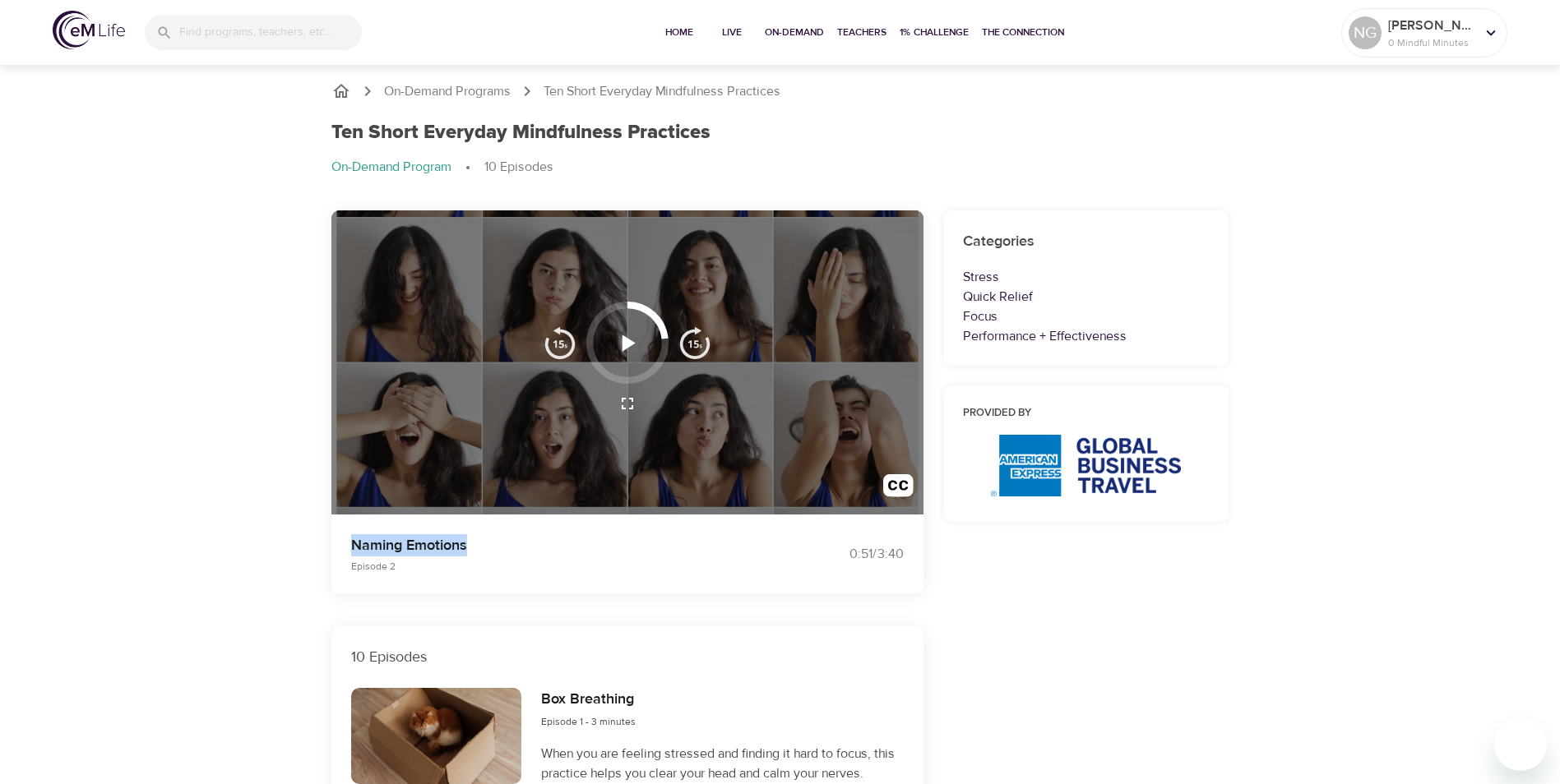
click at [629, 343] on icon "button" at bounding box center [629, 342] width 14 height 16
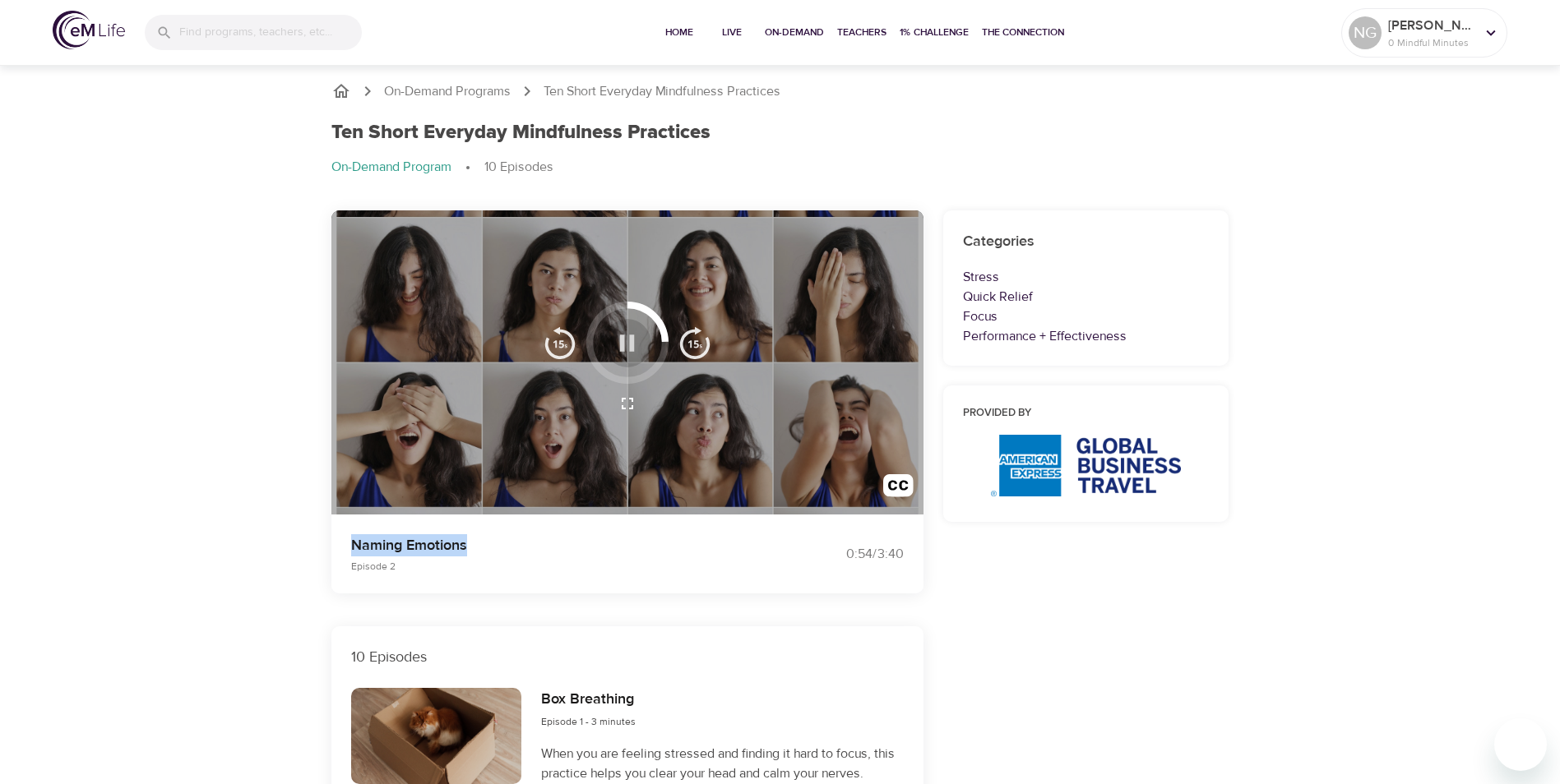
click at [629, 343] on icon "button" at bounding box center [627, 343] width 29 height 29
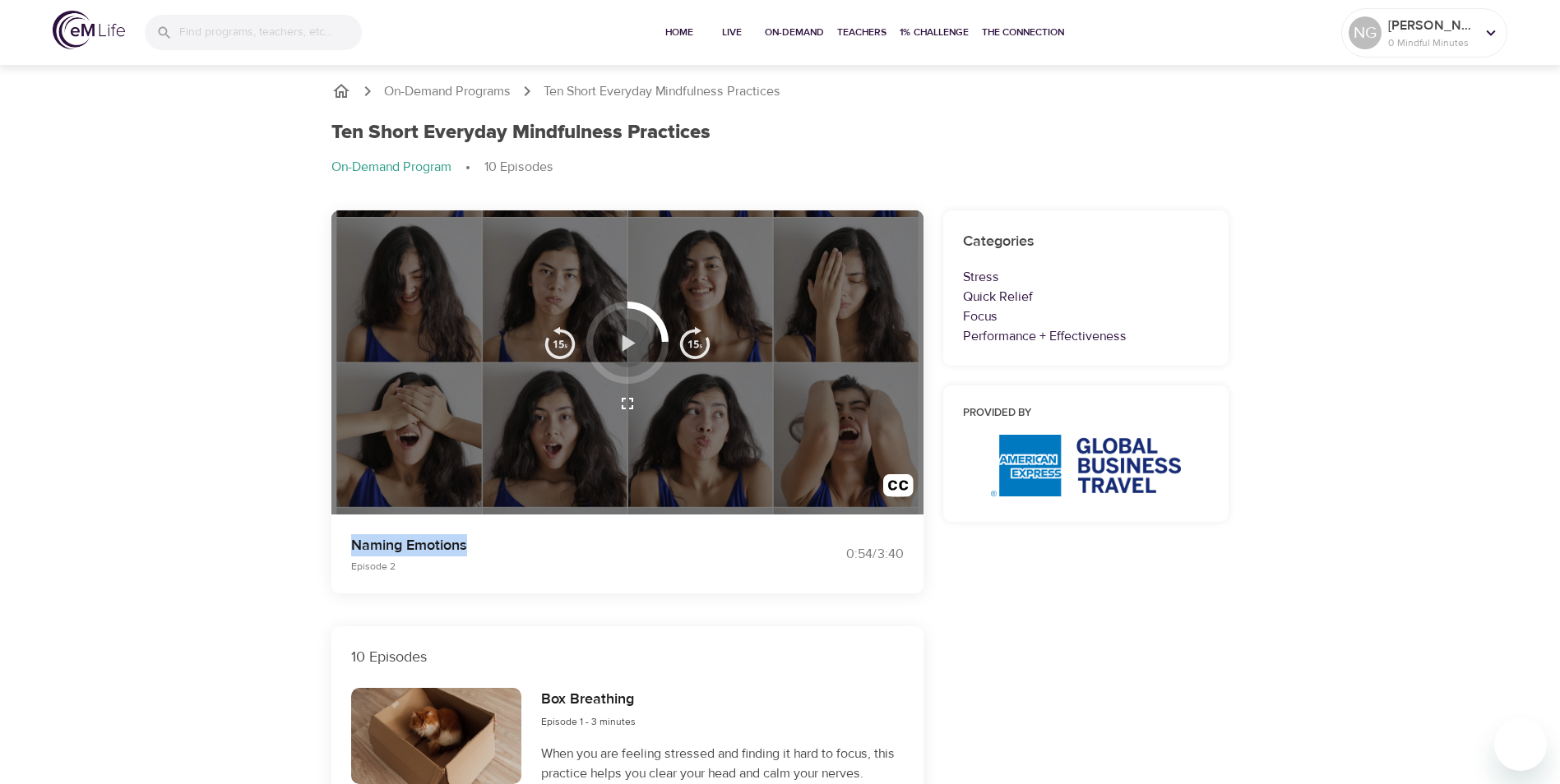
click at [620, 338] on icon "button" at bounding box center [627, 343] width 29 height 29
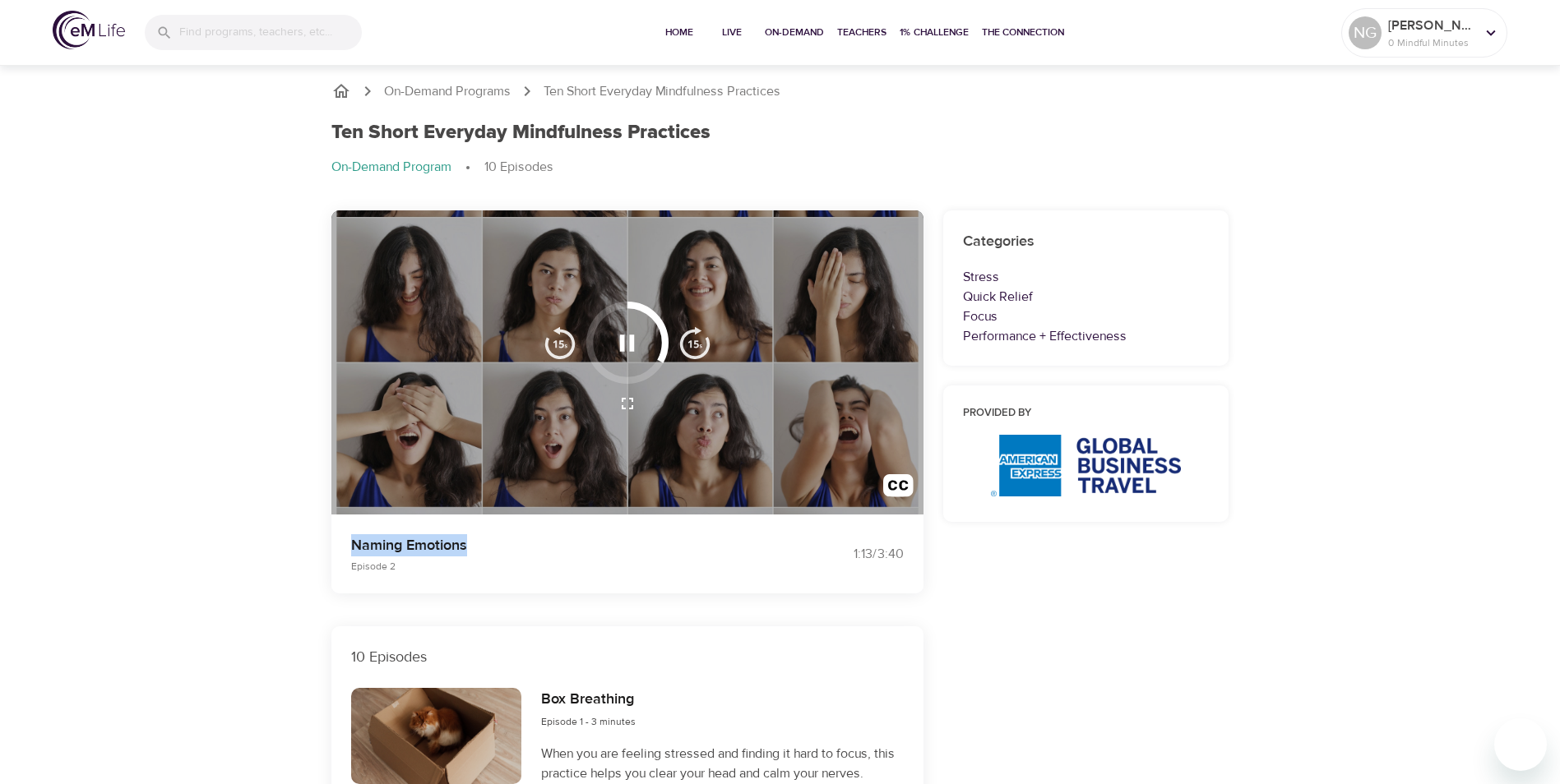
click at [624, 336] on icon "button" at bounding box center [627, 342] width 15 height 16
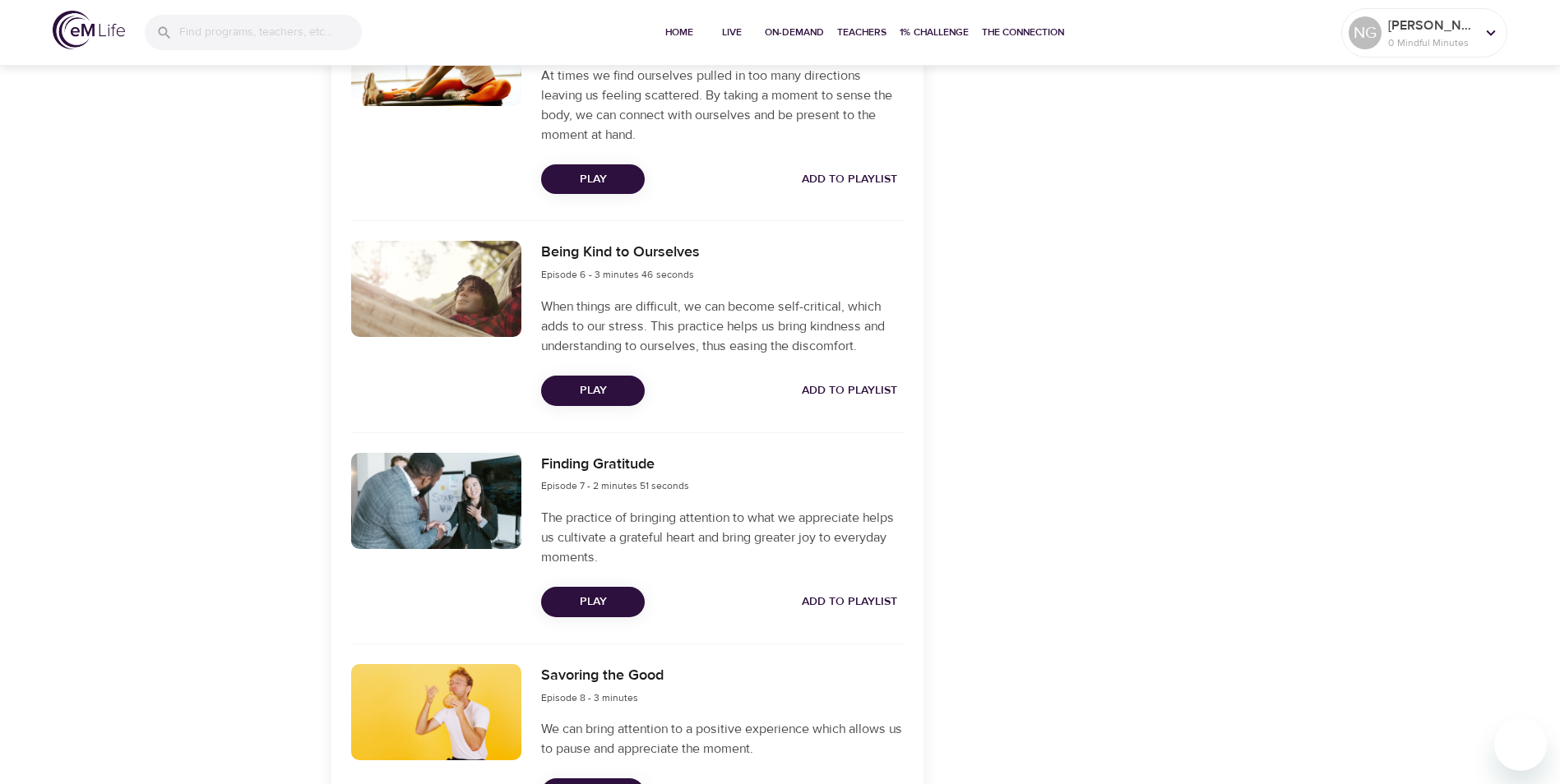
scroll to position [1479, 0]
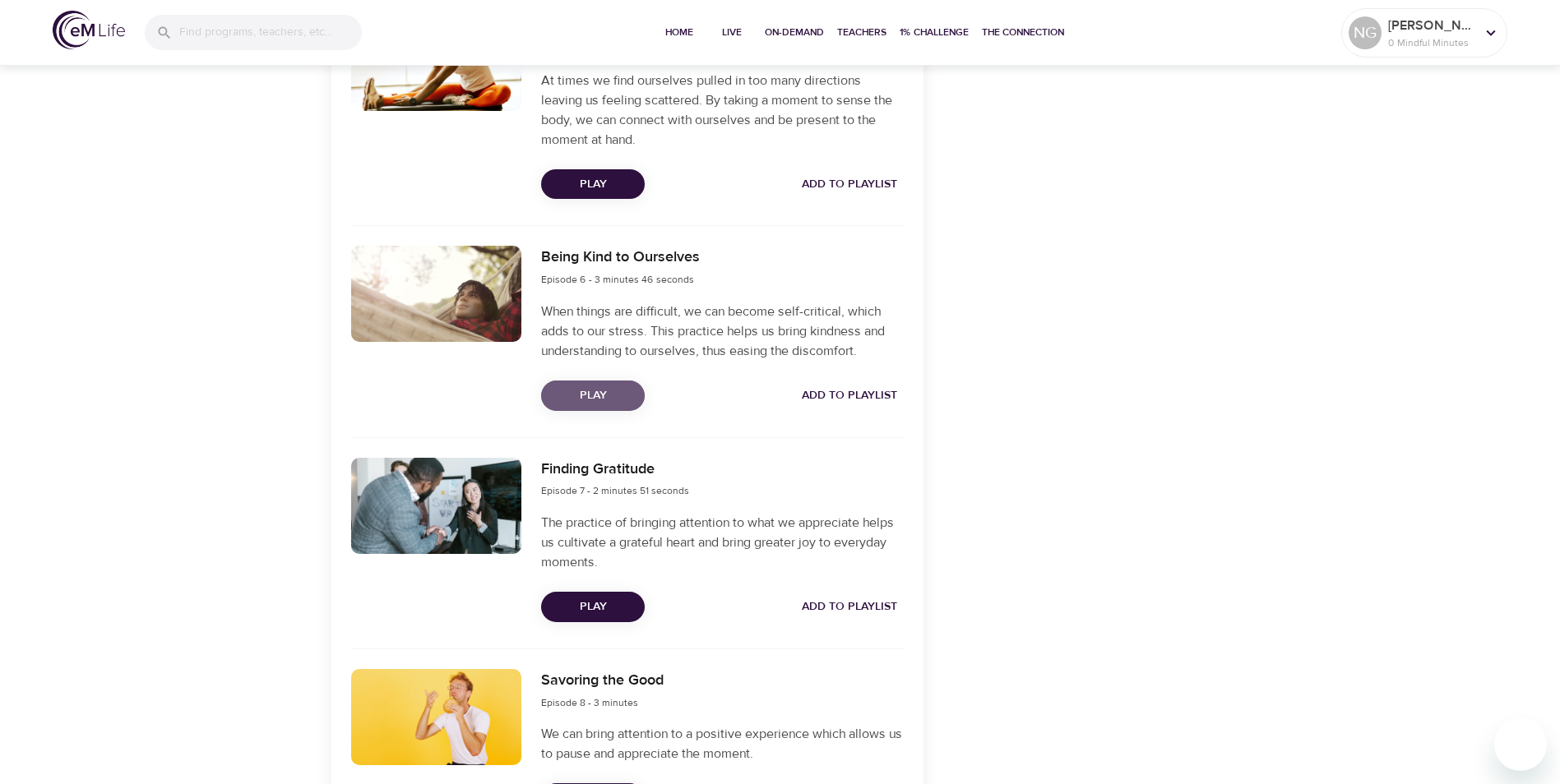
click at [615, 396] on span "Play" at bounding box center [593, 396] width 78 height 20
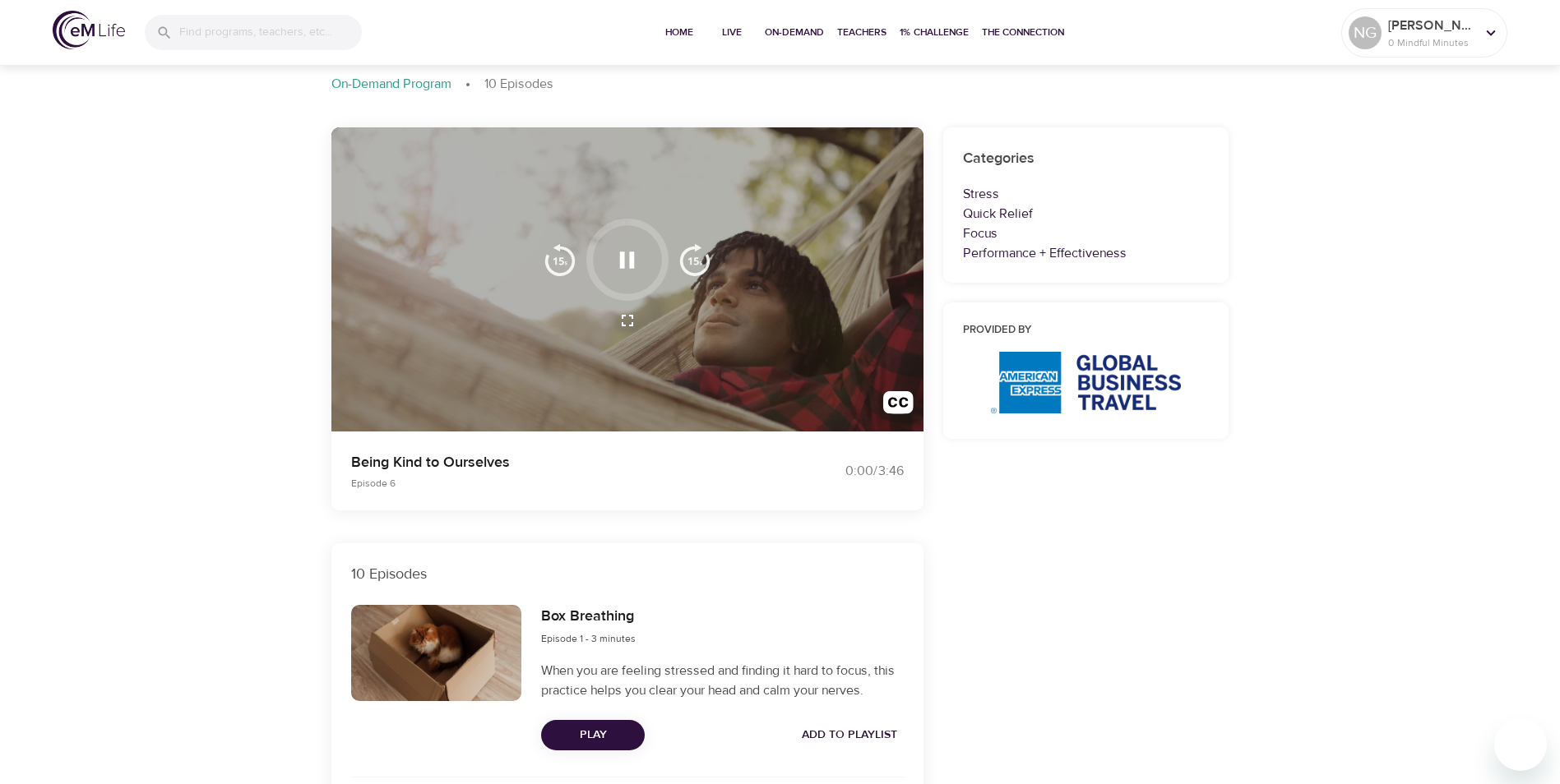
scroll to position [0, 0]
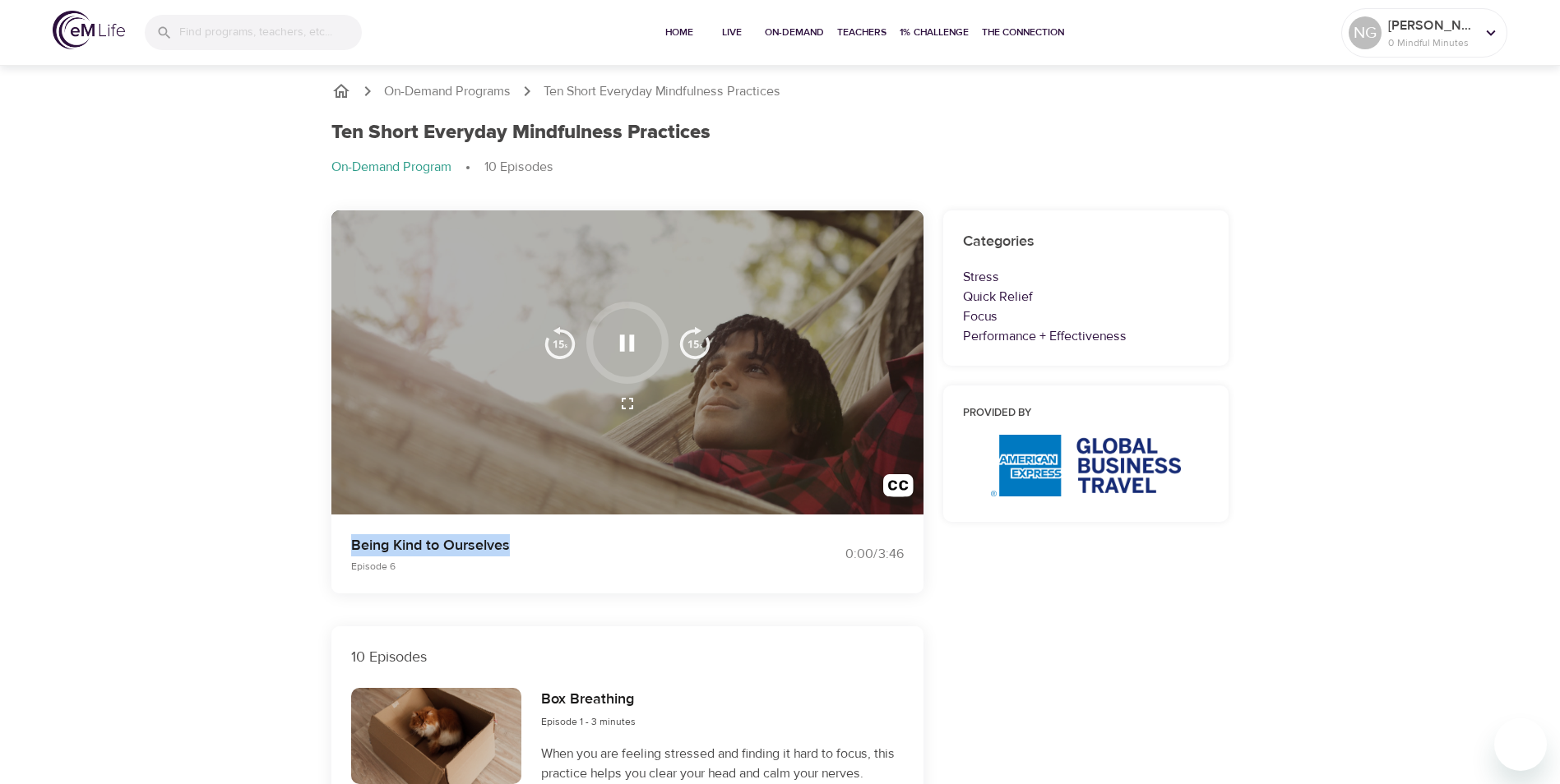
drag, startPoint x: 345, startPoint y: 537, endPoint x: 542, endPoint y: 523, distance: 197.5
click at [542, 523] on div "Being Kind to Ourselves Episode 6 0:00 / 3:46" at bounding box center [627, 554] width 612 height 99
copy p "Being Kind to Ourselves"
click at [704, 335] on img "button" at bounding box center [695, 343] width 33 height 33
click at [696, 343] on img "button" at bounding box center [695, 343] width 33 height 33
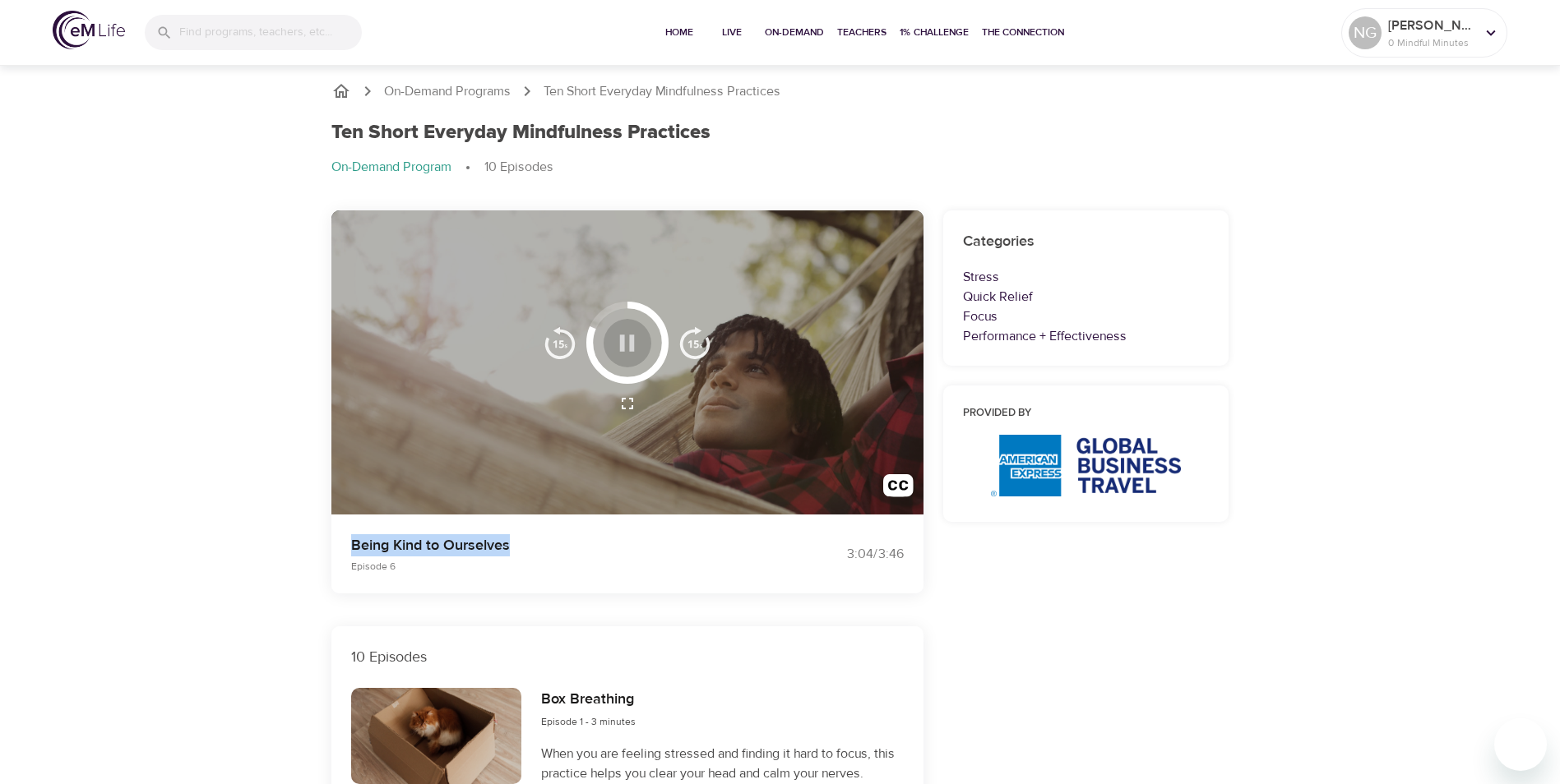
click at [620, 335] on icon "button" at bounding box center [627, 342] width 15 height 16
